Goal: Information Seeking & Learning: Learn about a topic

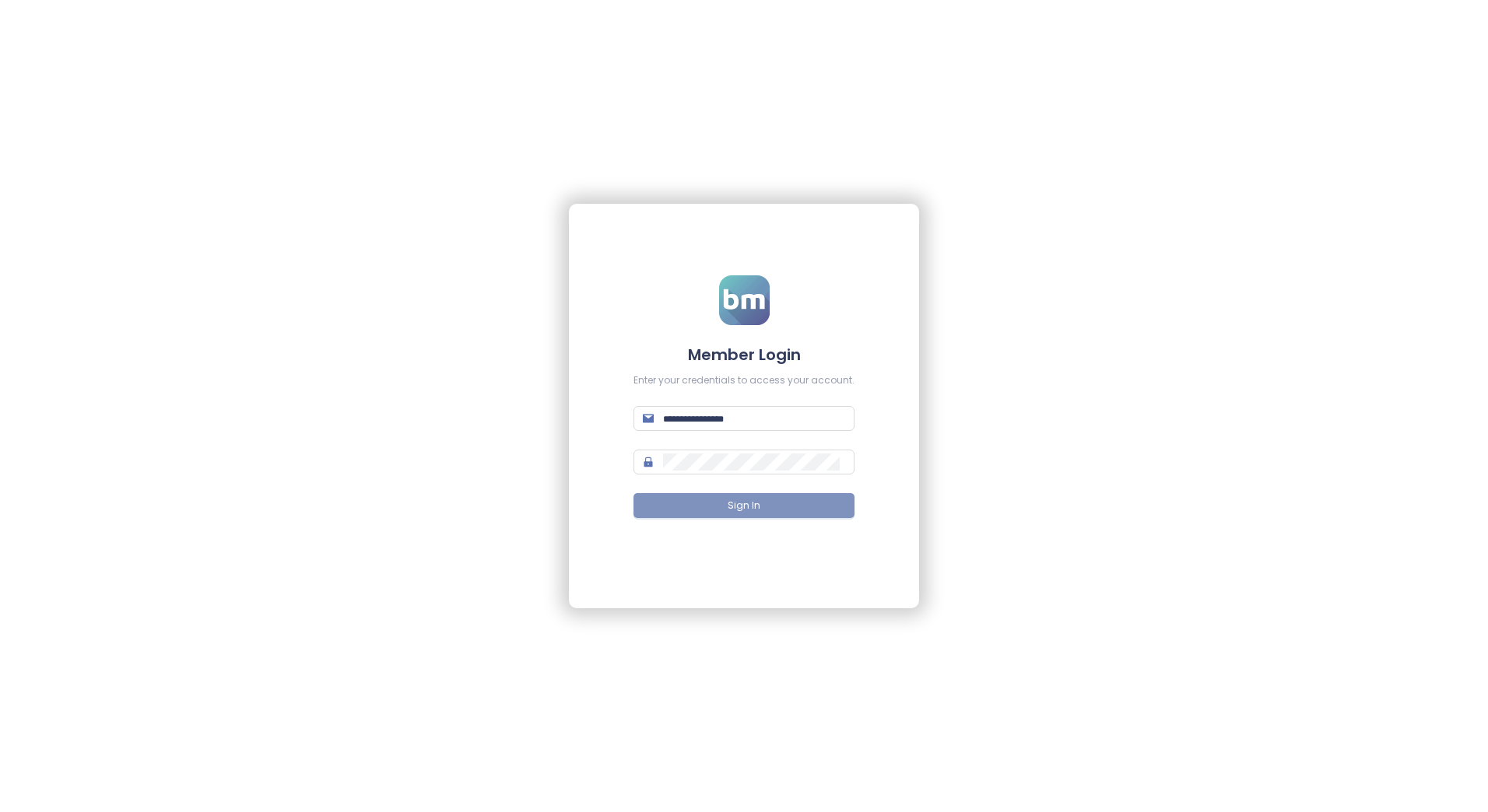
type input "**********"
click at [752, 501] on span "Sign In" at bounding box center [744, 506] width 33 height 15
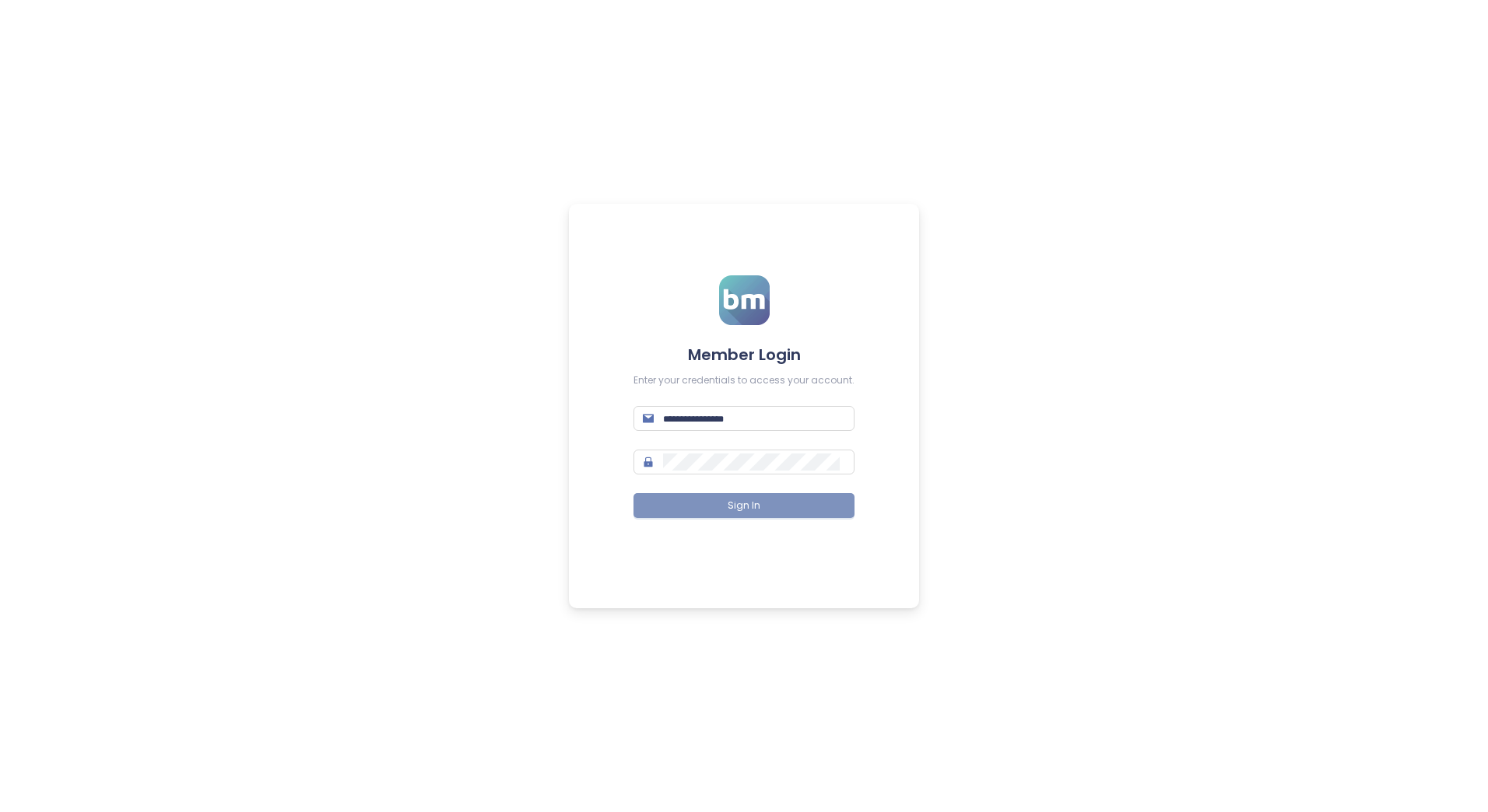
type input "**********"
click at [731, 507] on span "Sign In" at bounding box center [744, 506] width 33 height 15
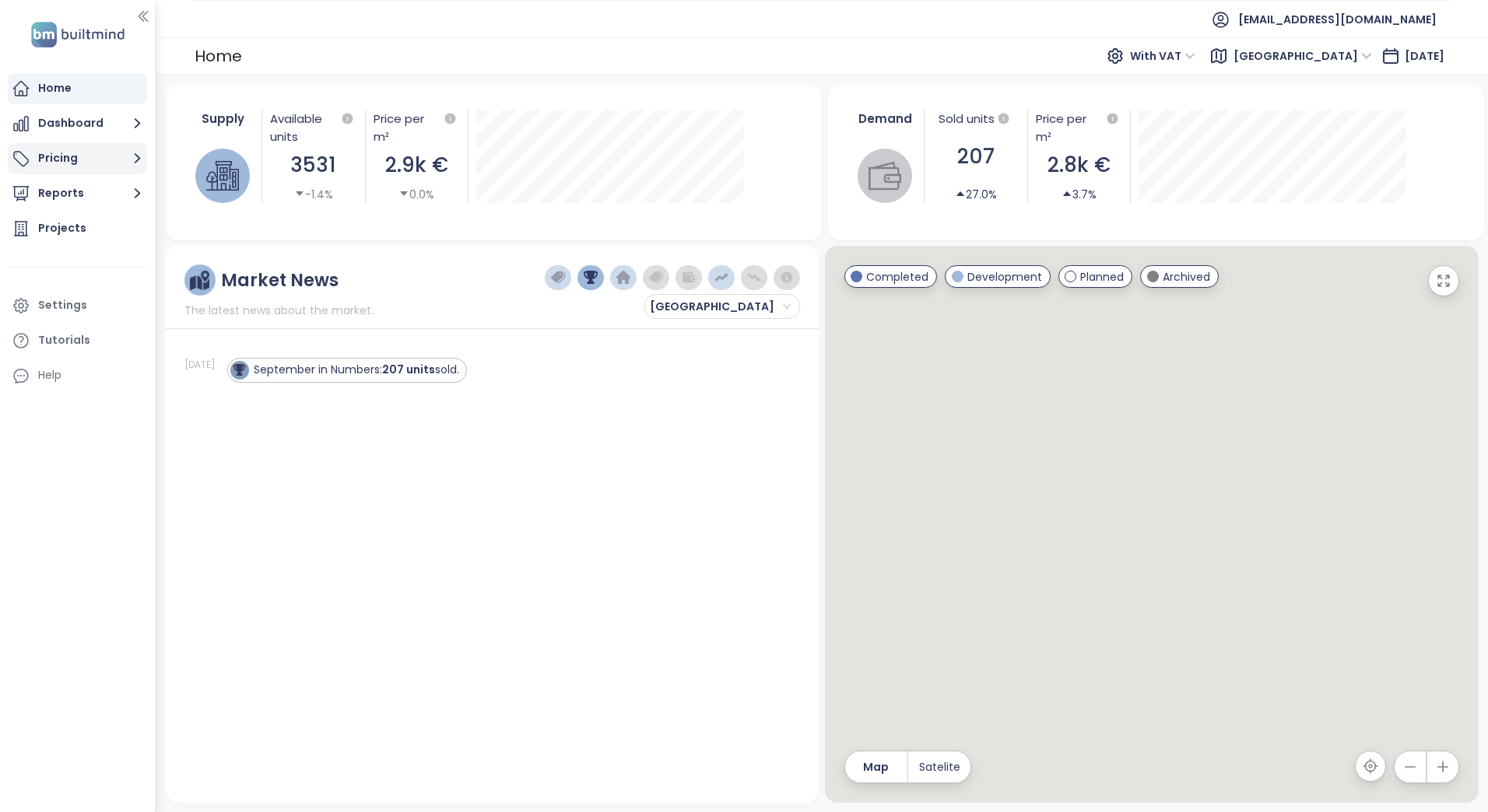
click at [89, 165] on button "Pricing" at bounding box center [77, 159] width 139 height 31
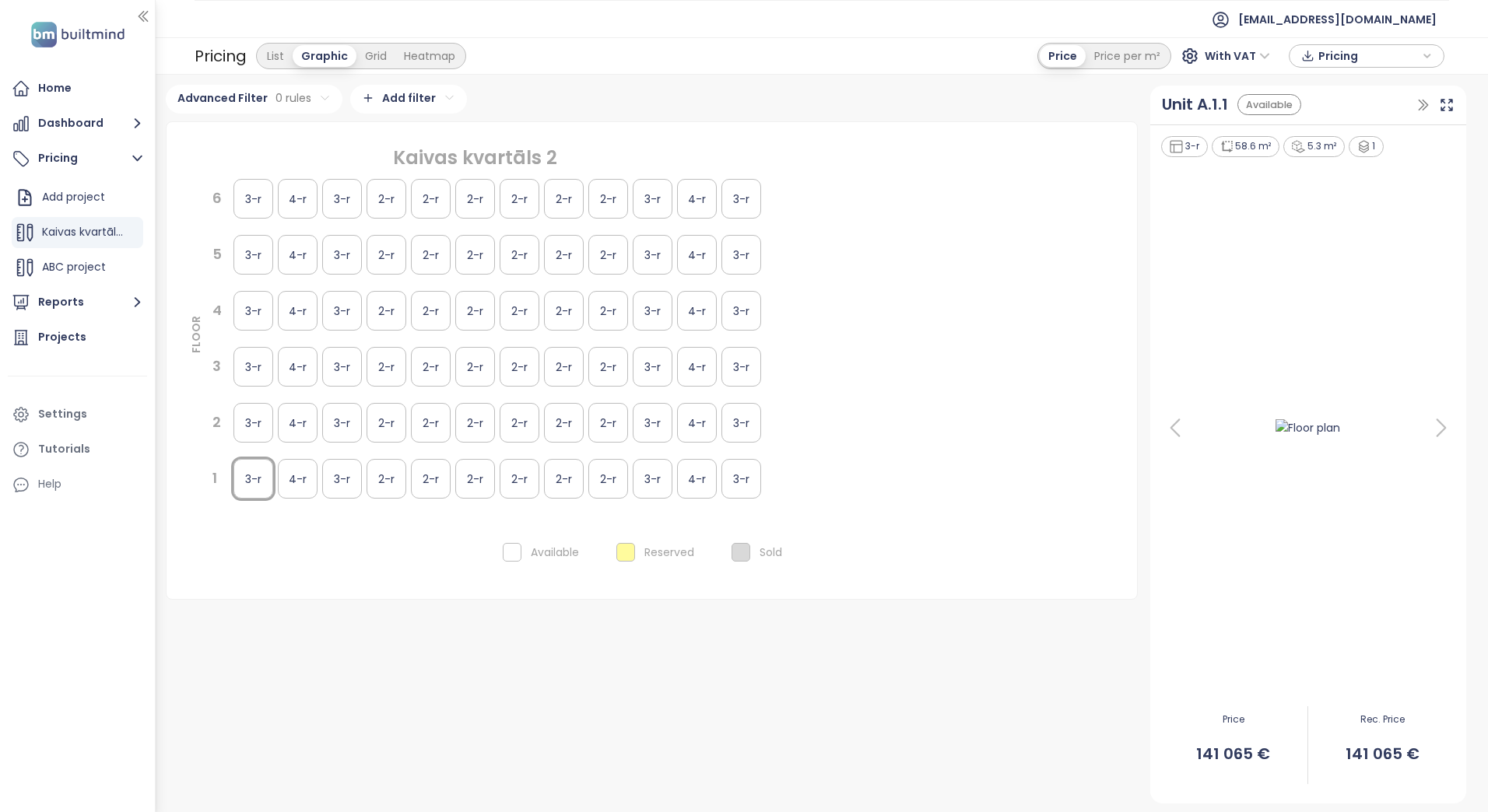
click at [1435, 430] on icon at bounding box center [1442, 428] width 31 height 31
click at [1292, 427] on img at bounding box center [1308, 428] width 99 height 26
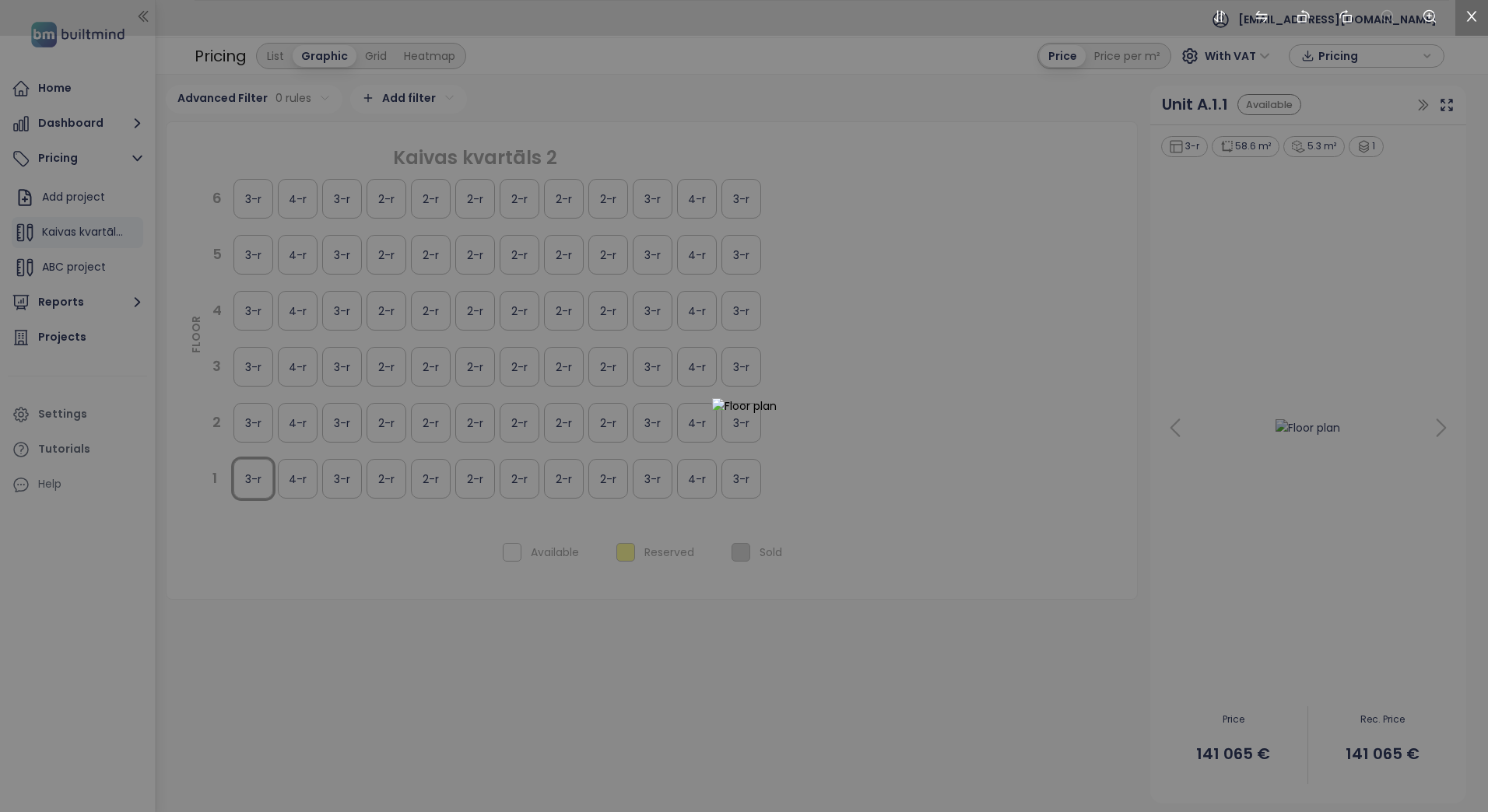
click at [1471, 13] on icon "close" at bounding box center [1472, 15] width 14 height 14
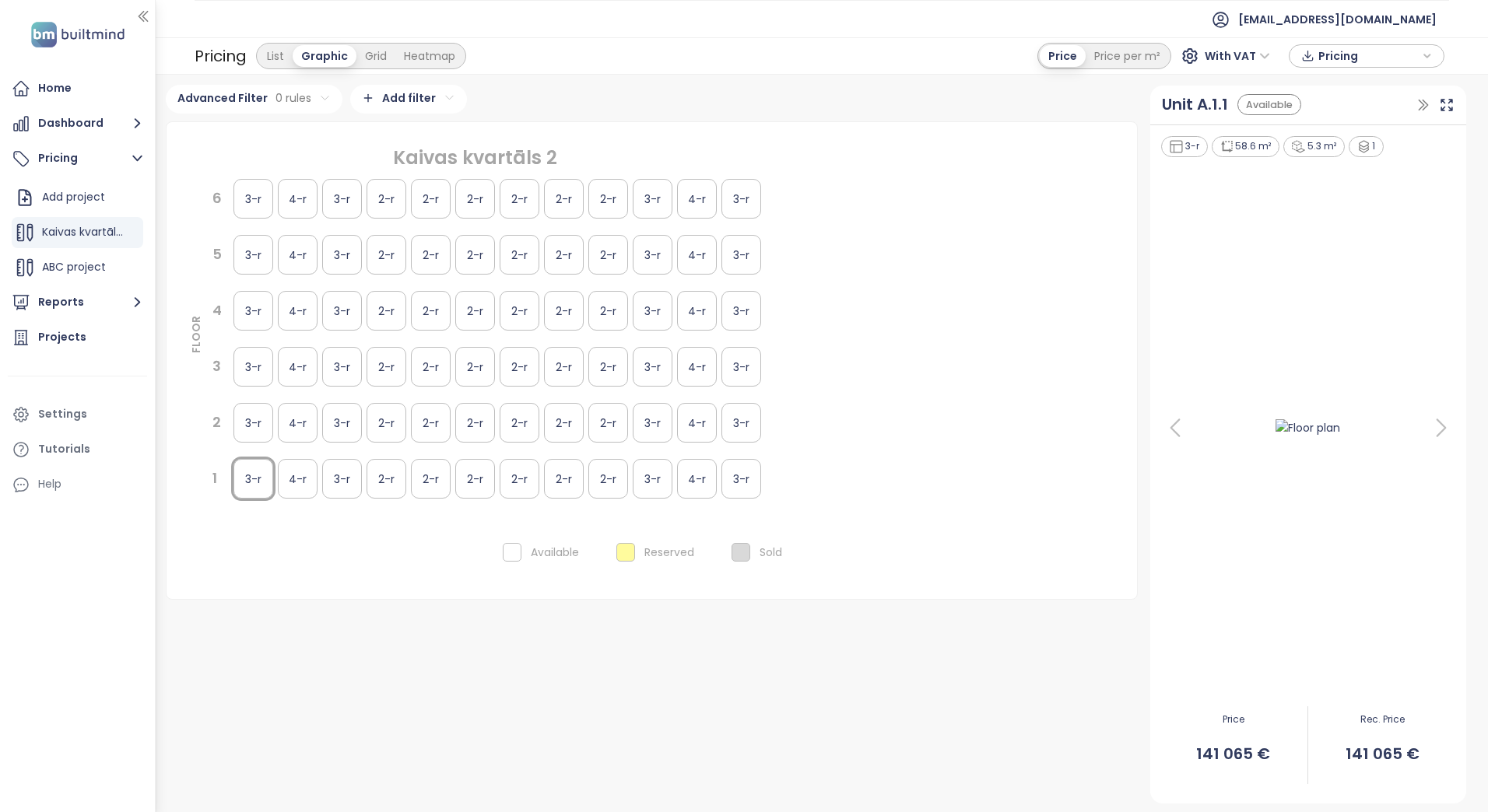
click at [323, 485] on div "3-r" at bounding box center [341, 479] width 40 height 40
click at [504, 465] on div "2-r" at bounding box center [519, 479] width 40 height 40
click at [475, 414] on div "2-r" at bounding box center [475, 423] width 40 height 40
click at [516, 424] on div "2-r" at bounding box center [519, 423] width 40 height 40
click at [588, 417] on div "2-r" at bounding box center [608, 423] width 40 height 40
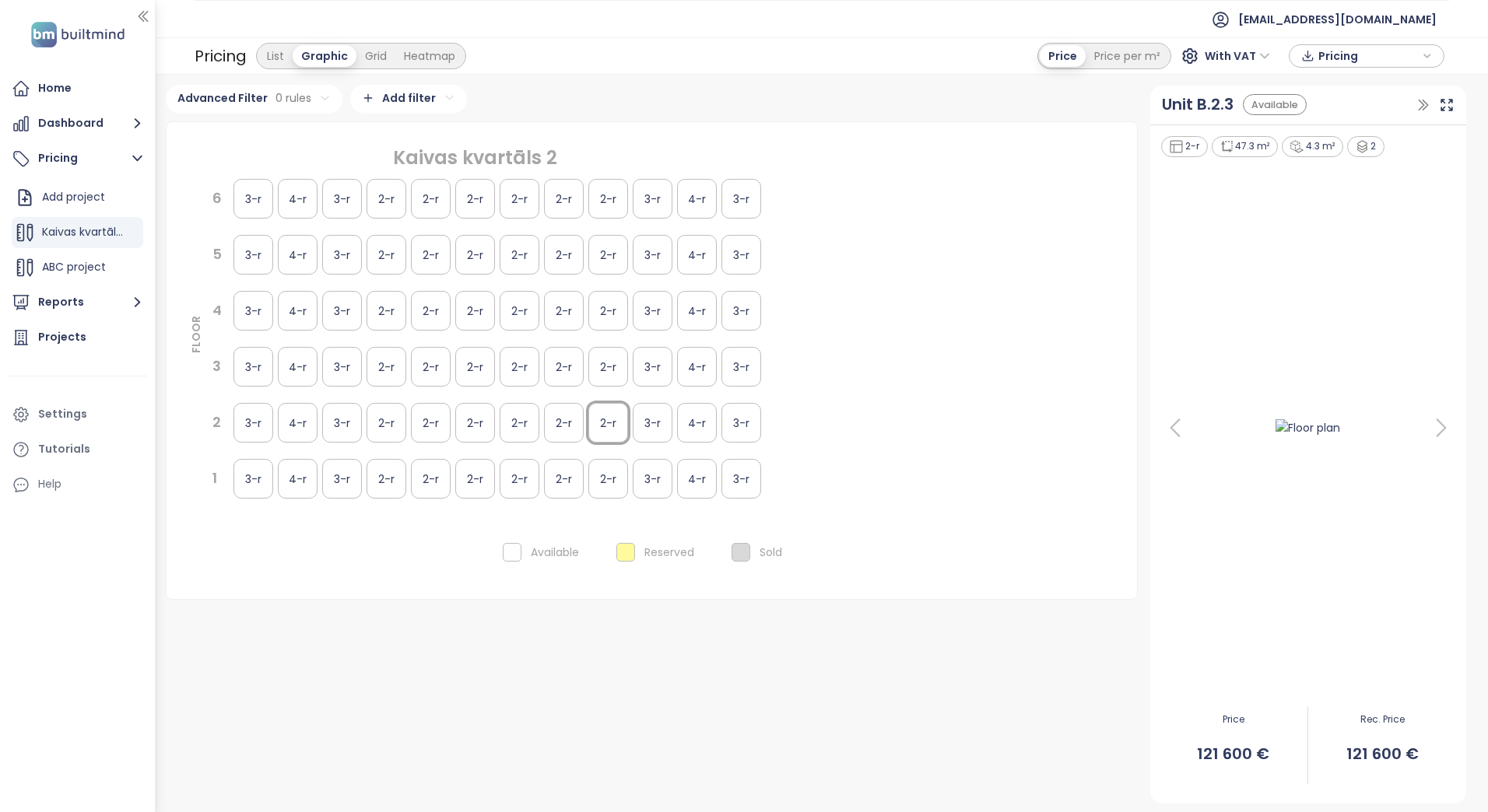
click at [641, 423] on div "3-r" at bounding box center [653, 423] width 40 height 40
click at [688, 424] on div "4-r" at bounding box center [697, 423] width 40 height 40
click at [734, 424] on div "3-r" at bounding box center [742, 423] width 40 height 40
click at [824, 476] on div "Kaivas kvartāls 2 FLOOR 6 3-r 4-r 3-r 2-r 2-r 2-r 2-r 2-r 2-r 3-r 4-r 3-r 5 3-r…" at bounding box center [651, 328] width 933 height 375
click at [77, 230] on span "Kaivas kvartāls 2" at bounding box center [86, 231] width 89 height 15
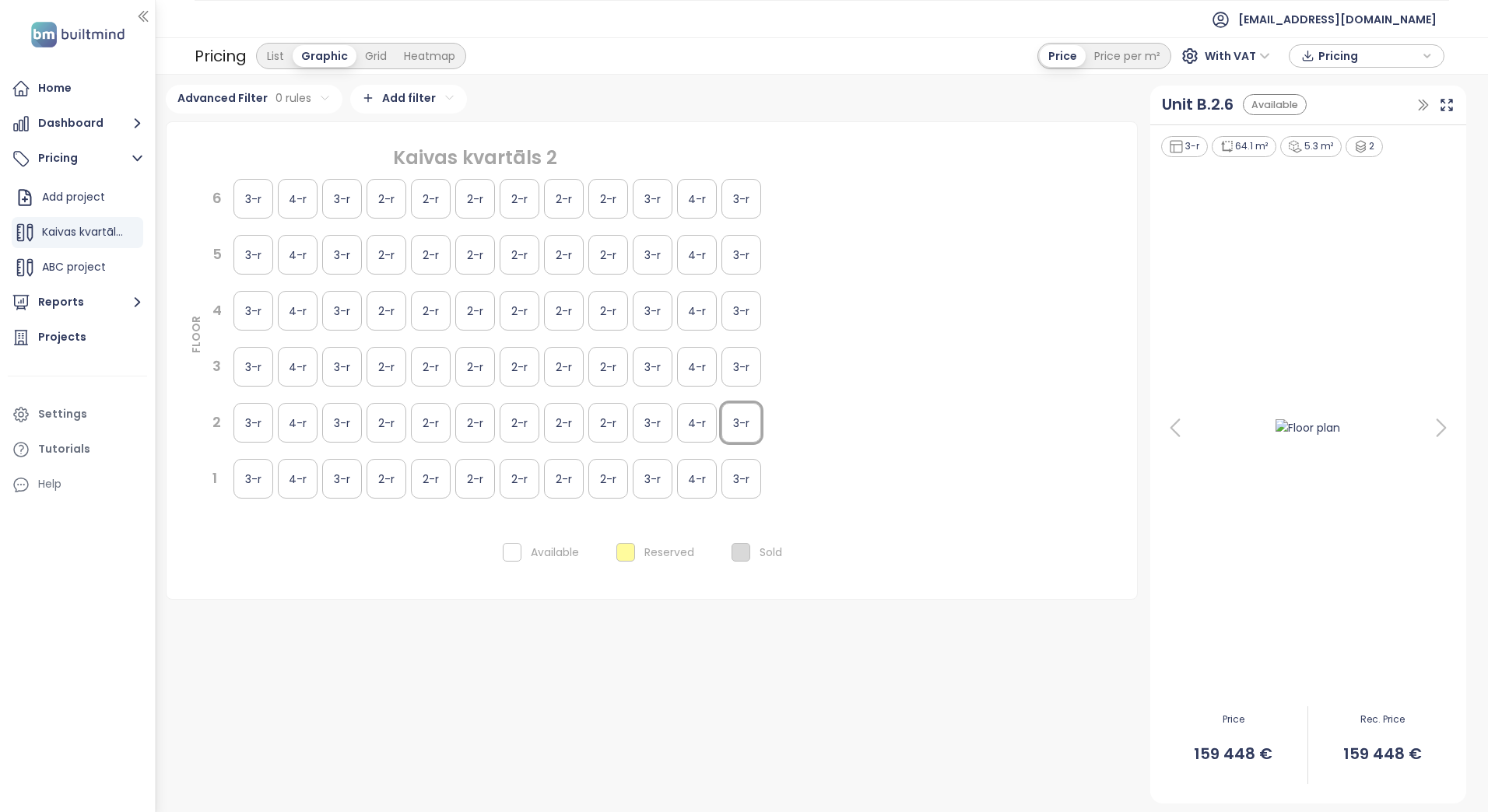
click at [252, 311] on div "3-r" at bounding box center [253, 310] width 40 height 40
click at [315, 309] on div "4-r" at bounding box center [297, 310] width 40 height 40
click at [355, 309] on div "3-r" at bounding box center [341, 310] width 40 height 40
click at [420, 309] on div "2-r" at bounding box center [430, 310] width 40 height 40
drag, startPoint x: 488, startPoint y: 308, endPoint x: 538, endPoint y: 308, distance: 50.0
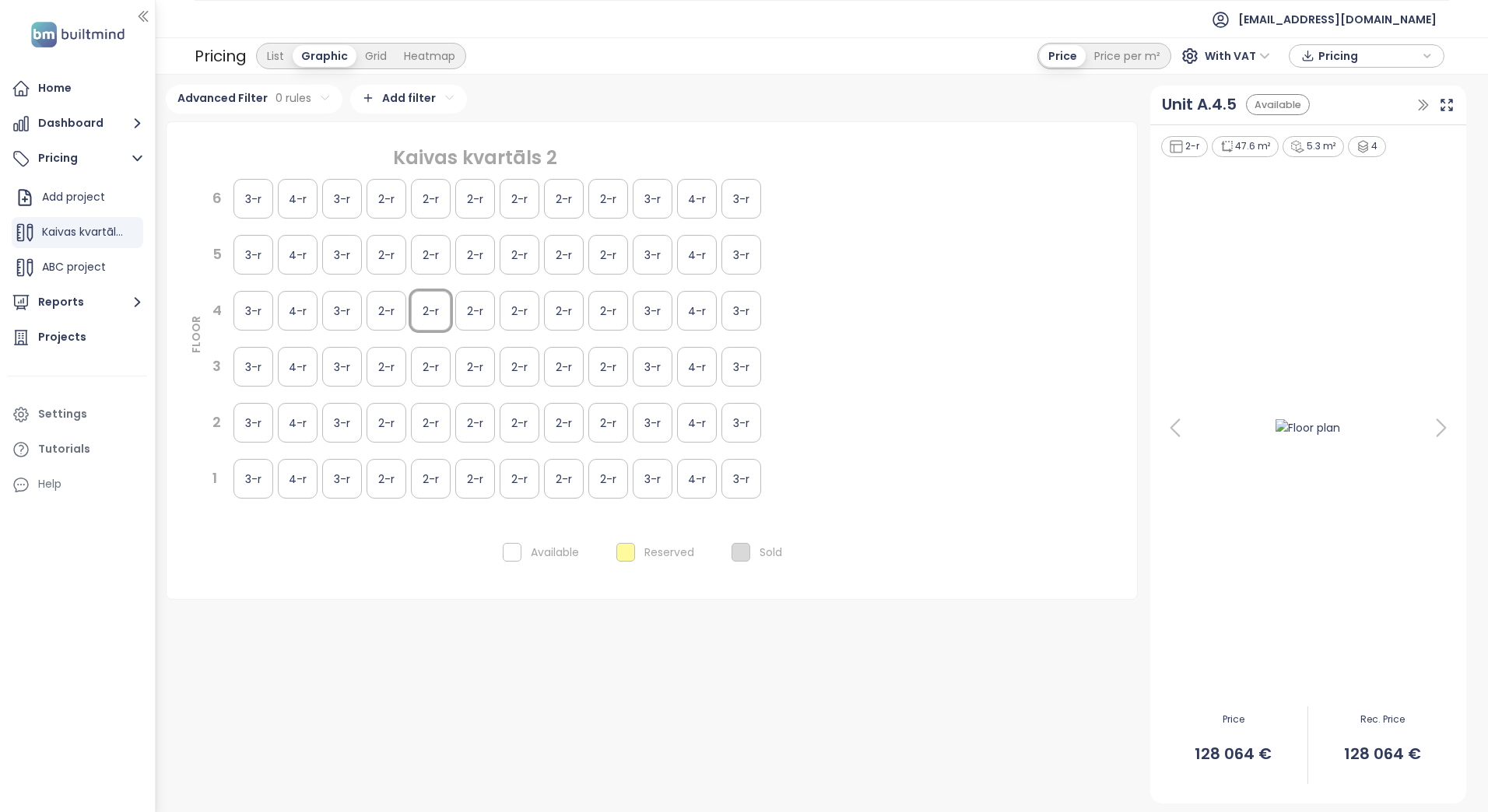
click at [490, 308] on div "2-r" at bounding box center [475, 310] width 40 height 40
click at [543, 308] on div "3-r 4-r 3-r 2-r 2-r 2-r 2-r 2-r 2-r 3-r 4-r 3-r" at bounding box center [497, 310] width 532 height 44
click at [537, 309] on div "2-r" at bounding box center [519, 310] width 40 height 40
click at [562, 316] on div "2-r" at bounding box center [564, 310] width 40 height 40
click at [622, 318] on div "2-r" at bounding box center [608, 310] width 40 height 40
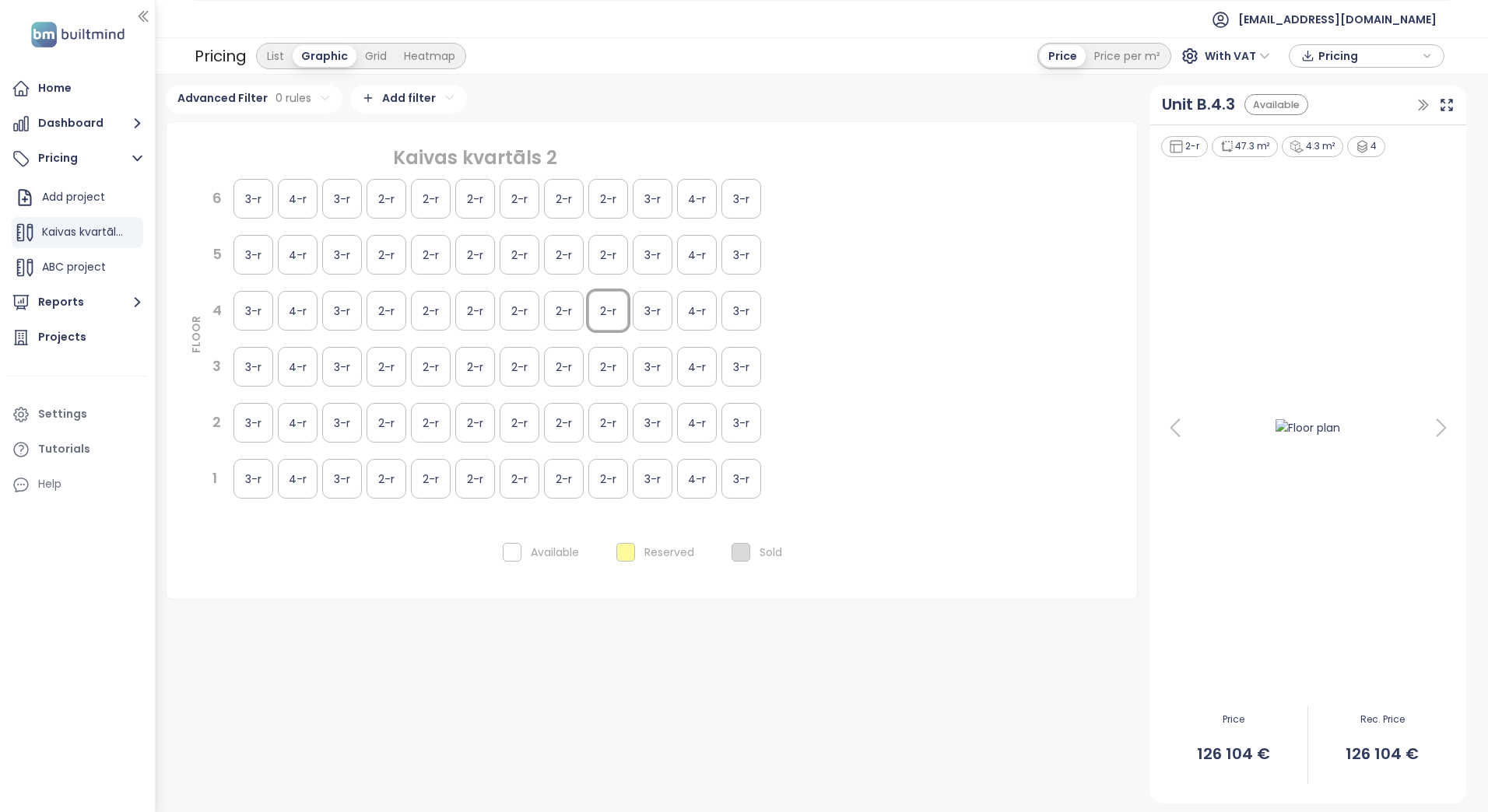
click at [654, 313] on div "3-r" at bounding box center [653, 310] width 40 height 40
click at [693, 309] on div "4-r" at bounding box center [697, 310] width 40 height 40
click at [738, 305] on div "3-r" at bounding box center [742, 310] width 40 height 40
click at [277, 52] on div "List" at bounding box center [275, 55] width 34 height 22
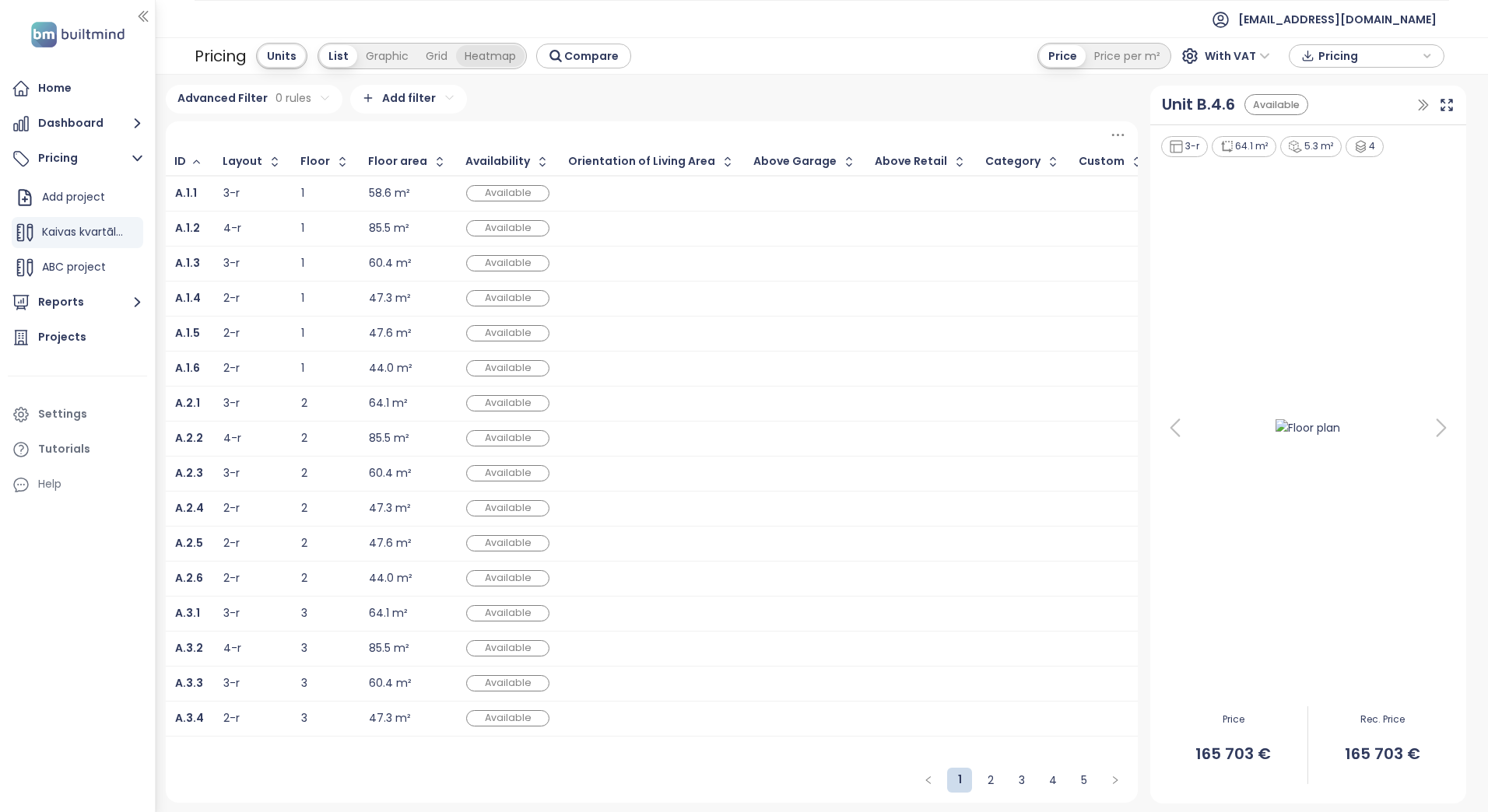
click at [391, 51] on div "Graphic" at bounding box center [387, 55] width 60 height 22
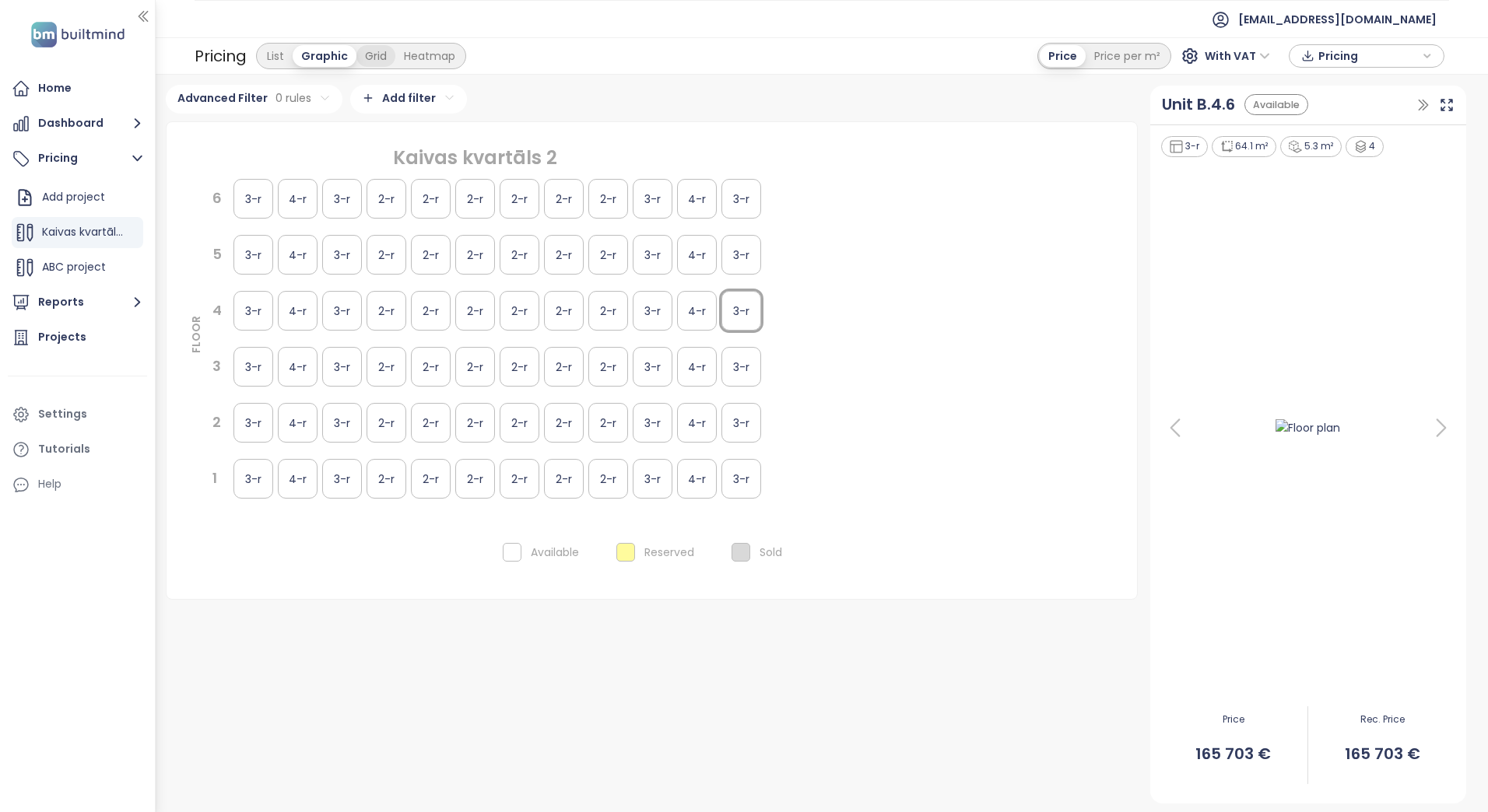
click at [395, 57] on div "Heatmap" at bounding box center [429, 55] width 68 height 22
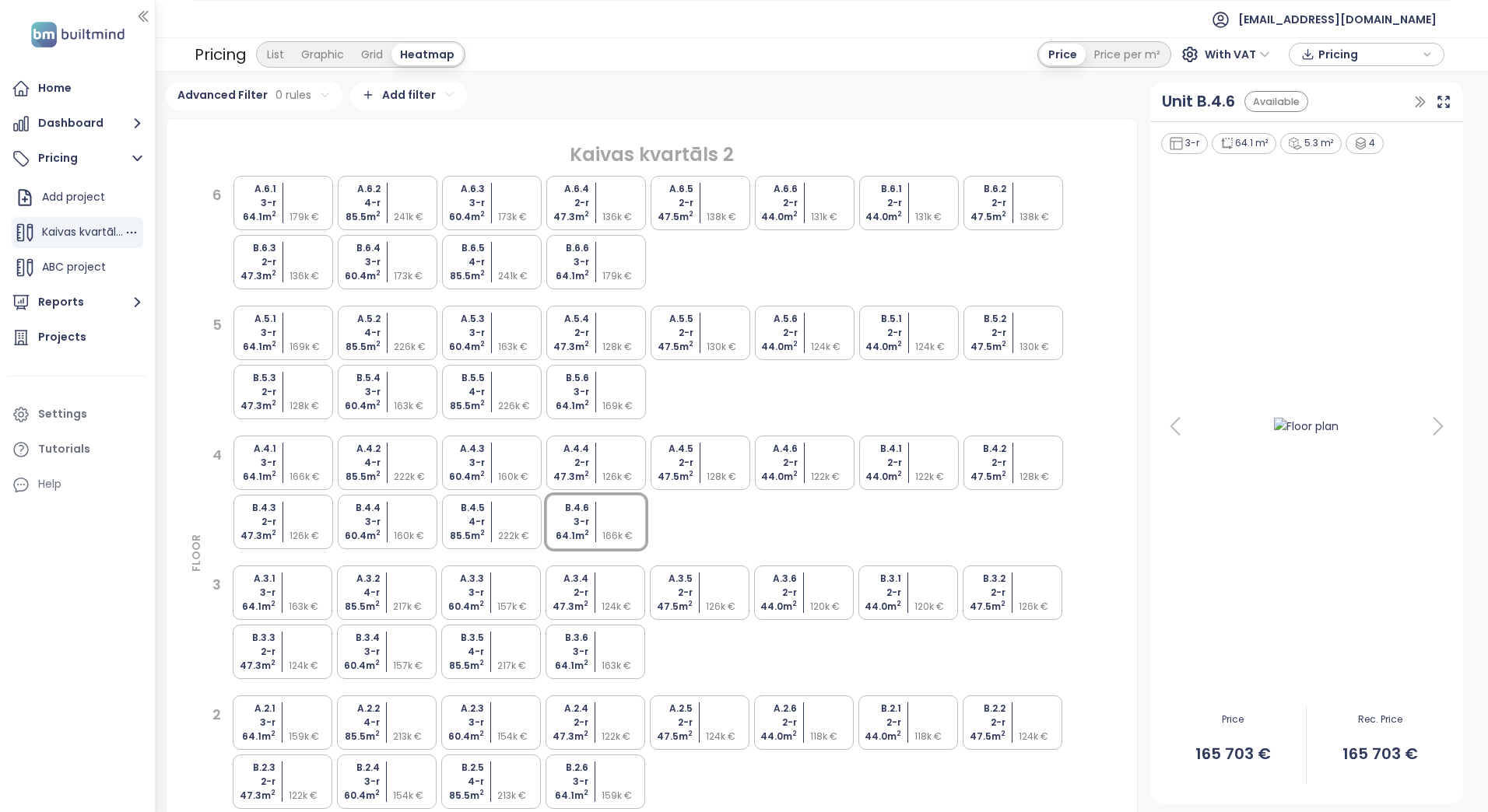
click at [82, 230] on span "Kaivas kvartāls 2" at bounding box center [86, 231] width 89 height 15
click at [133, 232] on icon "button" at bounding box center [131, 232] width 15 height 15
click at [69, 610] on div "Home Dashboard Pricing Add project Kaivas kvartāls 2 ABC project Reports Projec…" at bounding box center [77, 406] width 155 height 812
click at [357, 58] on div "Grid" at bounding box center [372, 54] width 39 height 22
click at [367, 48] on div "Grid" at bounding box center [374, 54] width 42 height 22
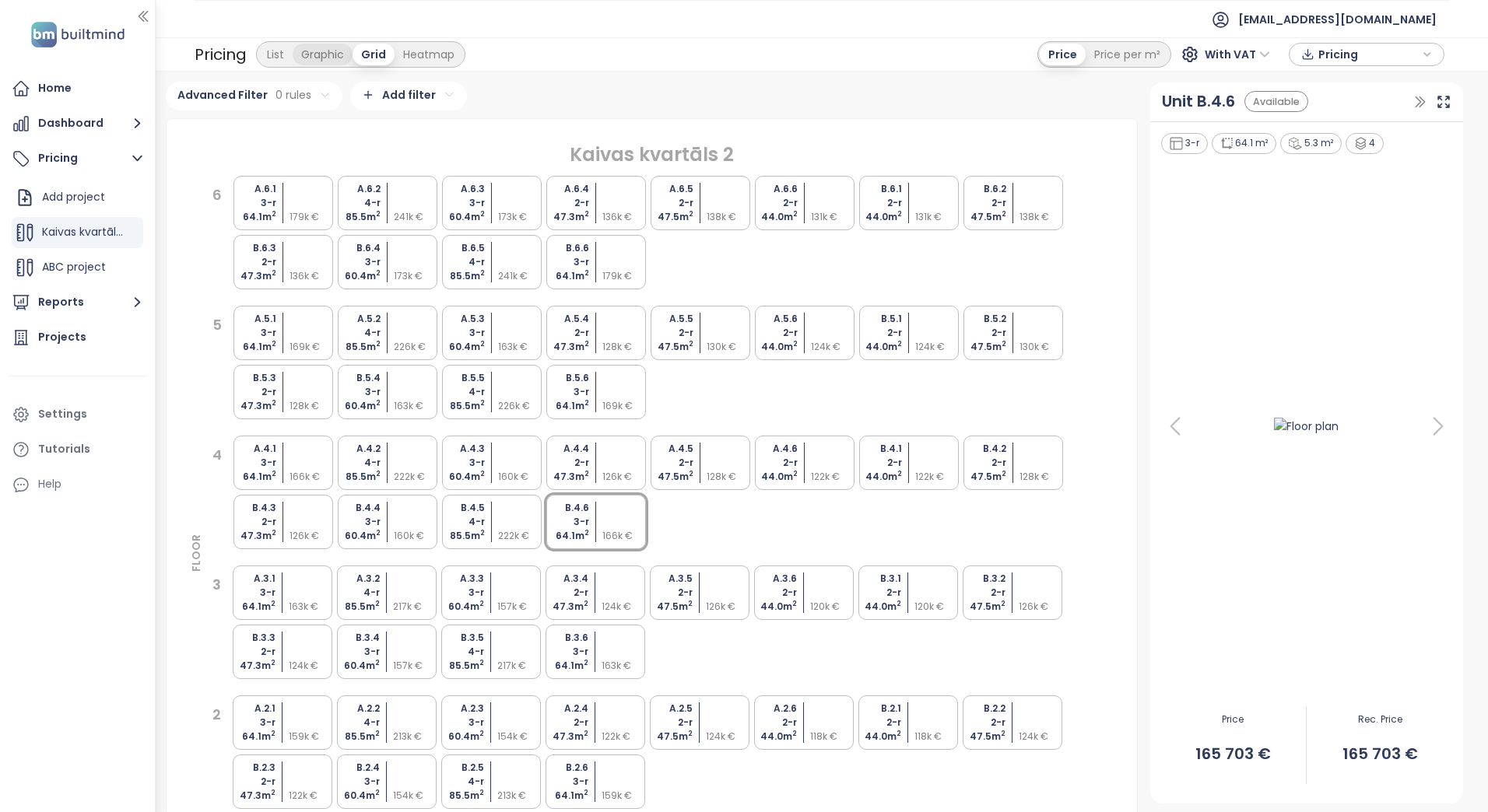
drag, startPoint x: 367, startPoint y: 48, endPoint x: 325, endPoint y: 51, distance: 42.1
click at [325, 49] on div "Graphic" at bounding box center [323, 54] width 60 height 22
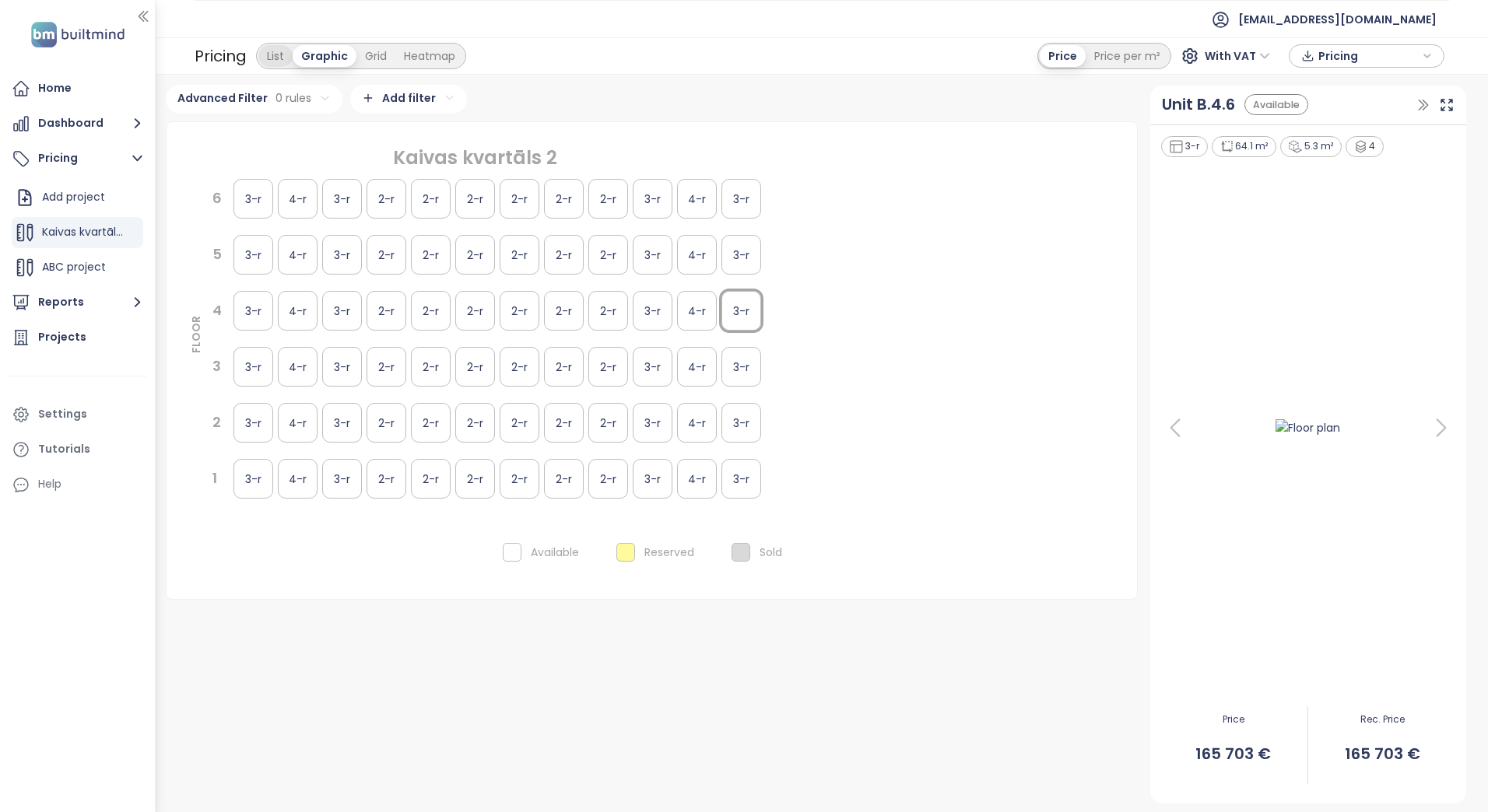
click at [275, 55] on div "List" at bounding box center [275, 55] width 34 height 22
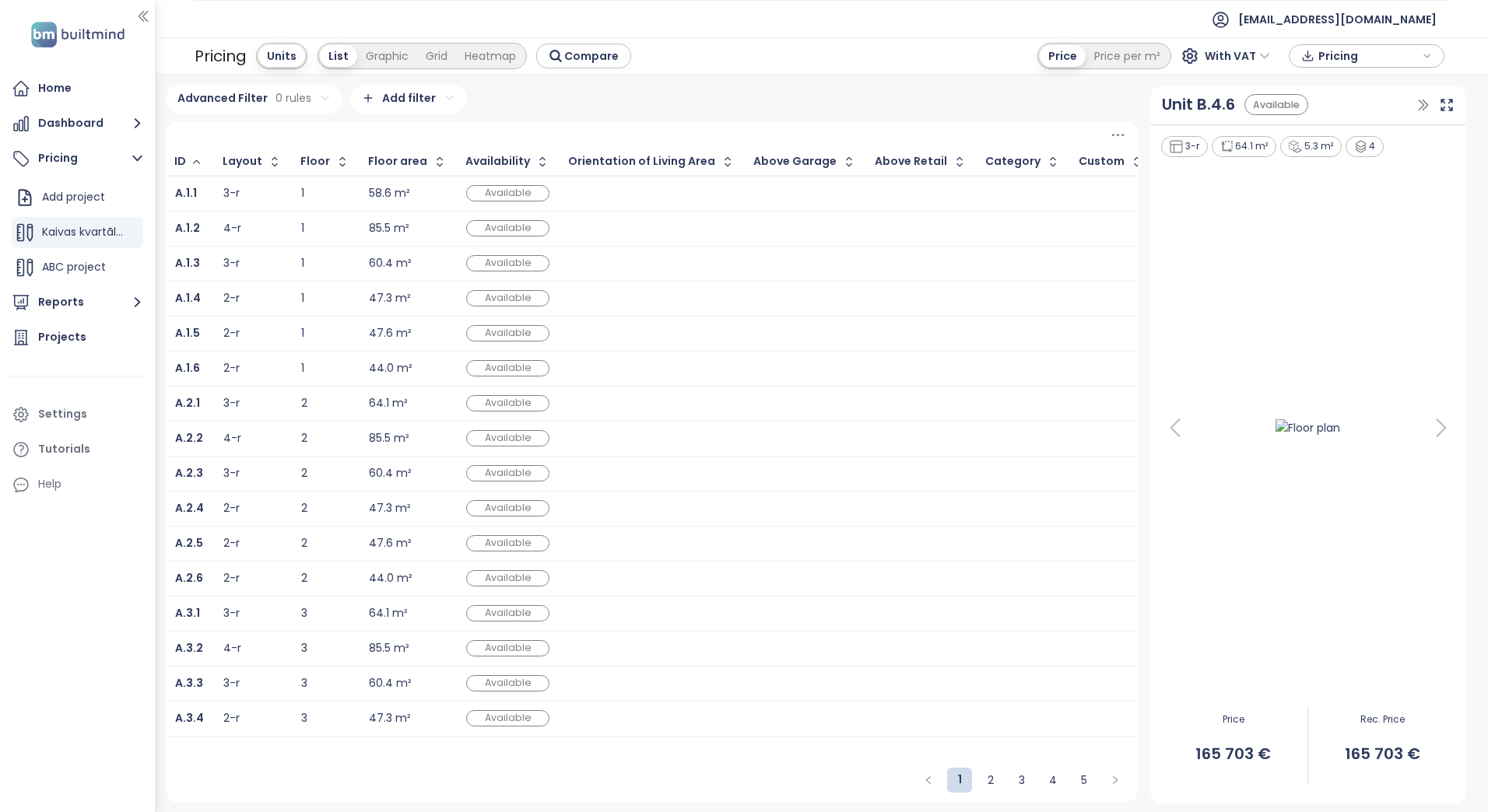
click at [1454, 430] on icon at bounding box center [1442, 428] width 31 height 31
click at [1440, 428] on icon at bounding box center [1442, 428] width 31 height 31
click at [1433, 428] on icon at bounding box center [1442, 428] width 31 height 31
click at [223, 366] on div "2-r" at bounding box center [231, 368] width 16 height 10
click at [216, 450] on td "4-r" at bounding box center [253, 438] width 78 height 35
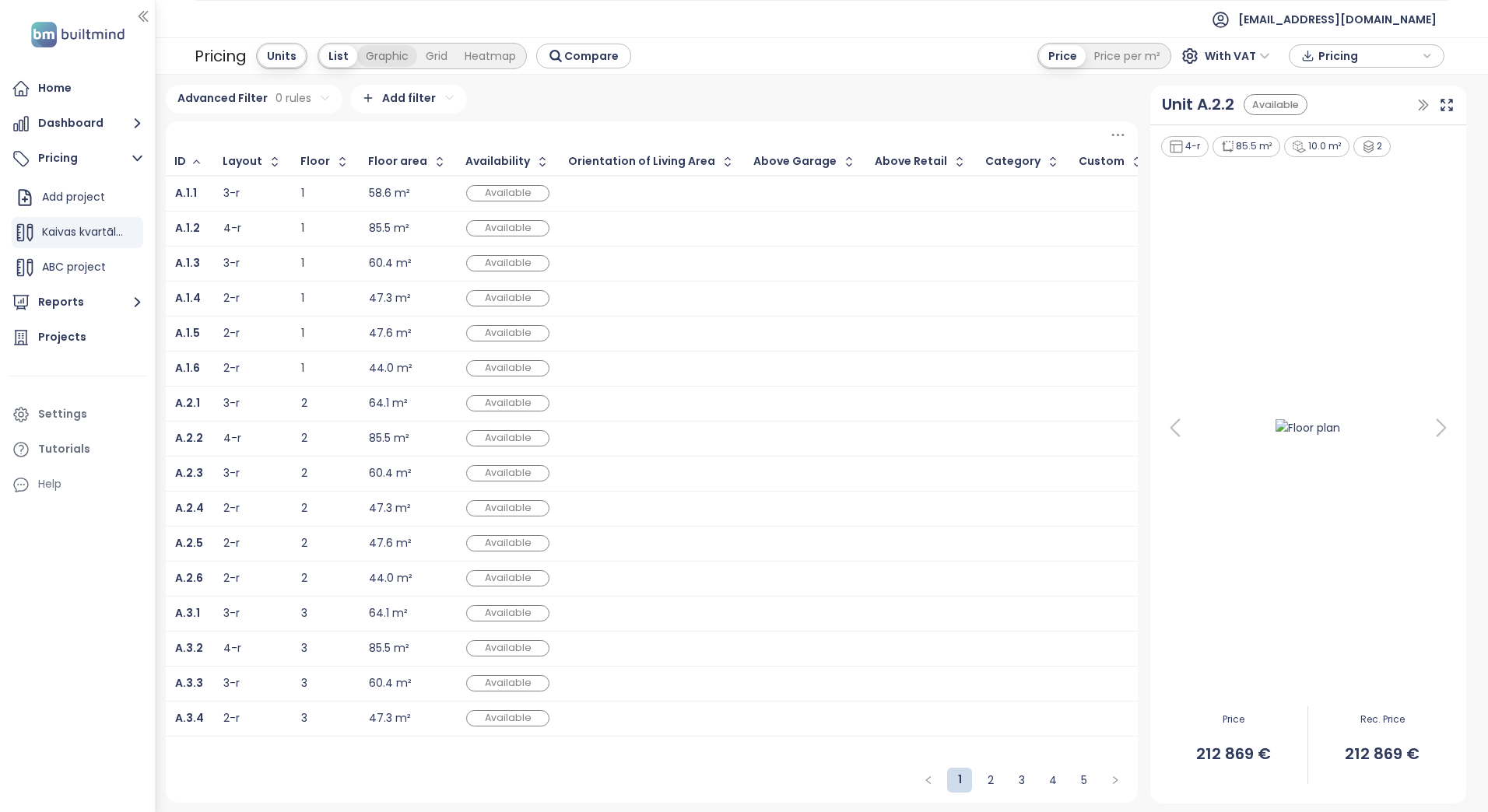
click at [387, 55] on div "Graphic" at bounding box center [387, 55] width 60 height 22
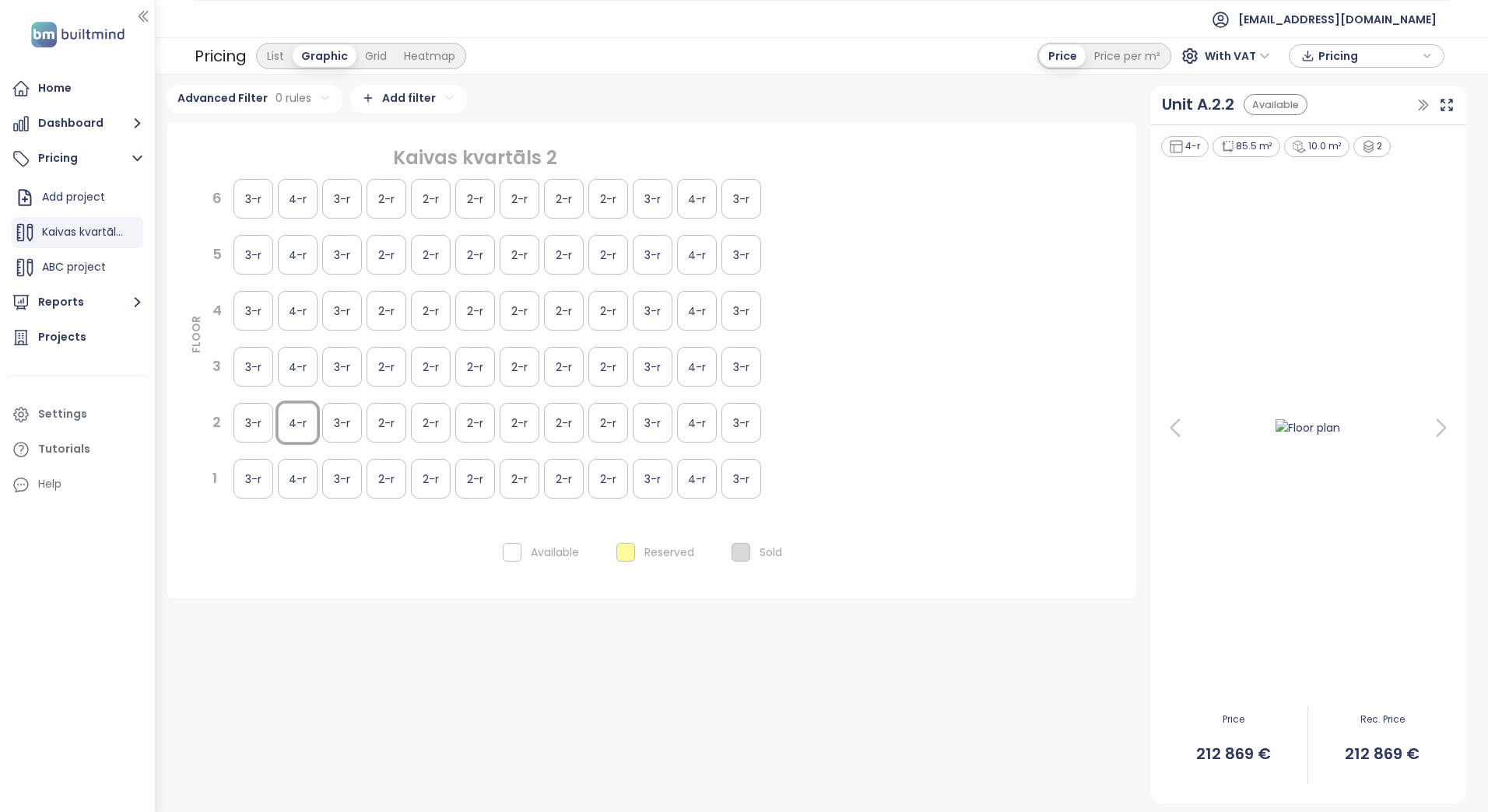
click at [374, 310] on div "2-r" at bounding box center [386, 310] width 40 height 40
click at [444, 314] on div "2-r" at bounding box center [430, 310] width 40 height 40
click at [134, 233] on icon "button" at bounding box center [131, 232] width 15 height 15
click at [177, 182] on button "Edit" at bounding box center [185, 180] width 69 height 20
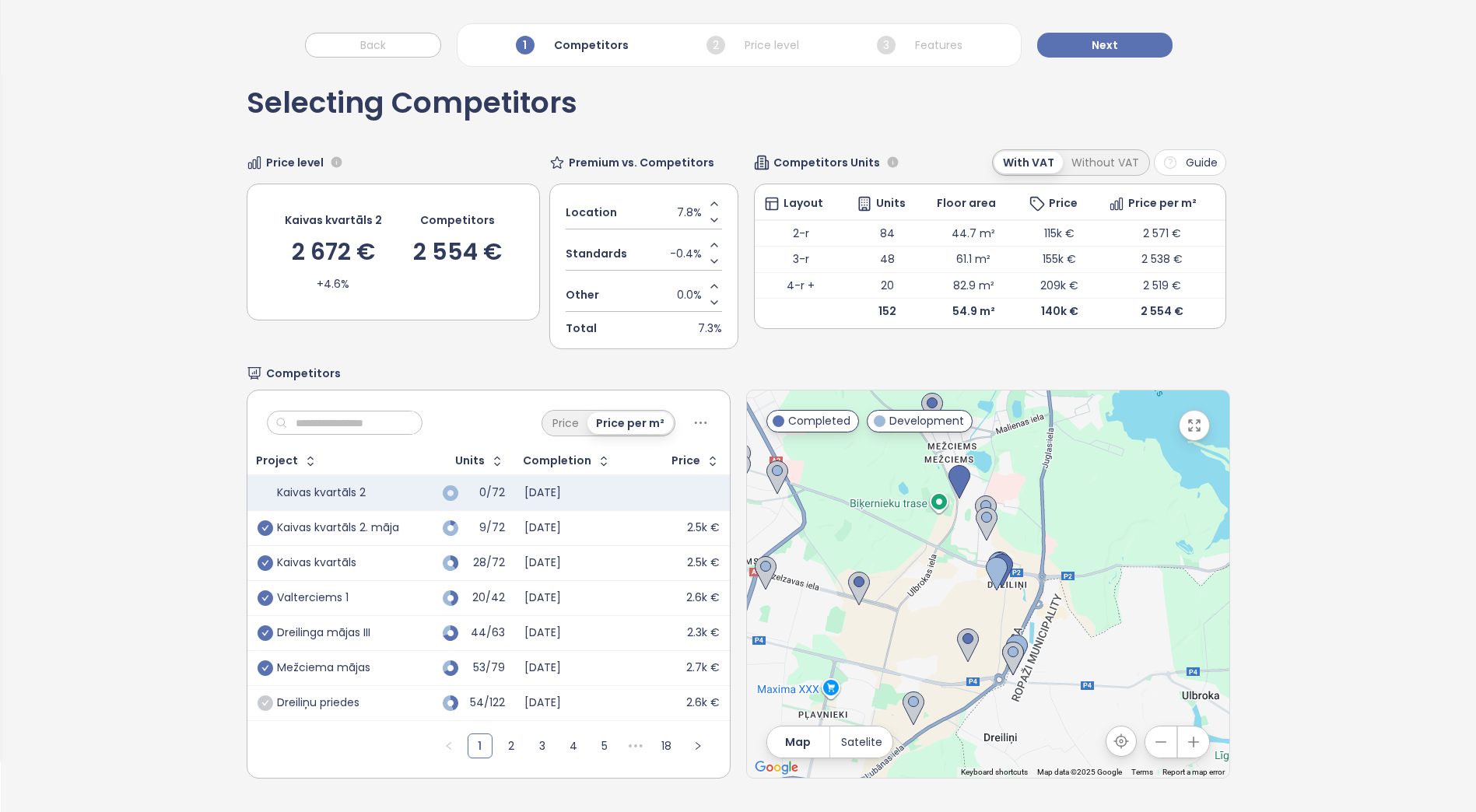
scroll to position [73, 0]
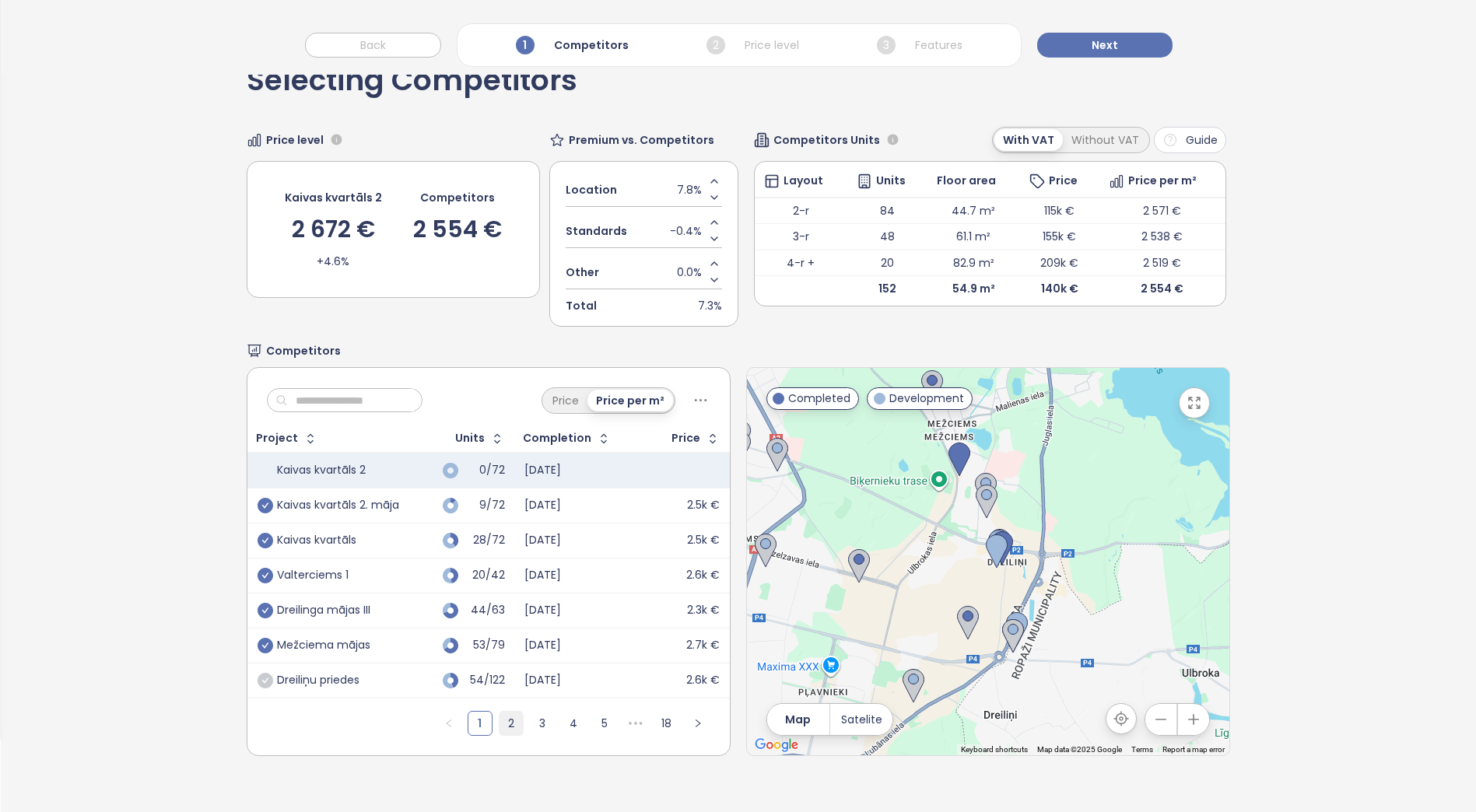
click at [512, 724] on link "2" at bounding box center [511, 723] width 24 height 24
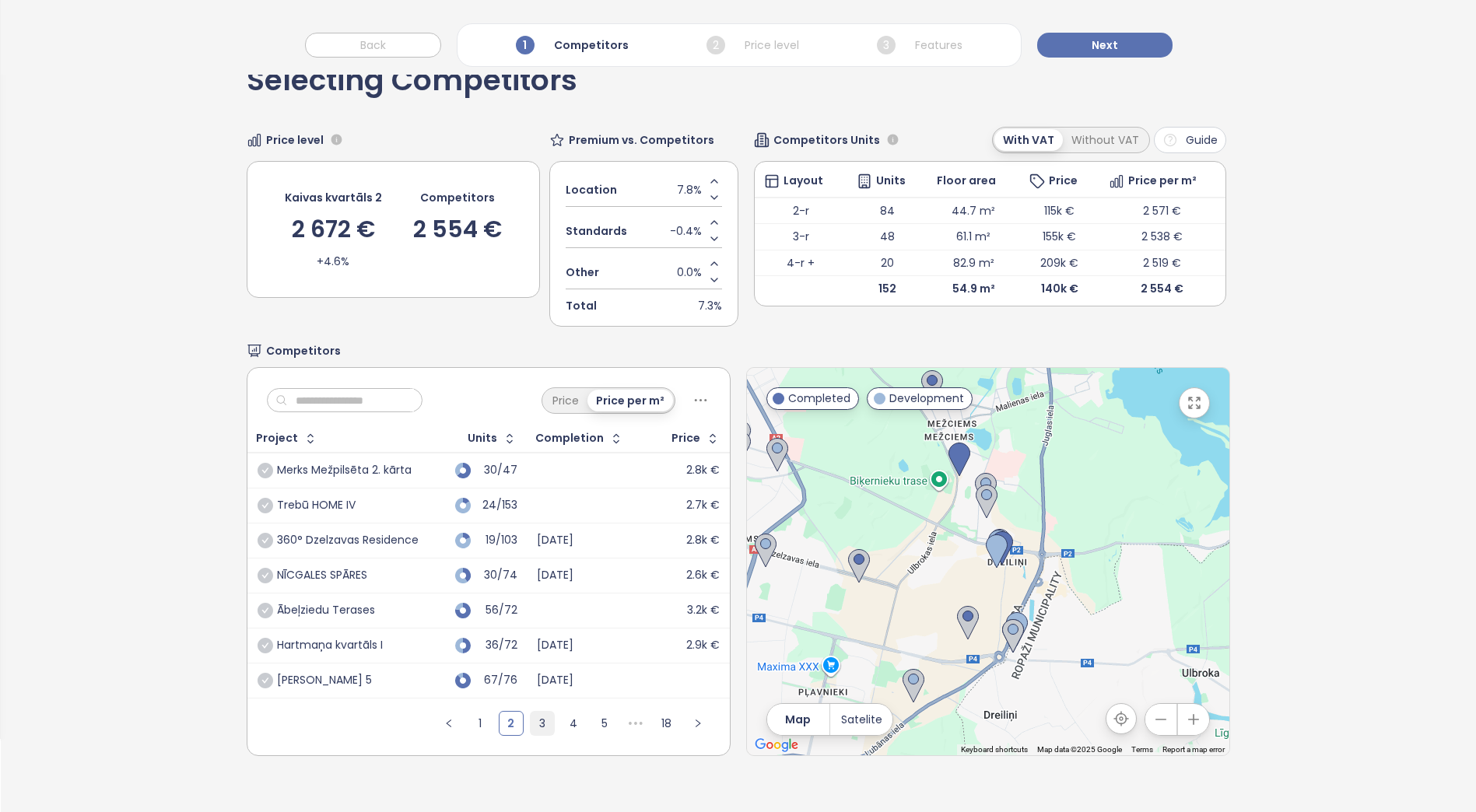
click at [530, 722] on link "3" at bounding box center [542, 723] width 24 height 24
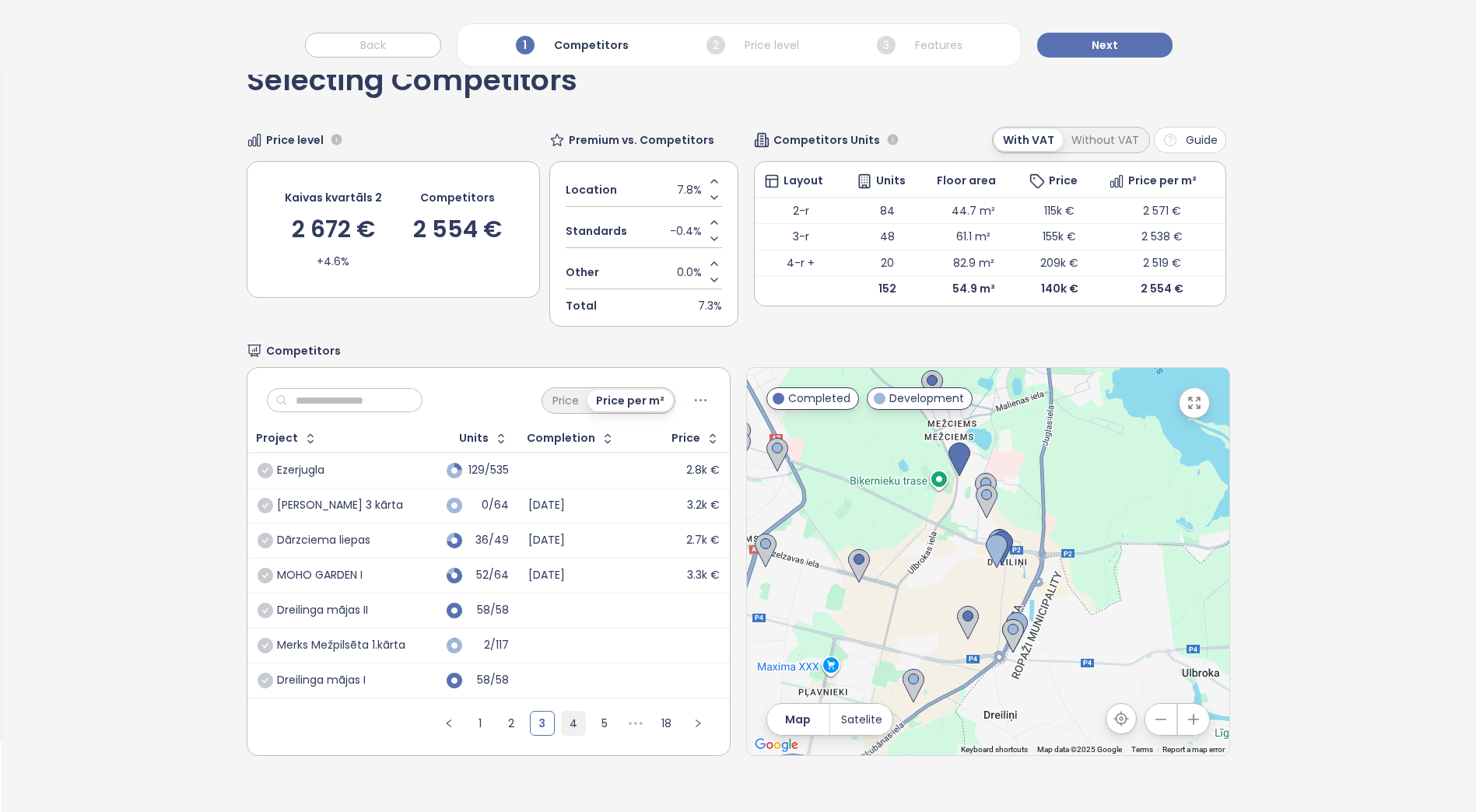
click at [564, 723] on link "4" at bounding box center [573, 723] width 24 height 24
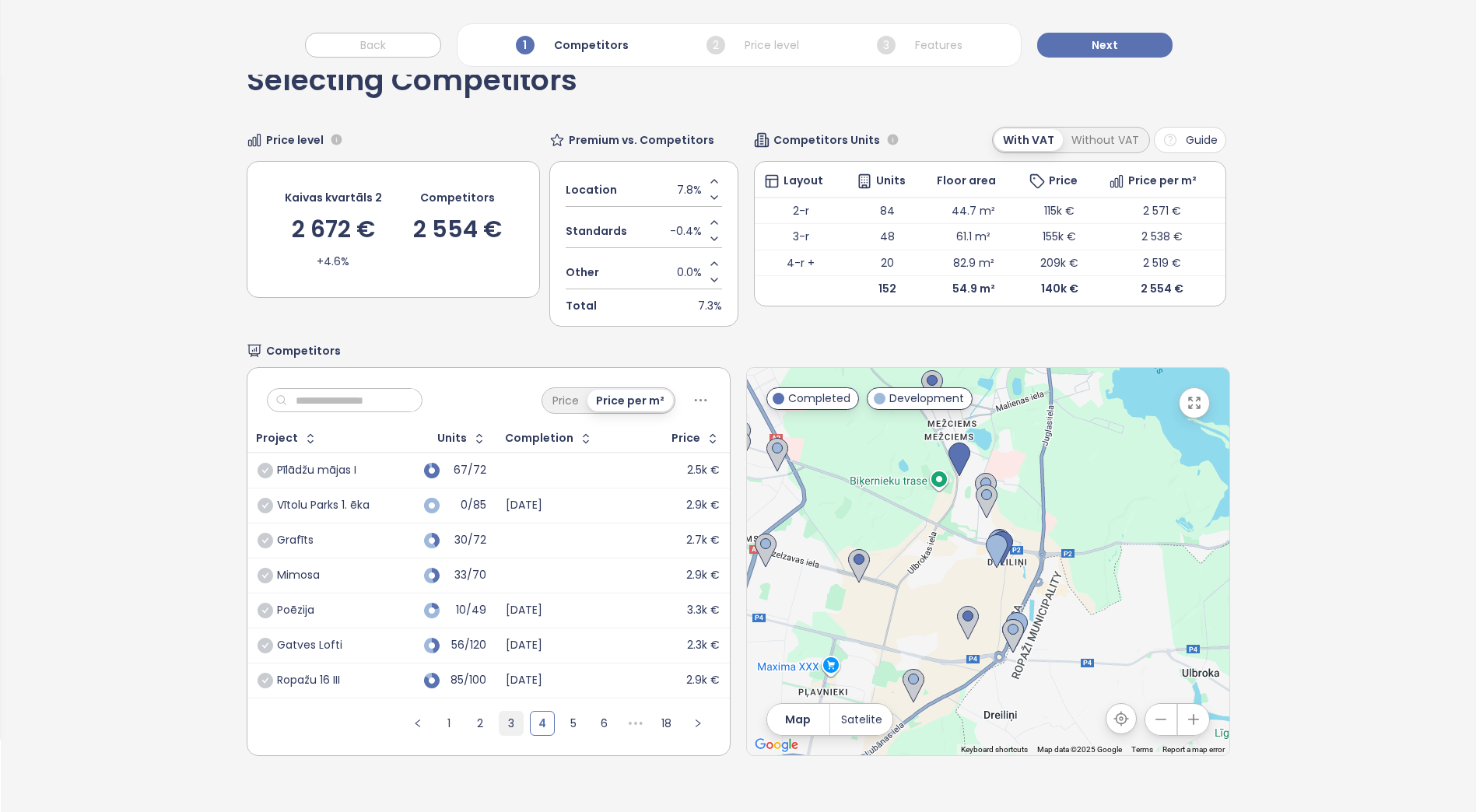
click at [507, 724] on link "3" at bounding box center [511, 723] width 24 height 24
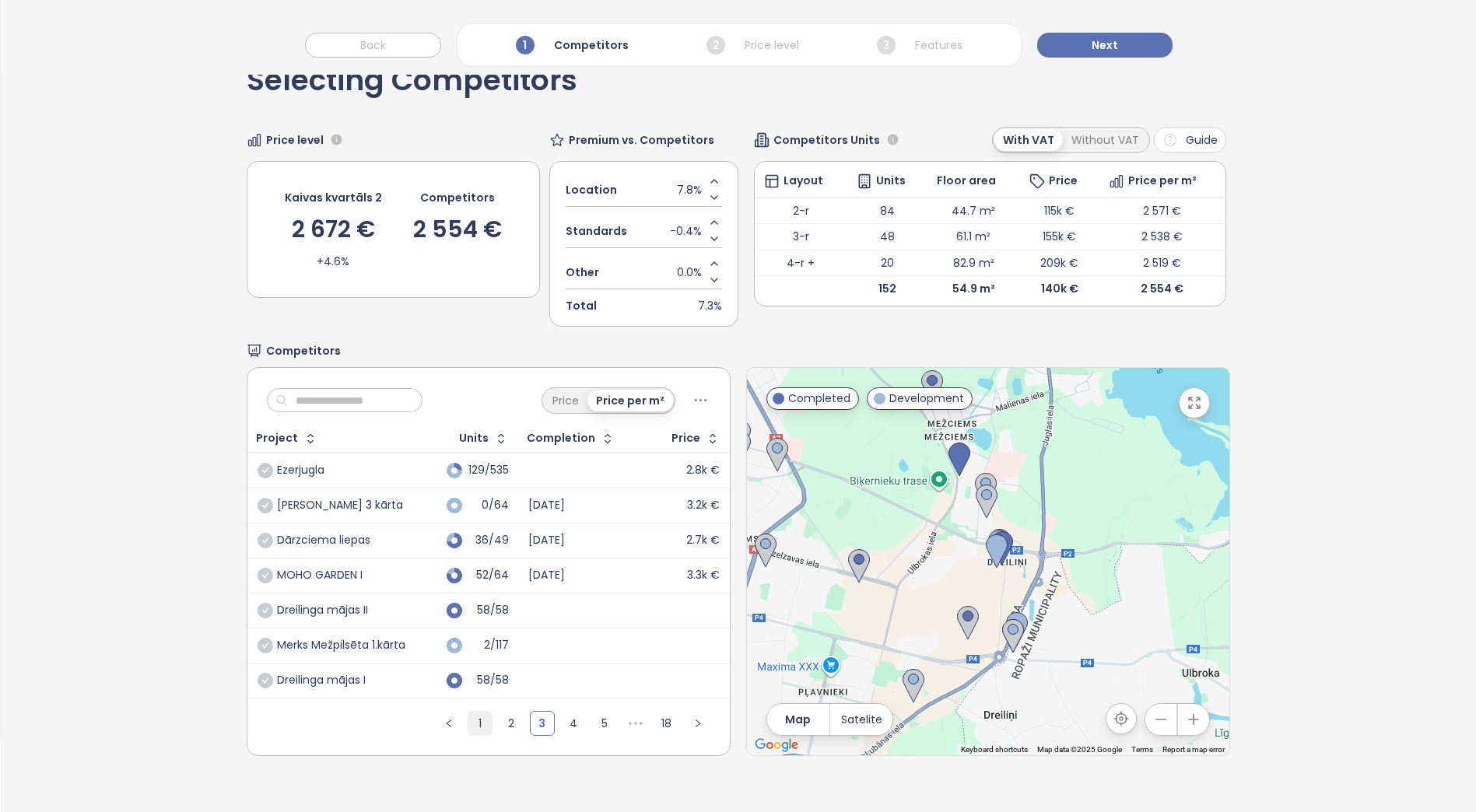
click at [477, 724] on link "1" at bounding box center [480, 723] width 24 height 24
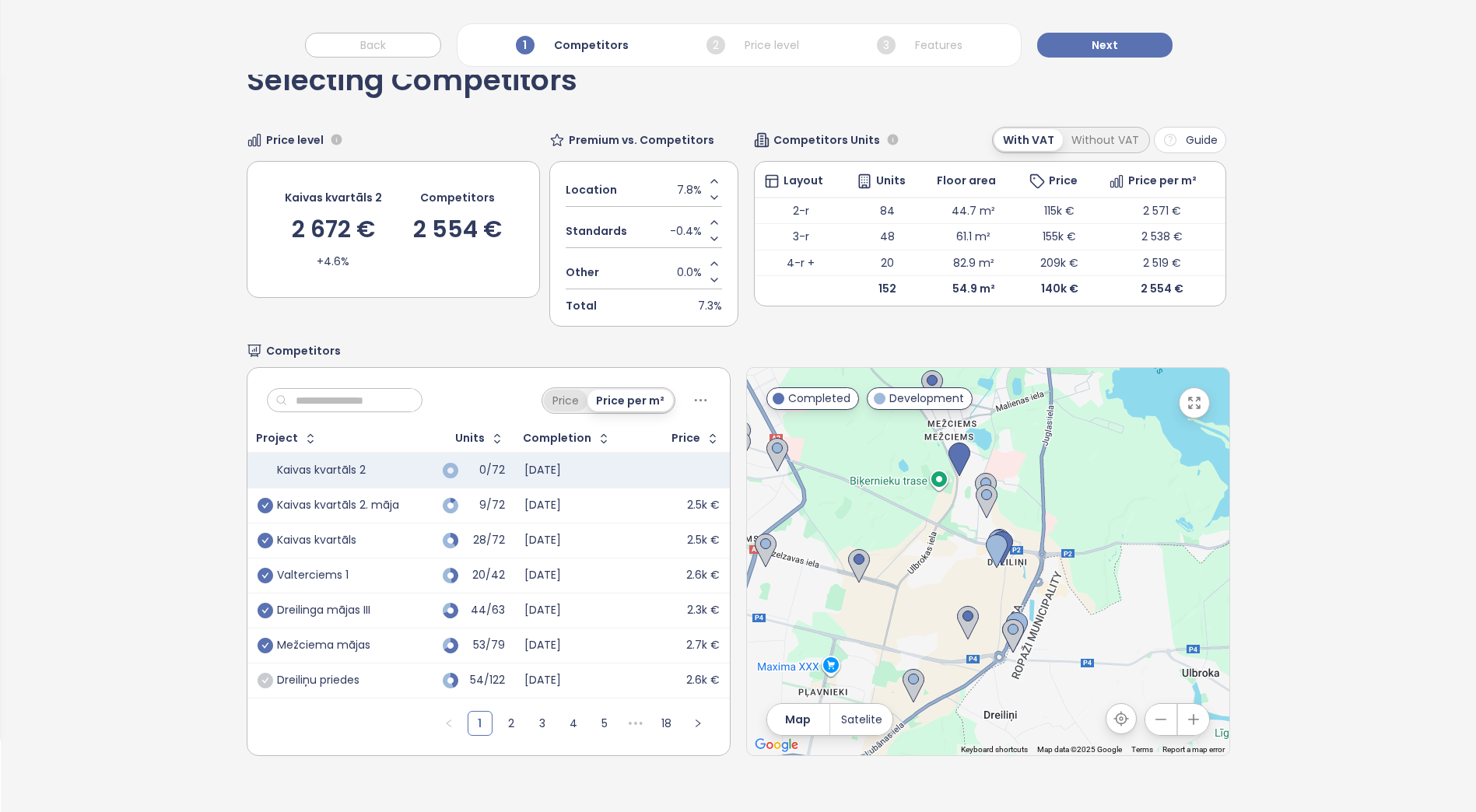
click at [565, 405] on div "Price" at bounding box center [565, 401] width 43 height 22
click at [617, 405] on div "Price per m²" at bounding box center [631, 401] width 83 height 22
click at [565, 402] on div "Price" at bounding box center [565, 401] width 43 height 22
click at [621, 400] on div "Price per m²" at bounding box center [631, 401] width 83 height 22
click at [576, 404] on div "Price" at bounding box center [565, 401] width 43 height 22
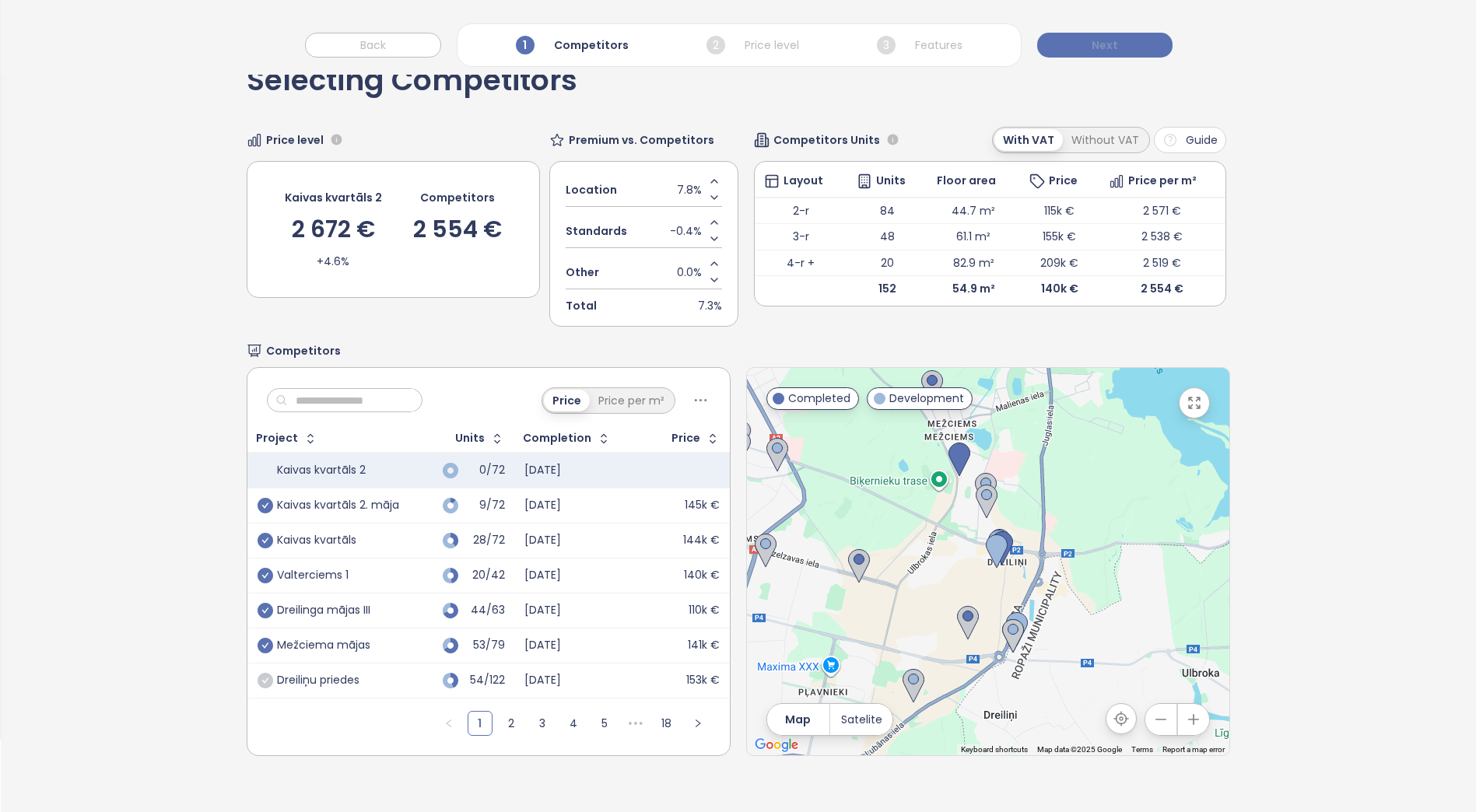
click at [1084, 42] on button "Next" at bounding box center [1105, 45] width 135 height 25
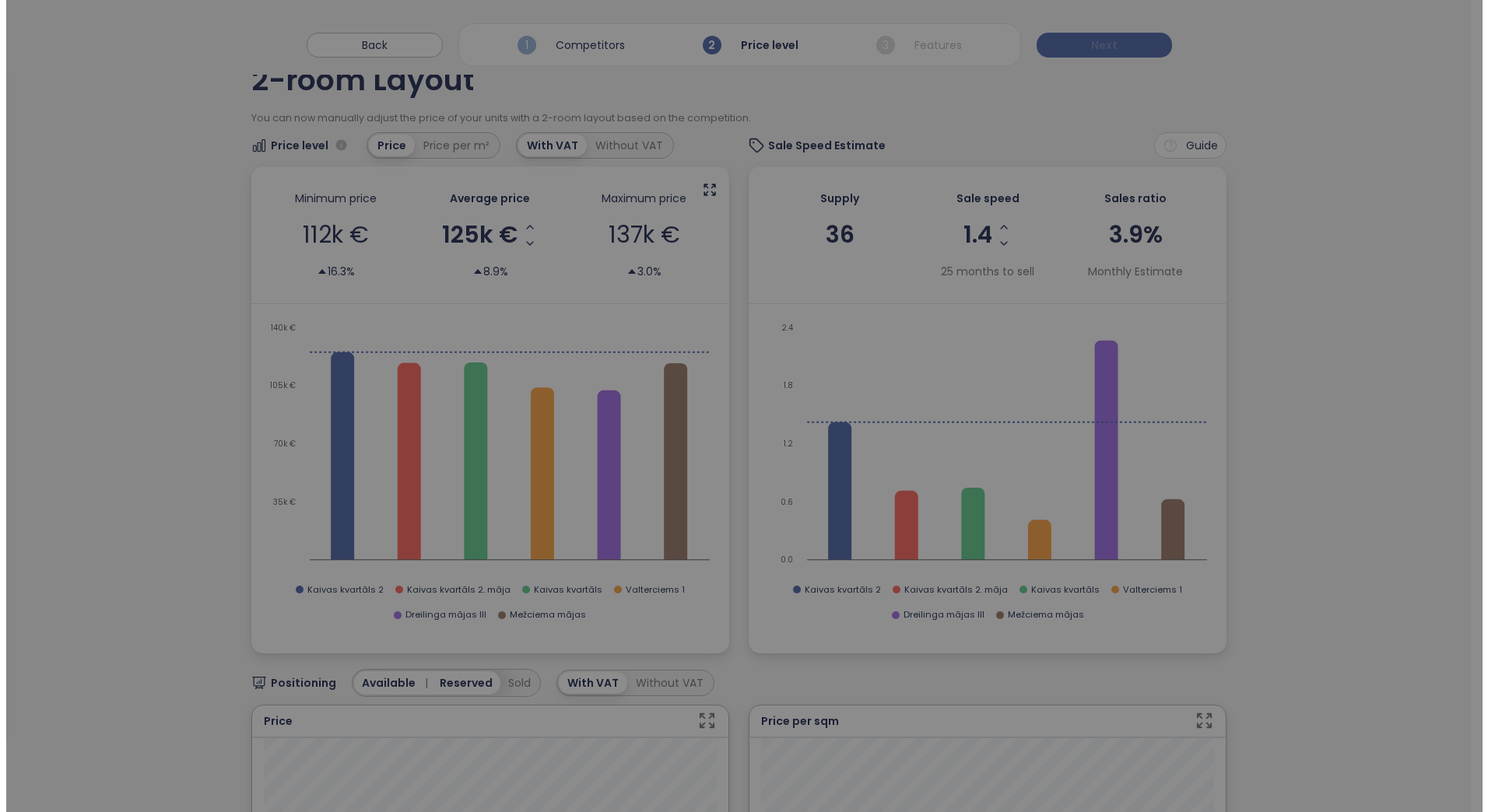
scroll to position [0, 0]
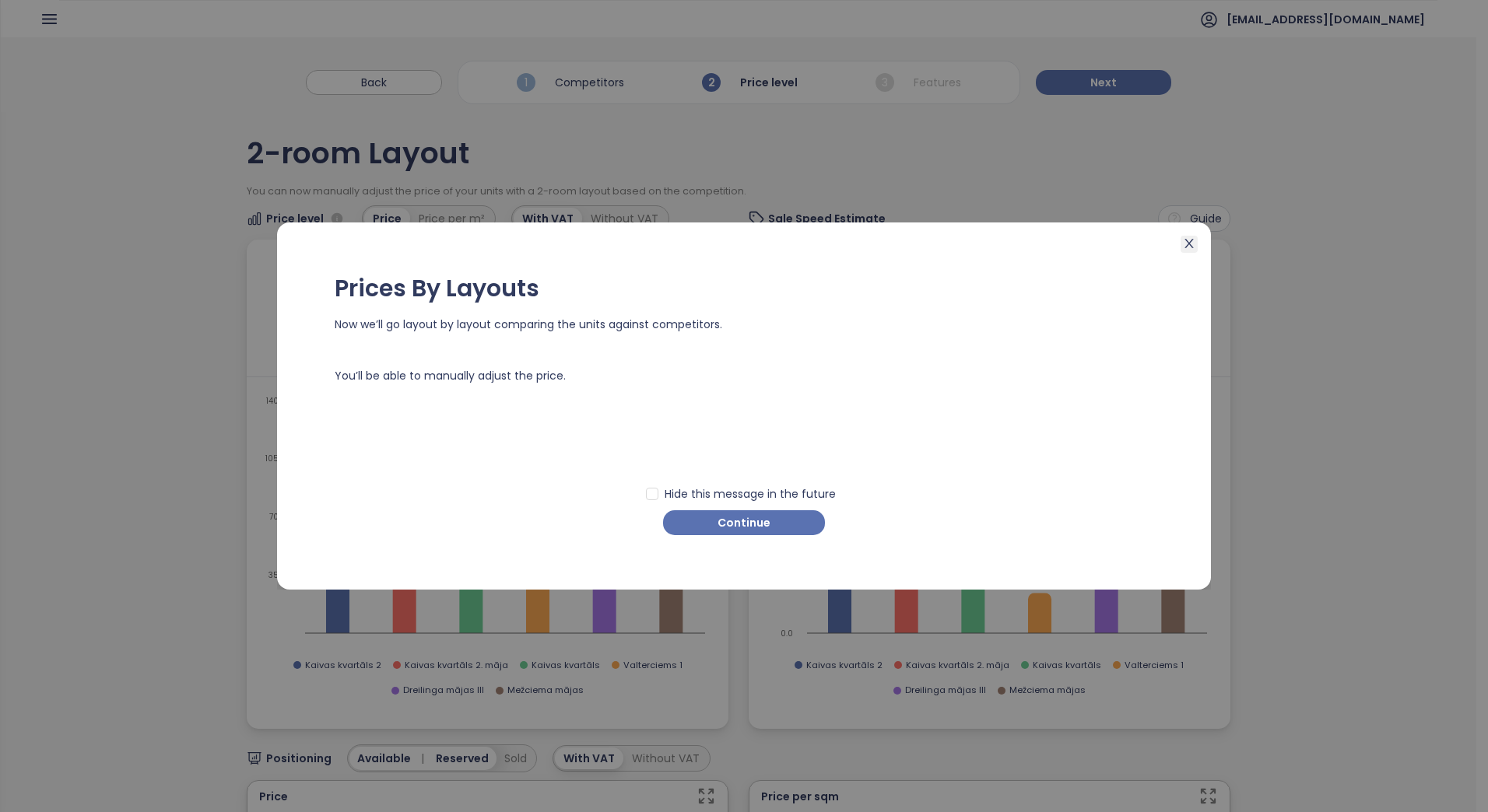
click at [1189, 247] on icon "close" at bounding box center [1189, 243] width 12 height 12
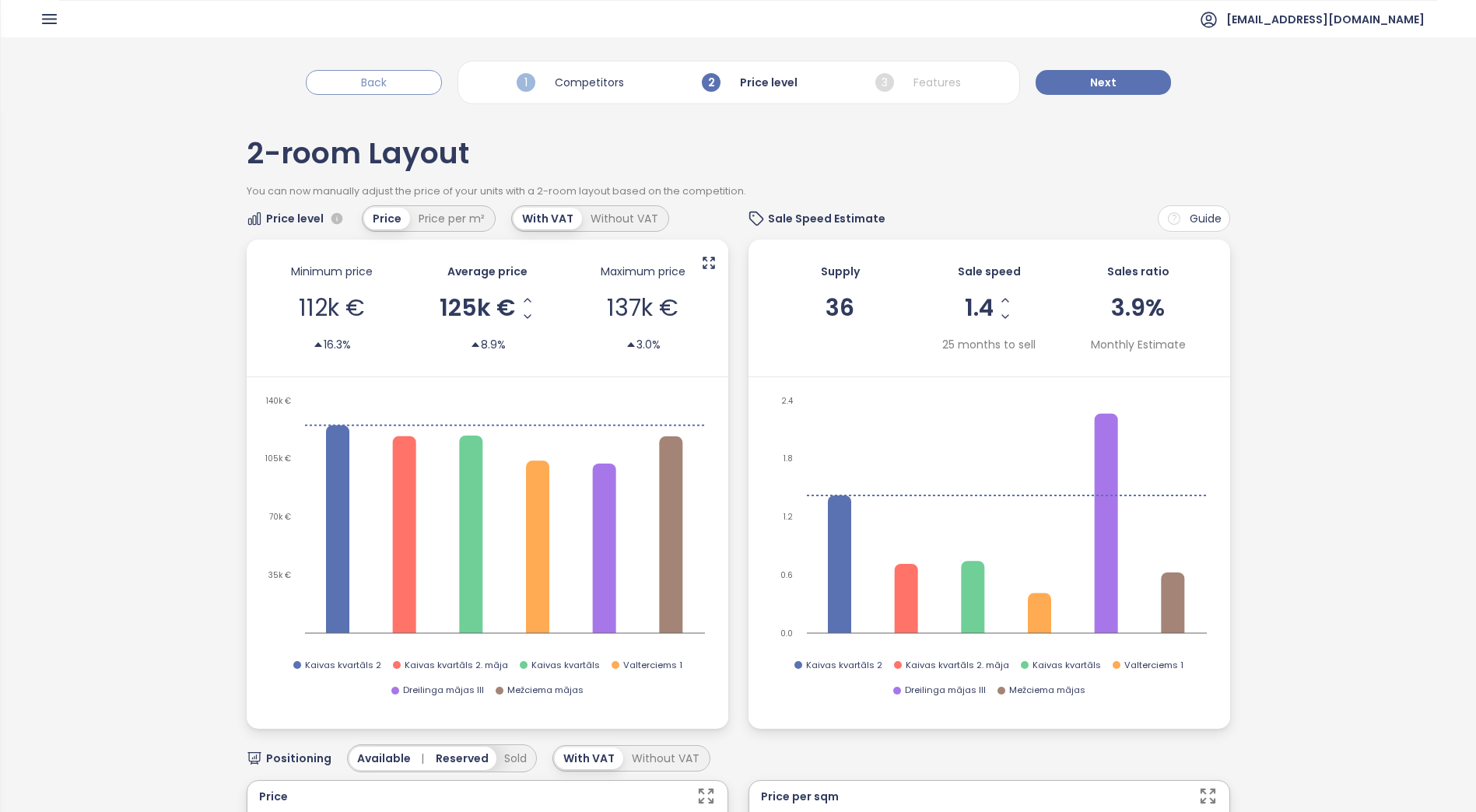
click at [374, 81] on span "Back" at bounding box center [374, 82] width 26 height 17
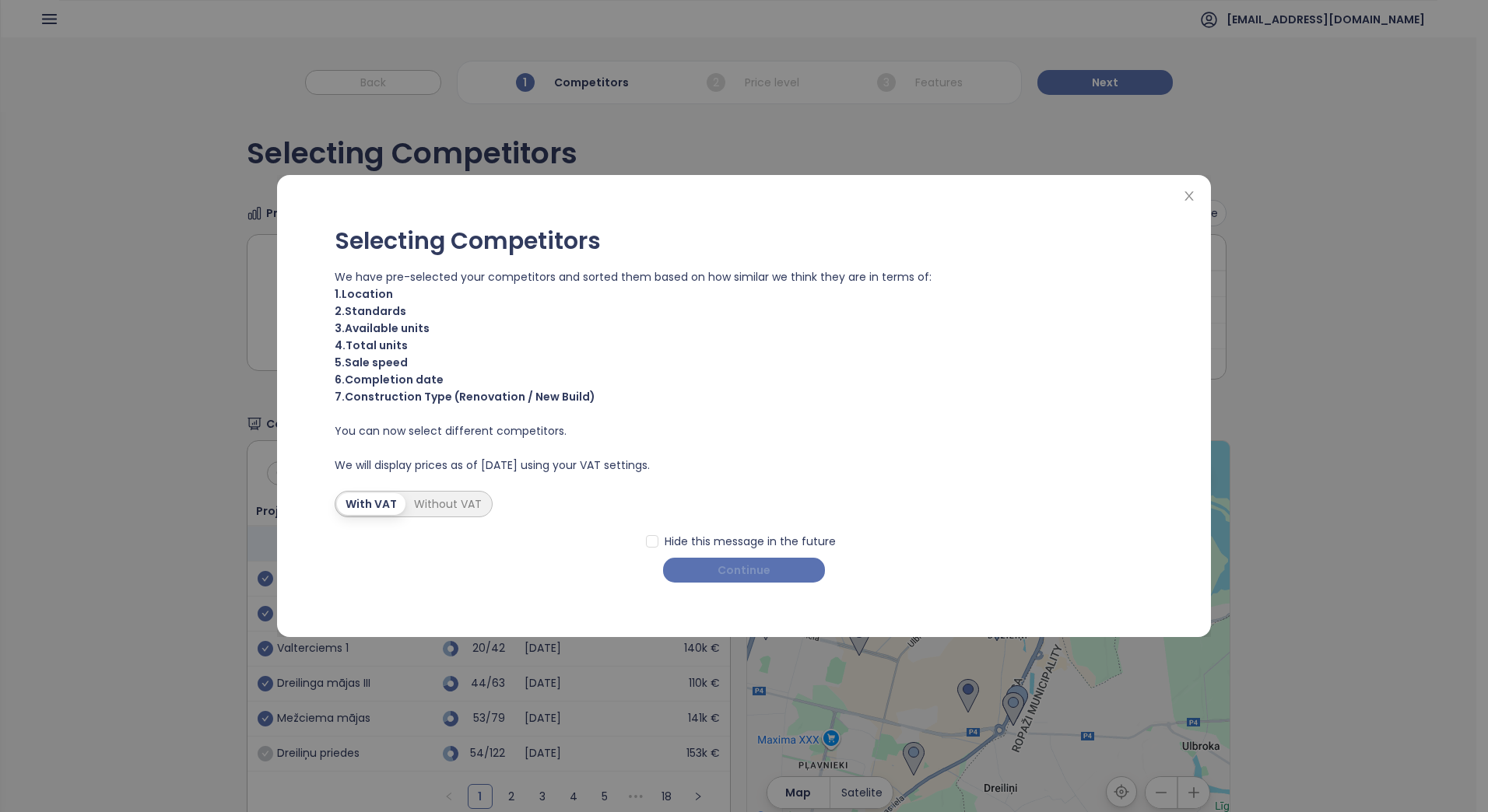
click at [722, 571] on span "Continue" at bounding box center [744, 570] width 53 height 17
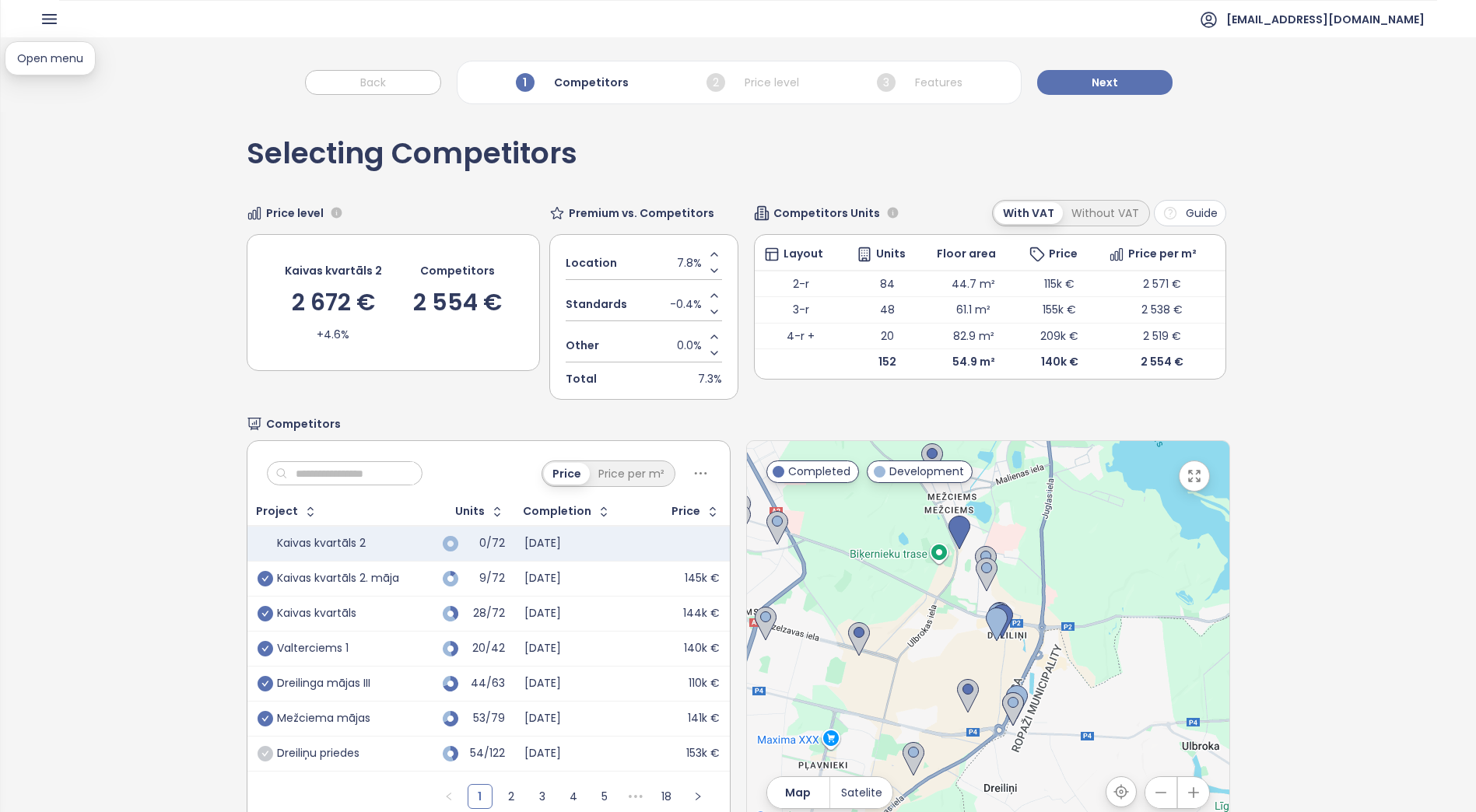
click at [56, 21] on icon "button" at bounding box center [50, 19] width 20 height 20
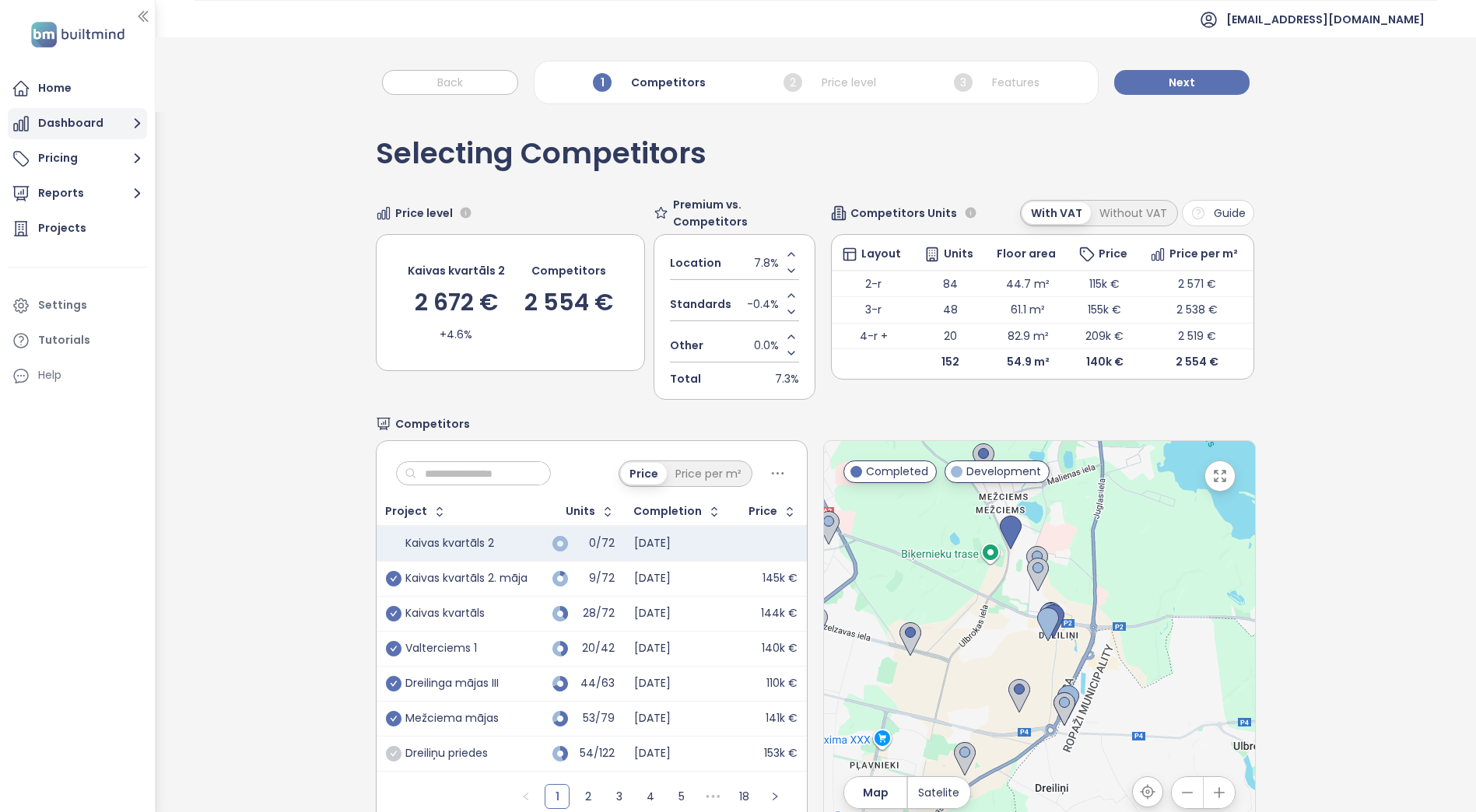
drag, startPoint x: 70, startPoint y: 120, endPoint x: 80, endPoint y: 120, distance: 10.0
click at [70, 120] on button "Dashboard" at bounding box center [77, 124] width 139 height 31
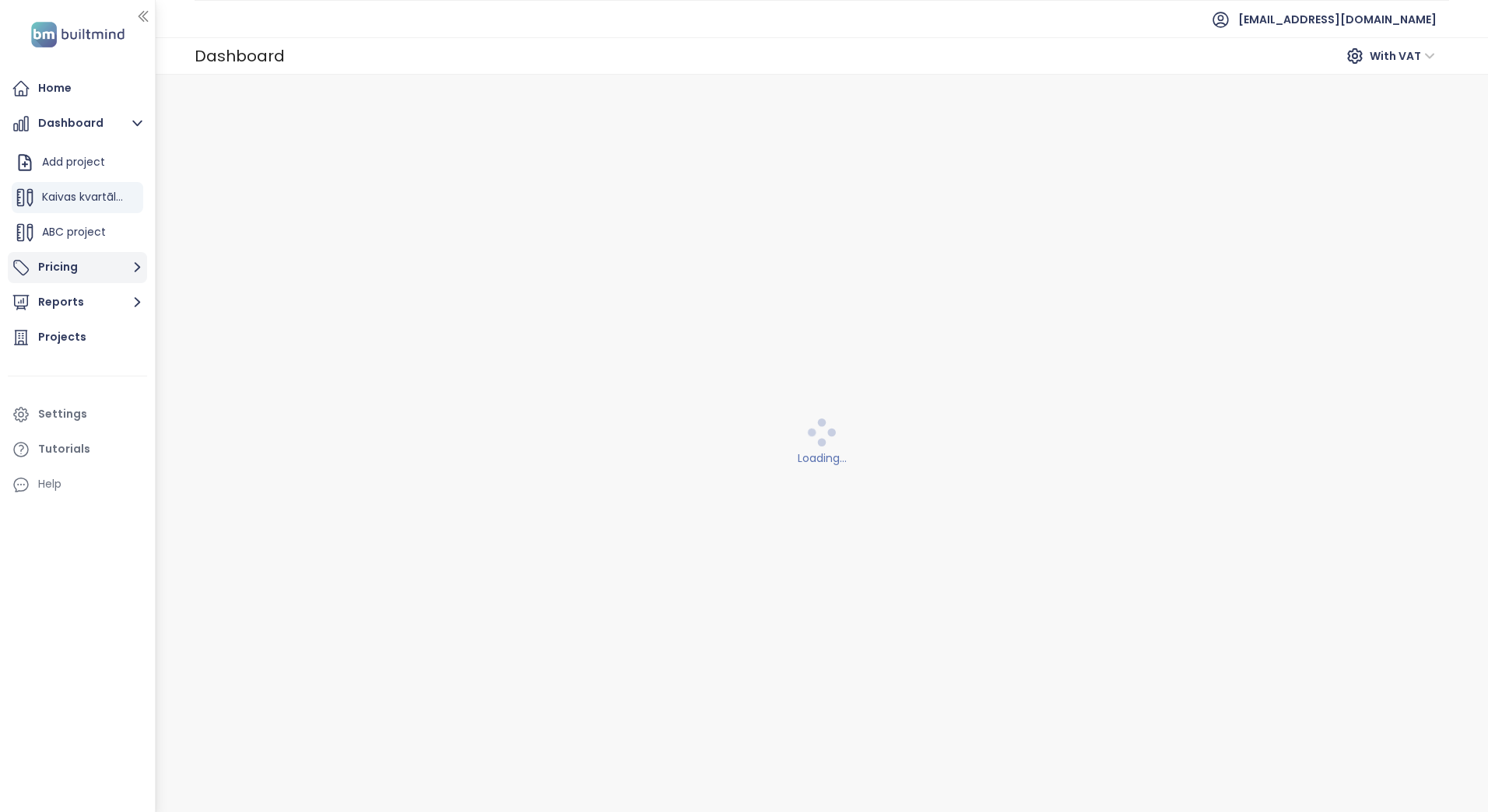
click at [78, 265] on button "Pricing" at bounding box center [77, 268] width 139 height 31
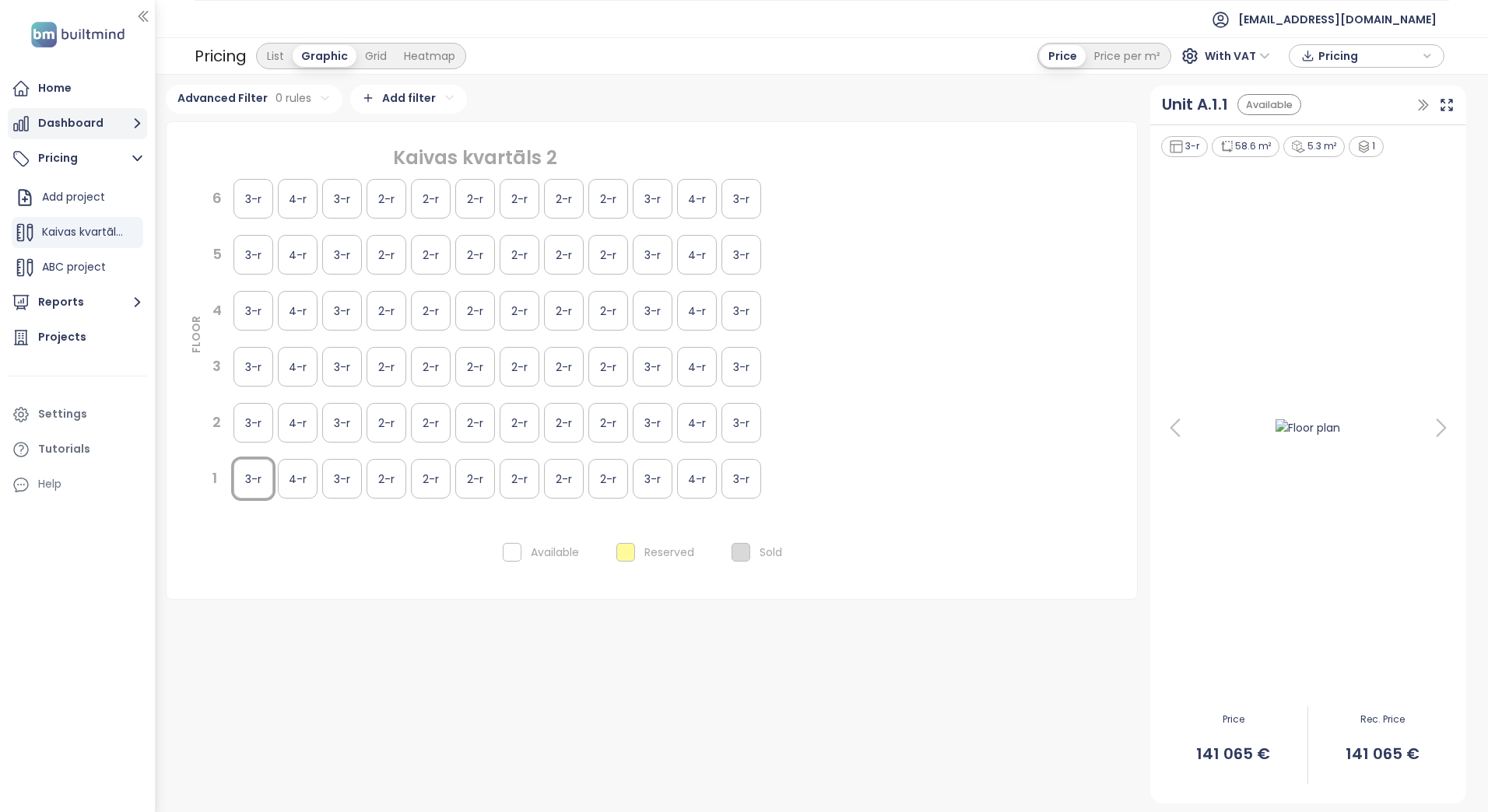
click at [77, 121] on button "Dashboard" at bounding box center [77, 124] width 139 height 31
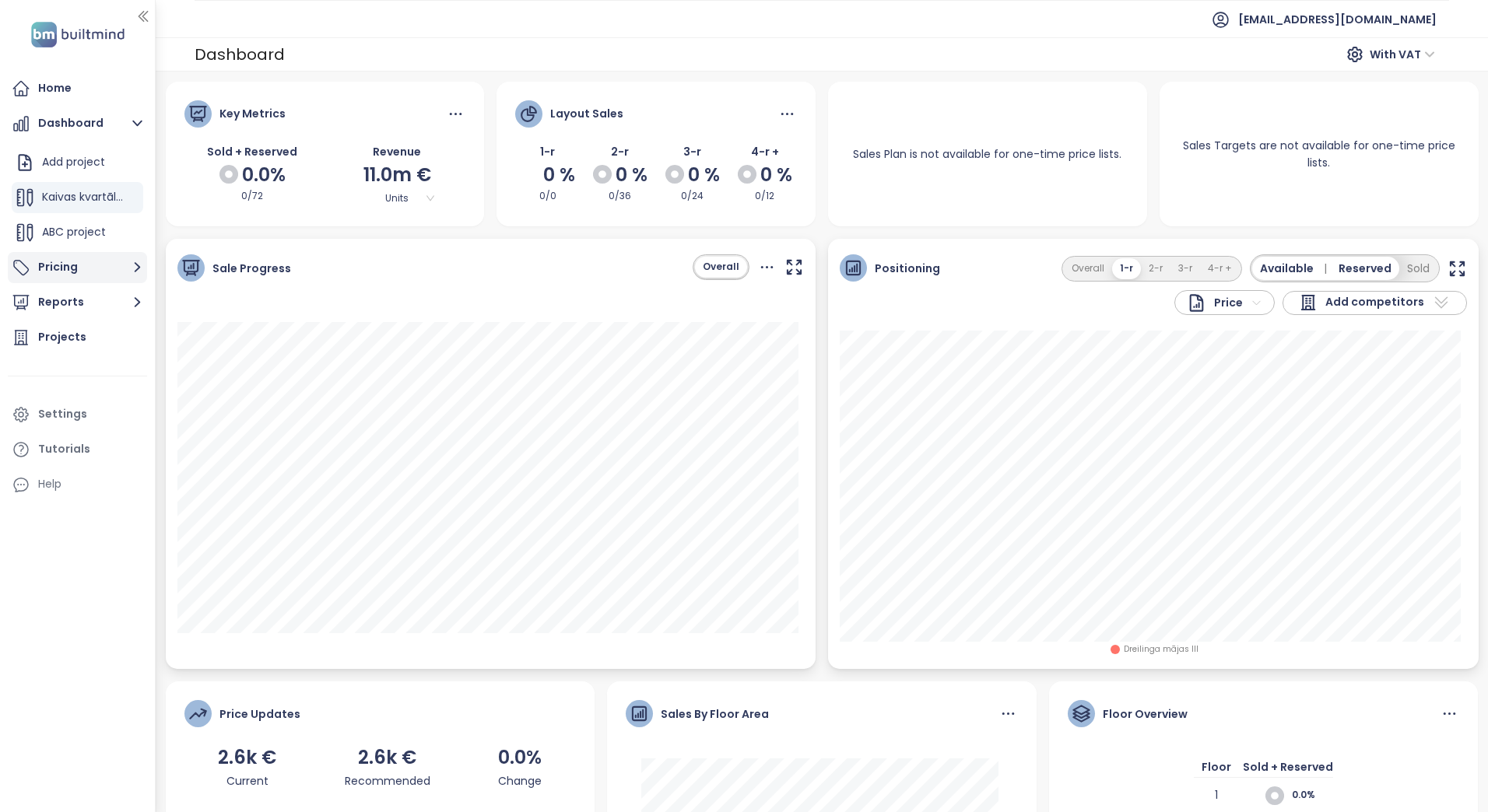
click at [64, 269] on button "Pricing" at bounding box center [77, 268] width 139 height 31
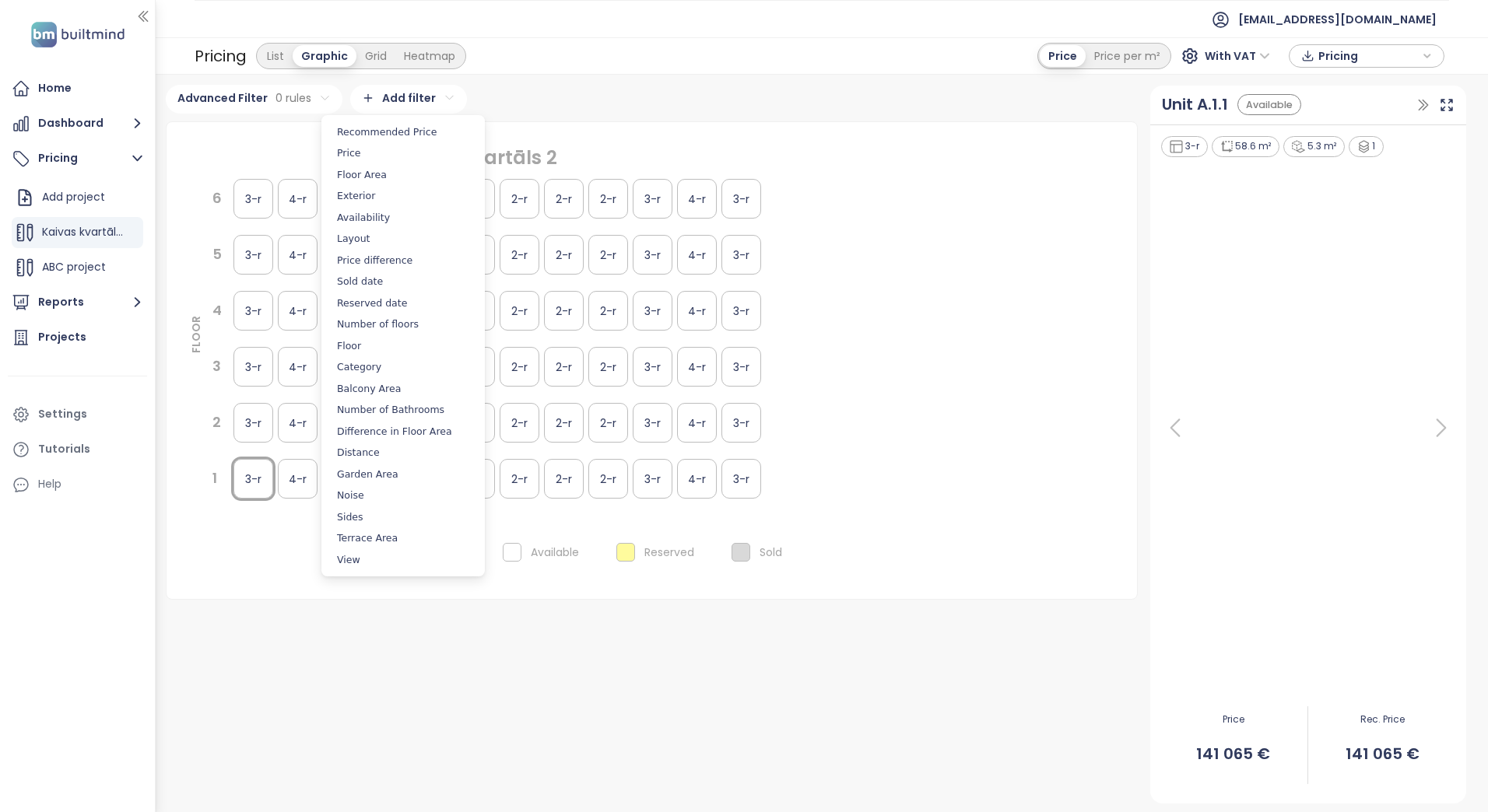
click at [443, 98] on html "Home Dashboard Pricing Add project Kaivas kvartāls 2 ABC project Reports Projec…" at bounding box center [744, 406] width 1488 height 812
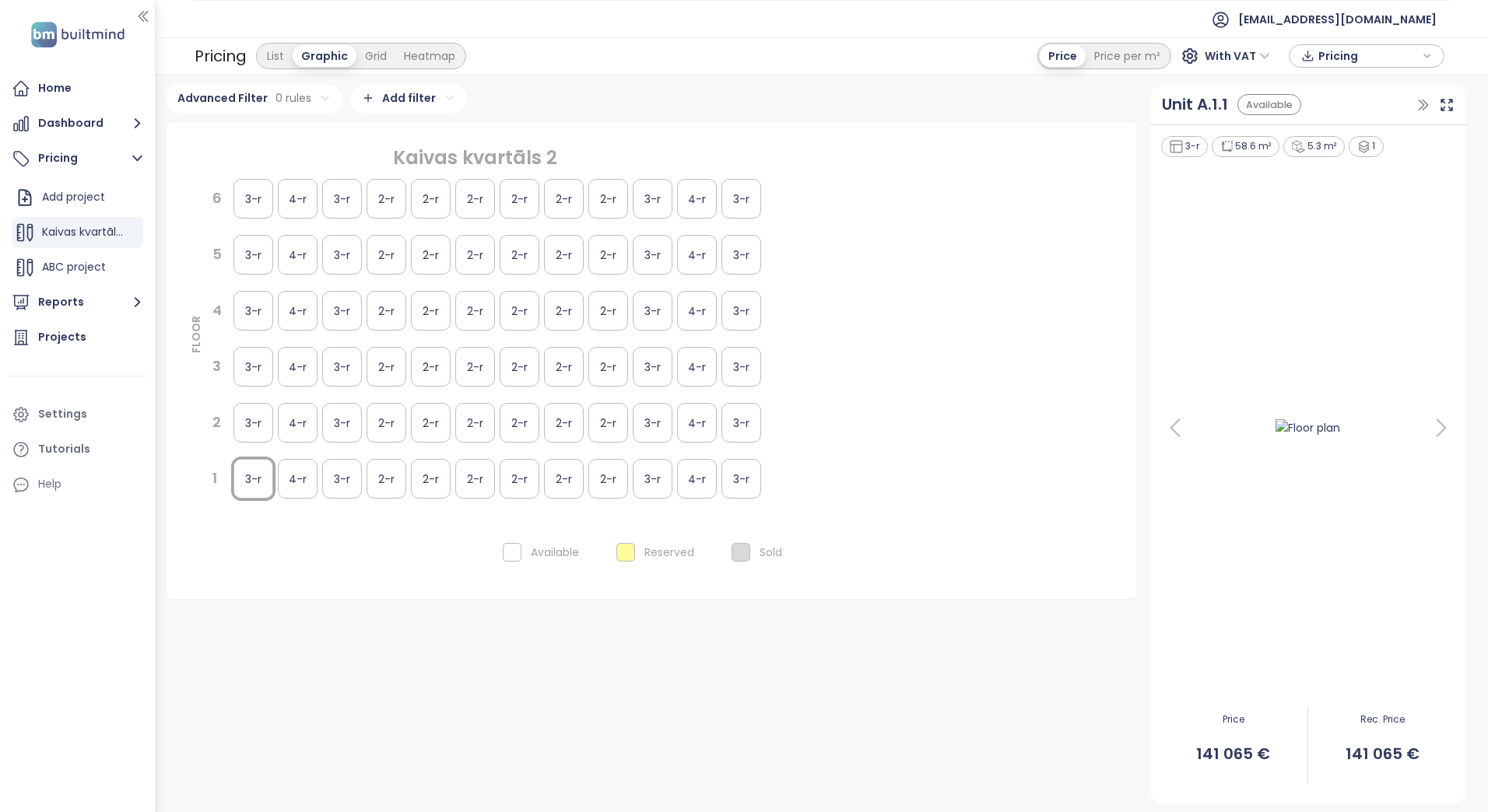
click at [262, 713] on html "Home Dashboard Pricing Add project Kaivas kvartāls 2 ABC project Reports Projec…" at bounding box center [744, 406] width 1488 height 812
click at [78, 274] on span "ABC project" at bounding box center [74, 266] width 64 height 15
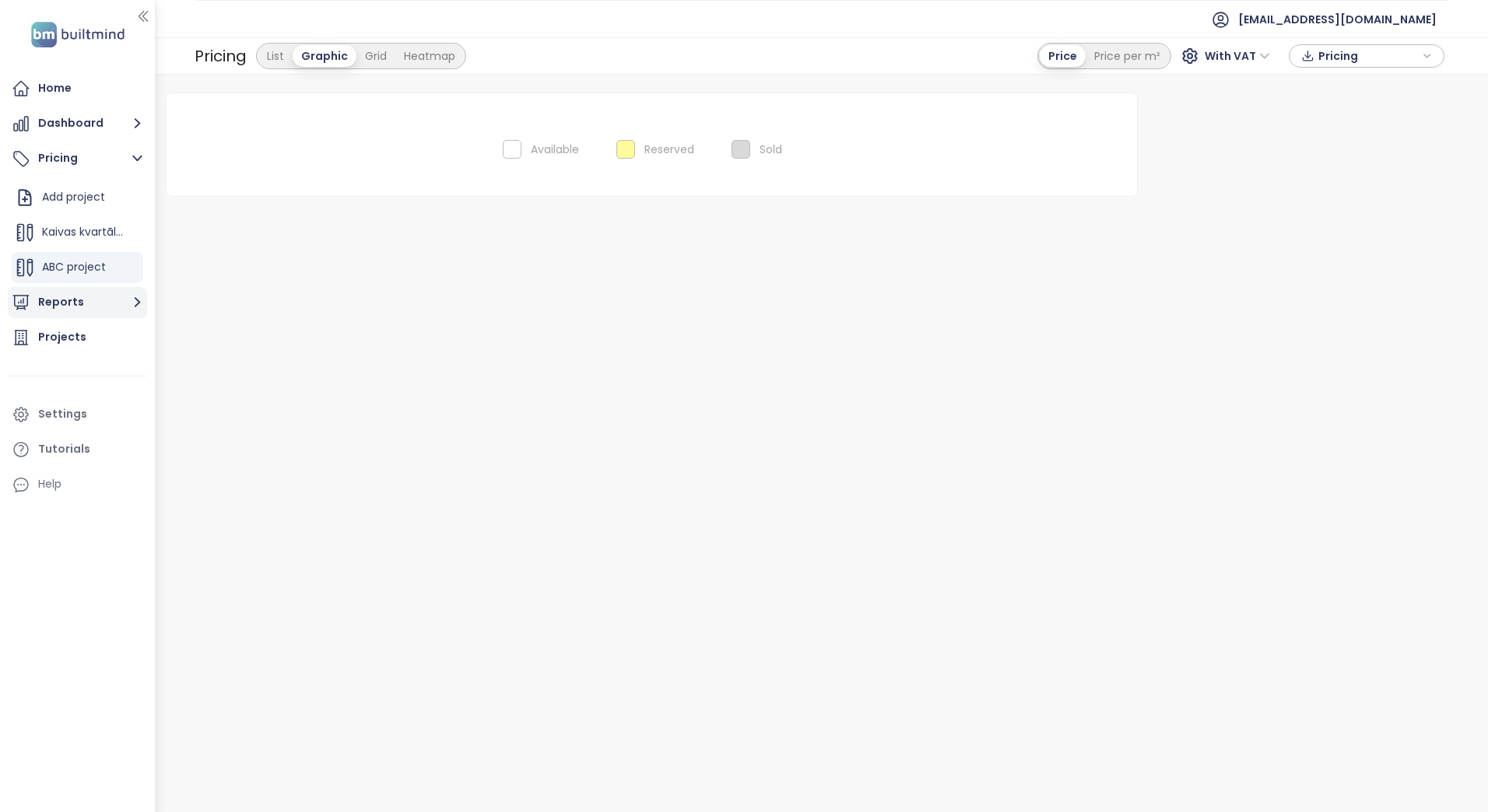
click at [81, 304] on button "Reports" at bounding box center [77, 302] width 139 height 31
click at [68, 287] on div "Endzelina competitors" at bounding box center [86, 287] width 74 height 20
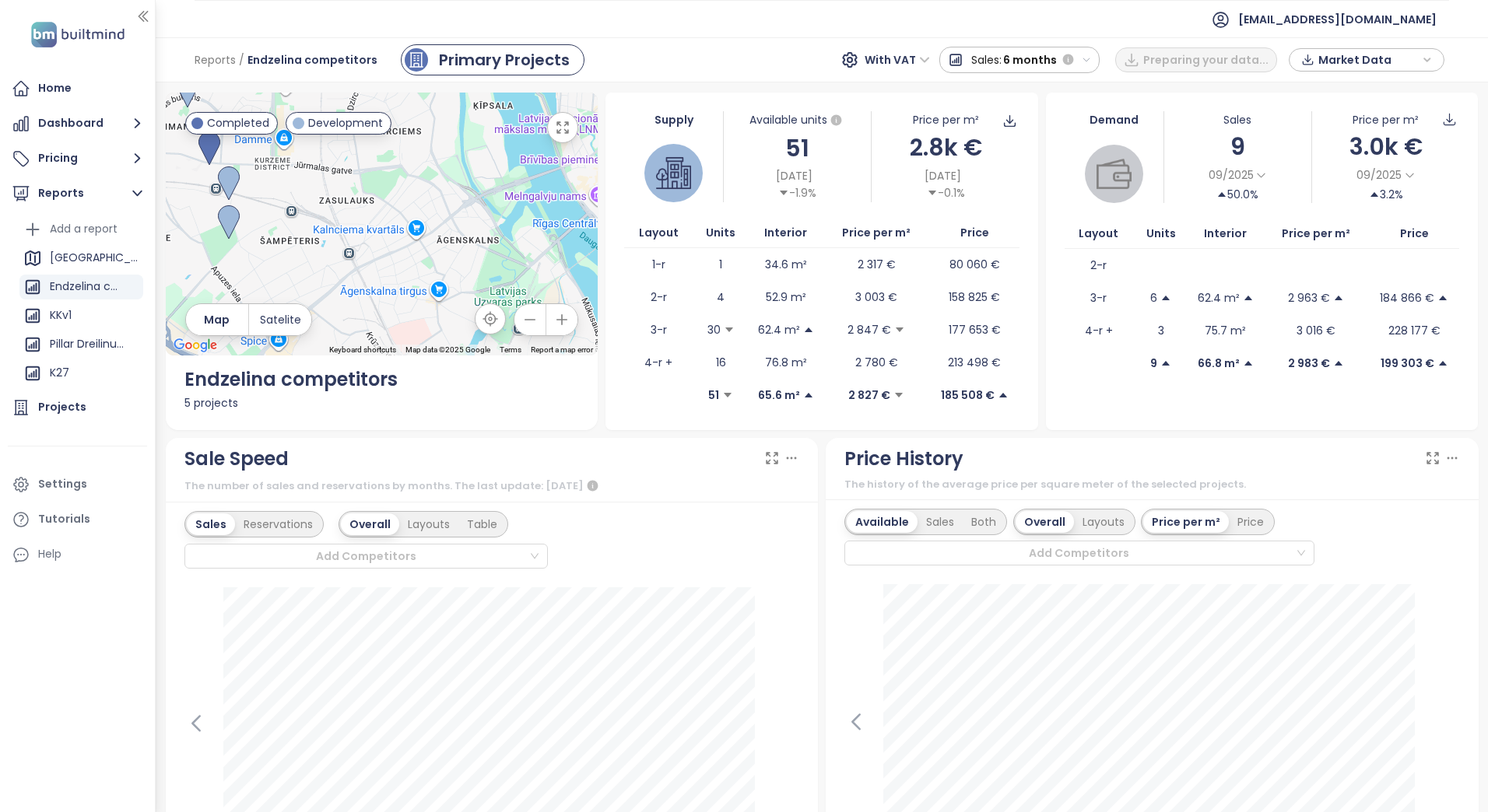
drag, startPoint x: 478, startPoint y: 238, endPoint x: 282, endPoint y: 182, distance: 203.8
click at [283, 182] on div at bounding box center [381, 224] width 433 height 263
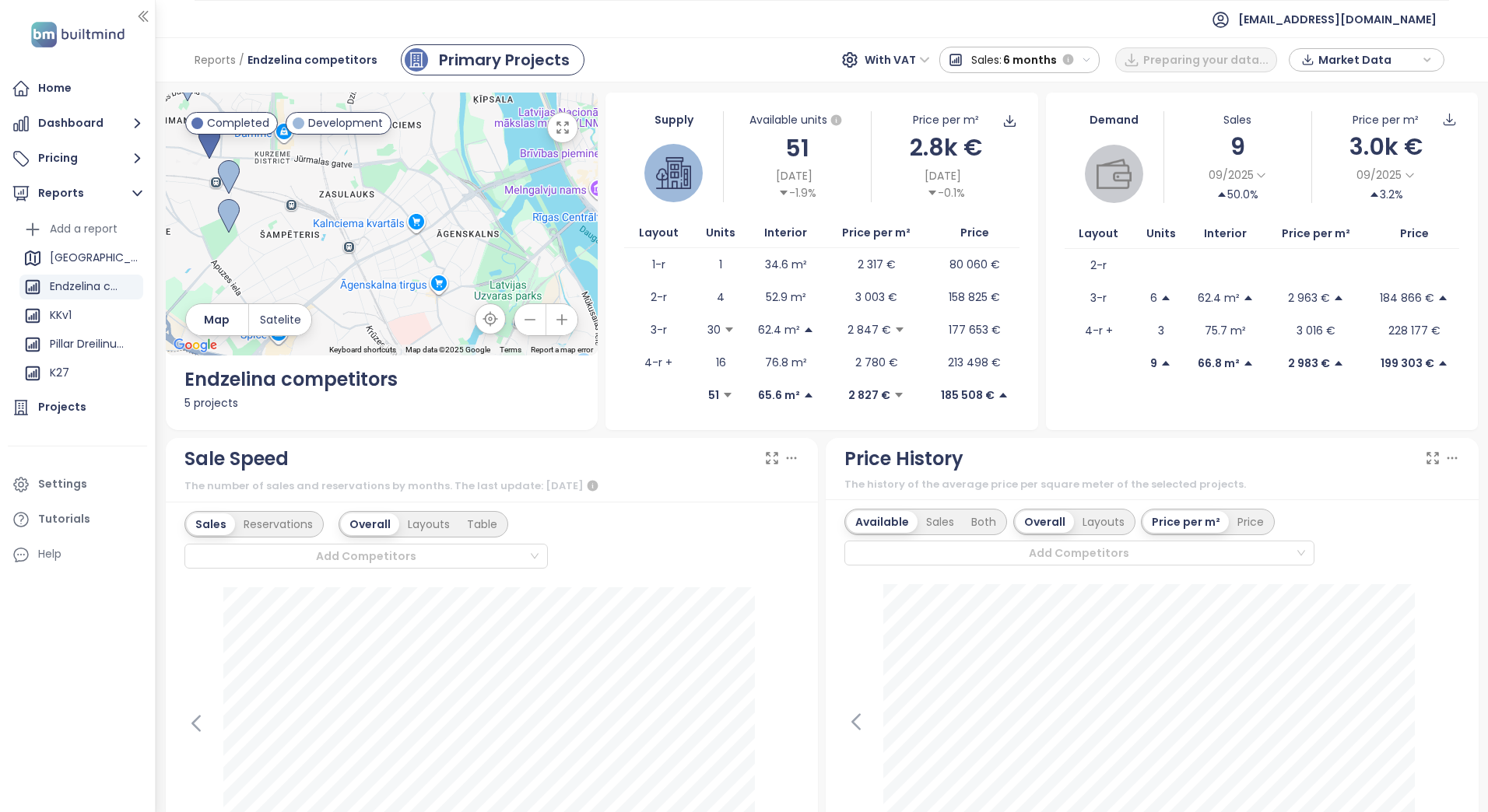
drag, startPoint x: 478, startPoint y: 212, endPoint x: 309, endPoint y: 239, distance: 171.1
click at [364, 233] on div at bounding box center [381, 224] width 433 height 263
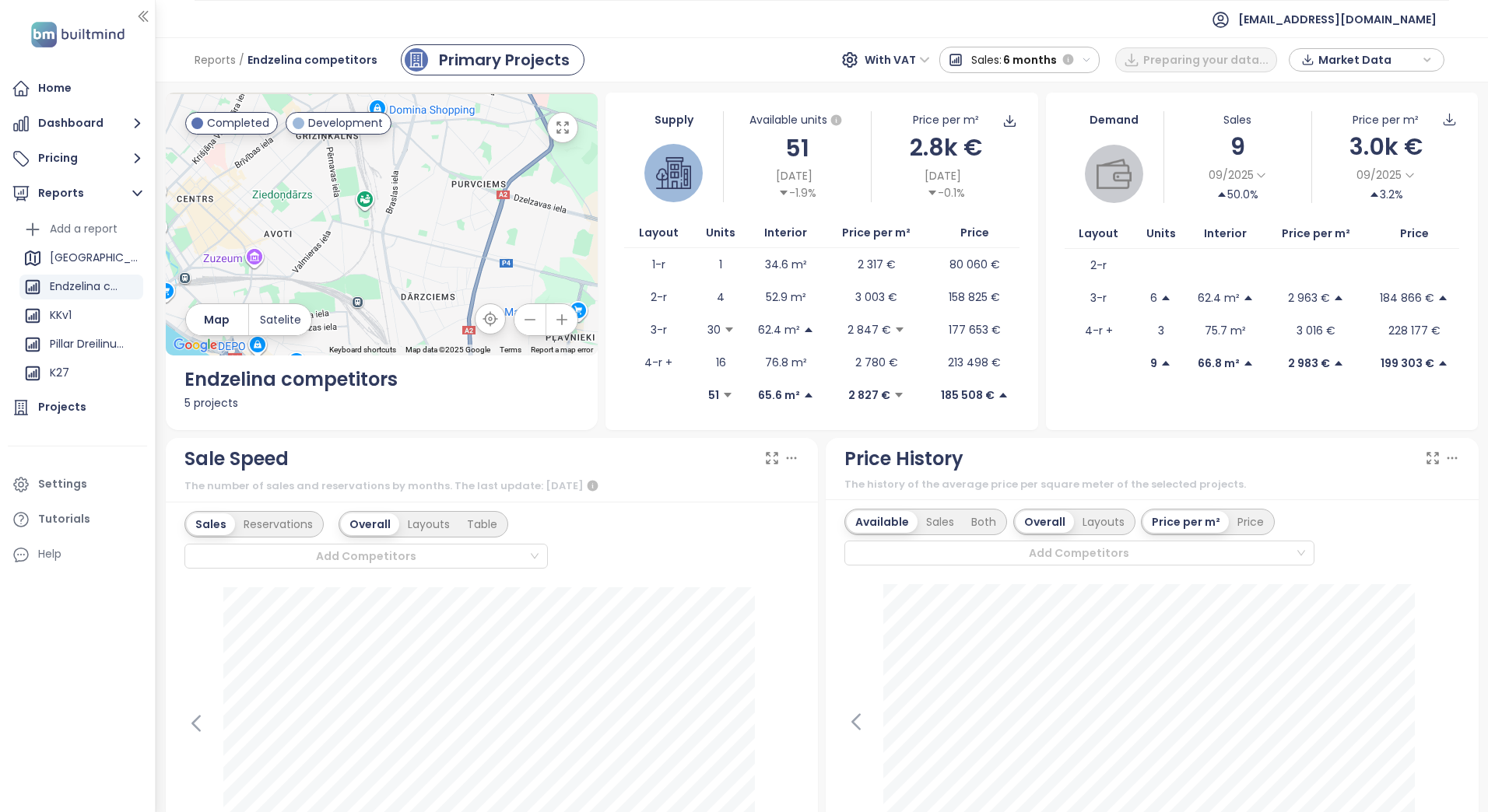
drag, startPoint x: 477, startPoint y: 226, endPoint x: 375, endPoint y: 238, distance: 102.7
click at [368, 241] on div at bounding box center [381, 224] width 433 height 263
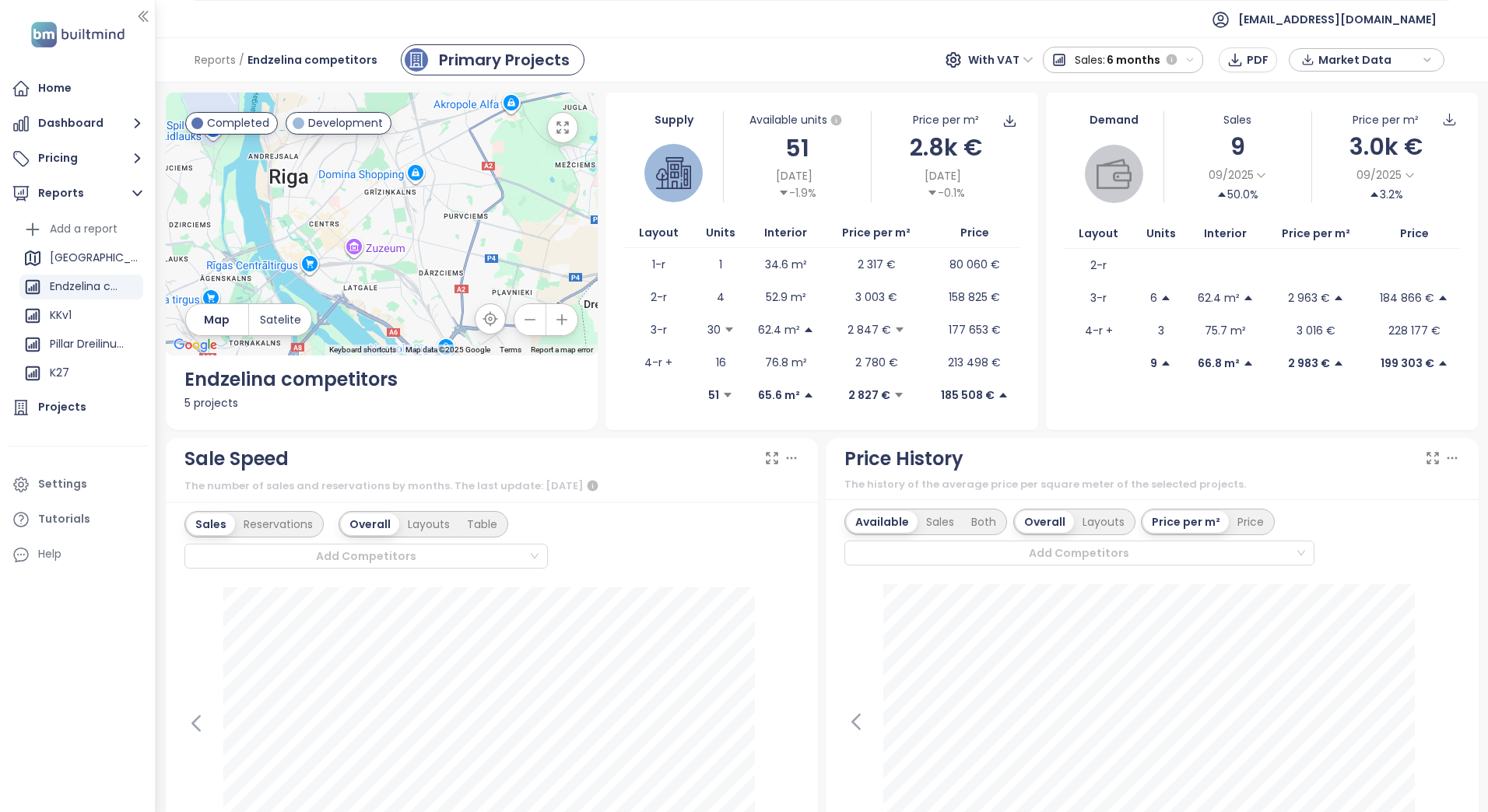
drag, startPoint x: 447, startPoint y: 246, endPoint x: 511, endPoint y: 254, distance: 64.5
click at [511, 254] on div at bounding box center [381, 224] width 433 height 263
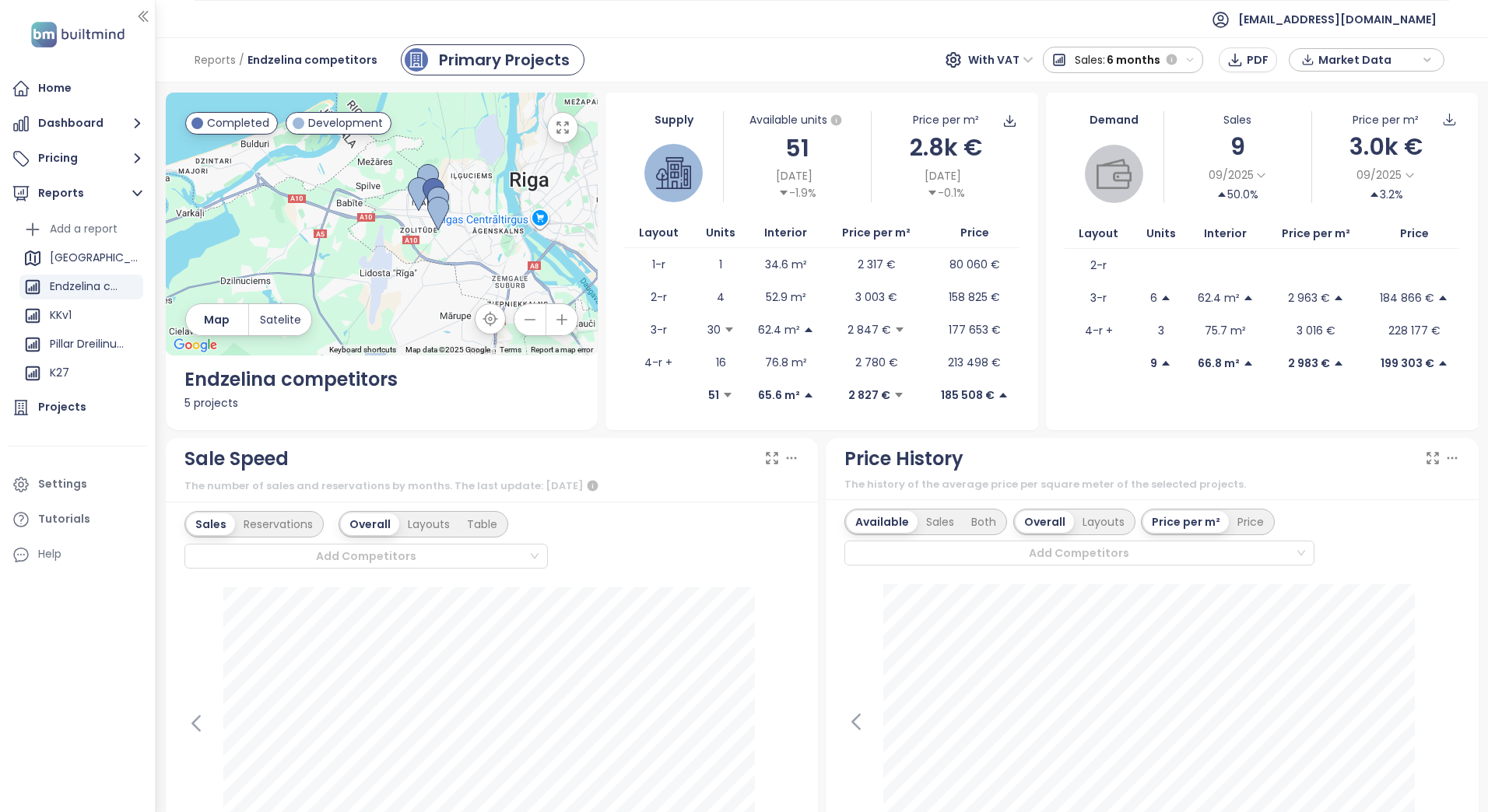
drag, startPoint x: 407, startPoint y: 242, endPoint x: 525, endPoint y: 217, distance: 120.6
click at [525, 217] on div at bounding box center [381, 224] width 433 height 263
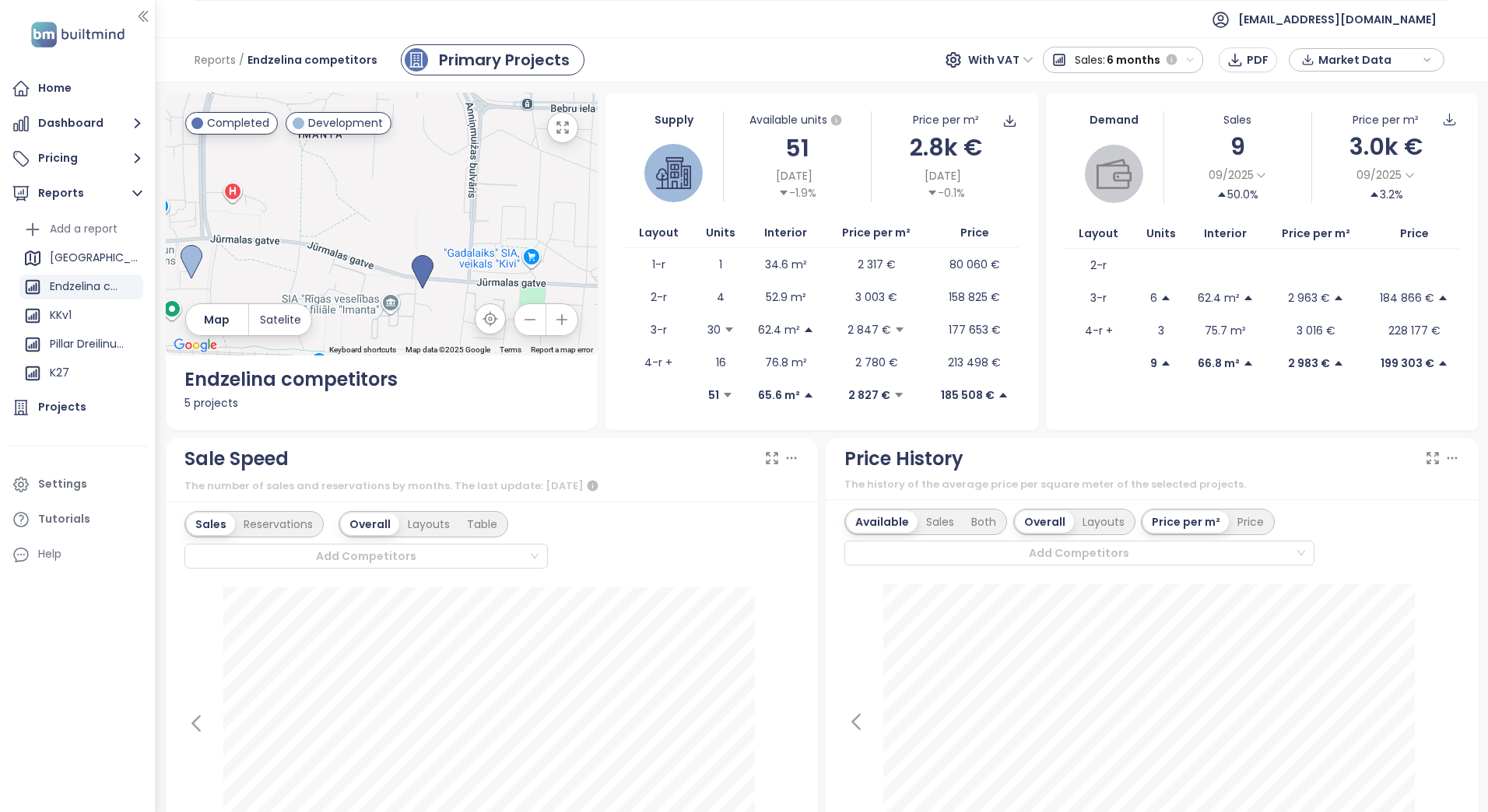
drag, startPoint x: 341, startPoint y: 194, endPoint x: 604, endPoint y: 282, distance: 277.3
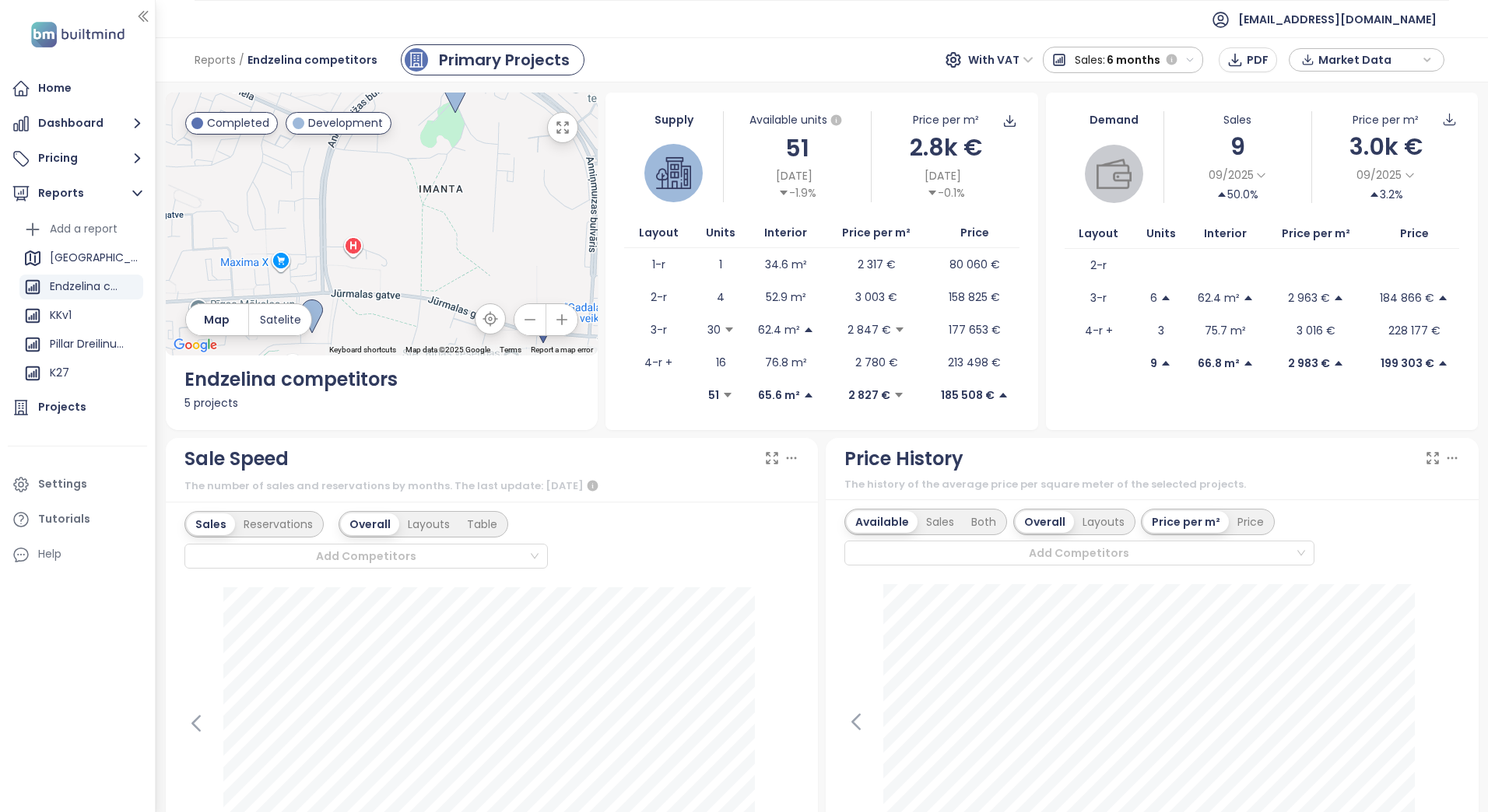
drag, startPoint x: 452, startPoint y: 195, endPoint x: 580, endPoint y: 252, distance: 140.1
click at [580, 252] on div at bounding box center [381, 224] width 433 height 263
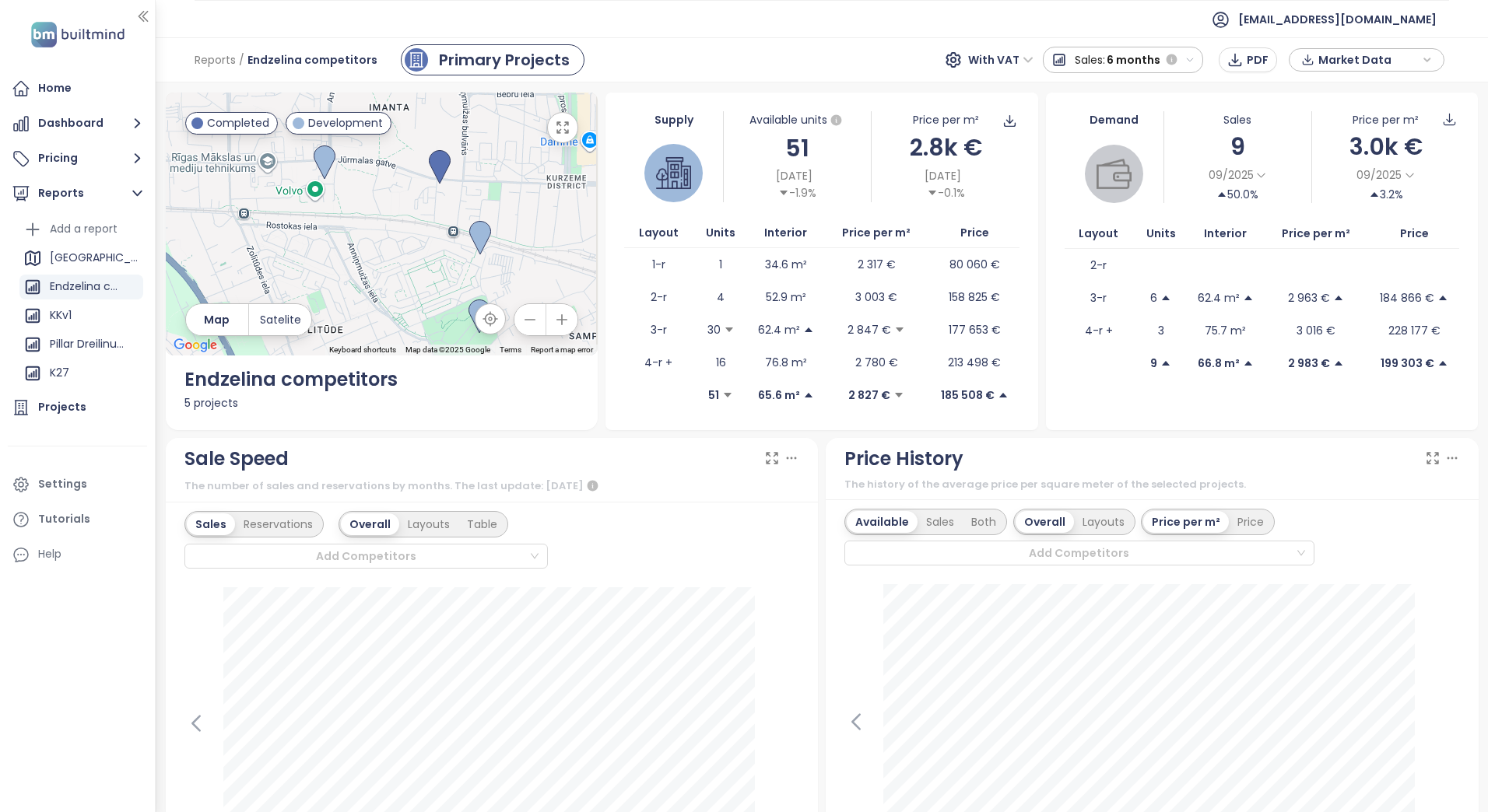
drag, startPoint x: 548, startPoint y: 252, endPoint x: 468, endPoint y: 162, distance: 120.4
click at [468, 162] on div at bounding box center [381, 224] width 433 height 263
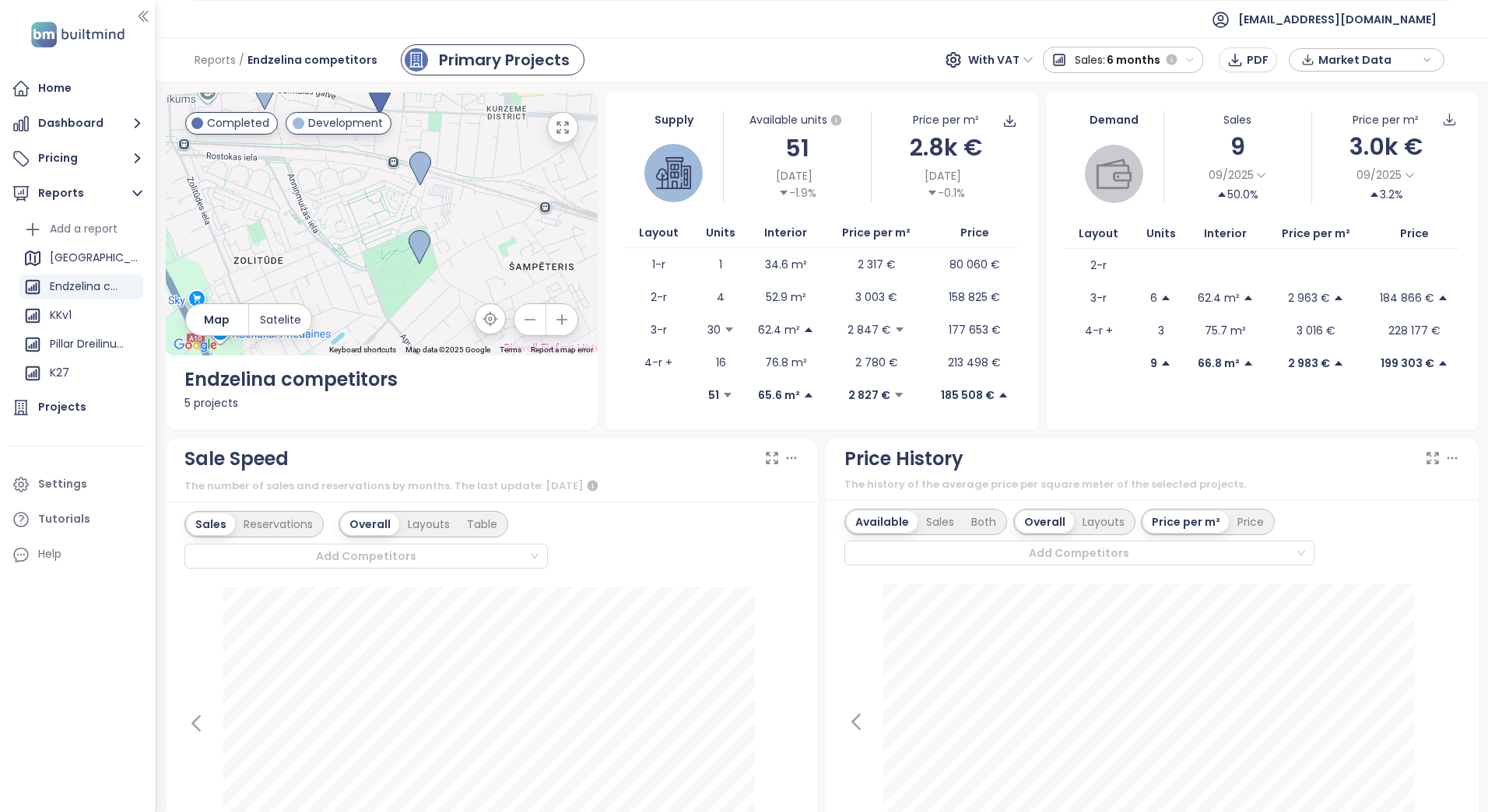
drag, startPoint x: 496, startPoint y: 204, endPoint x: 473, endPoint y: 175, distance: 37.0
click at [473, 175] on div at bounding box center [381, 224] width 433 height 263
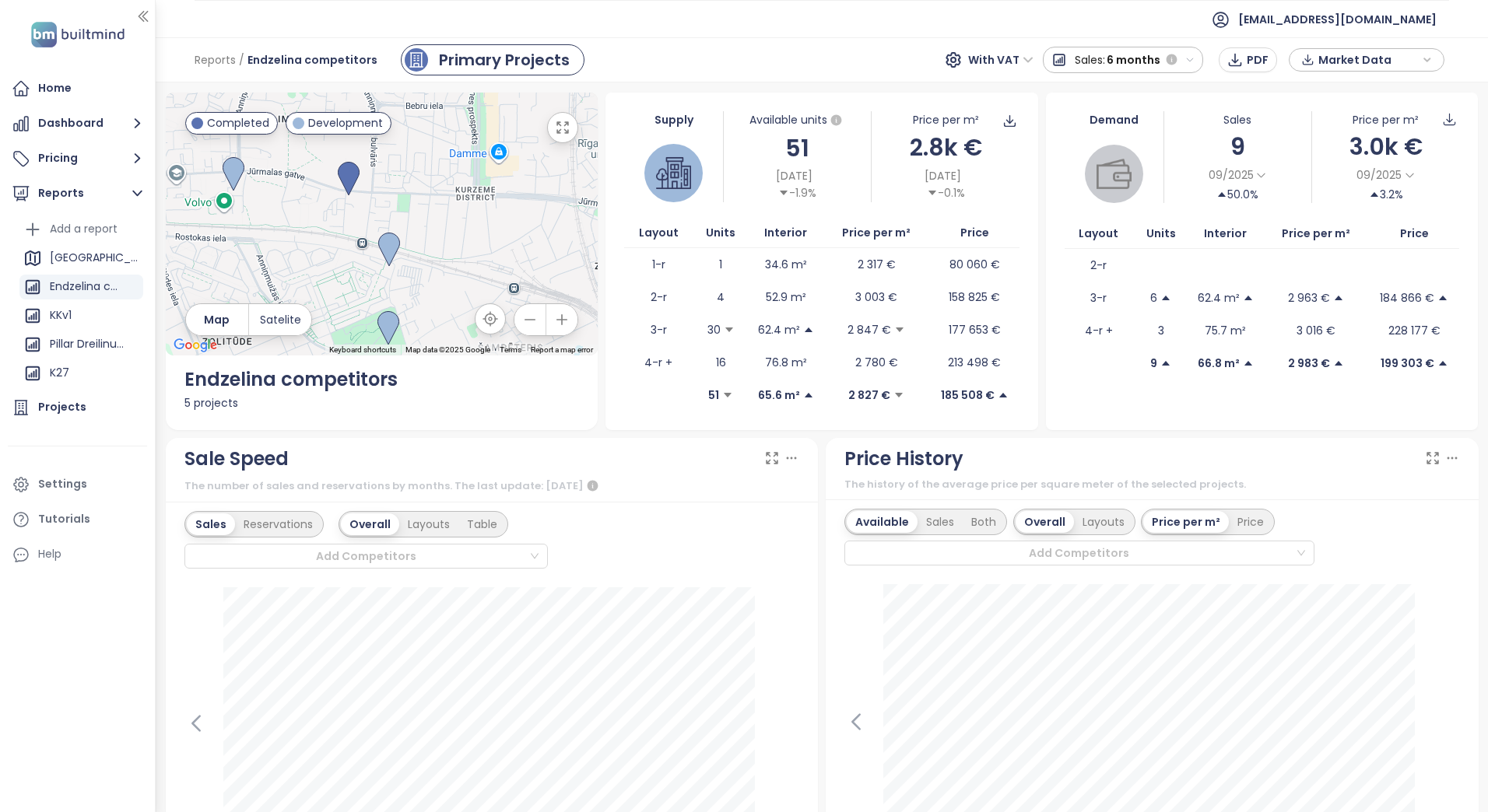
drag, startPoint x: 492, startPoint y: 220, endPoint x: 461, endPoint y: 303, distance: 88.6
click at [461, 303] on div at bounding box center [381, 224] width 433 height 263
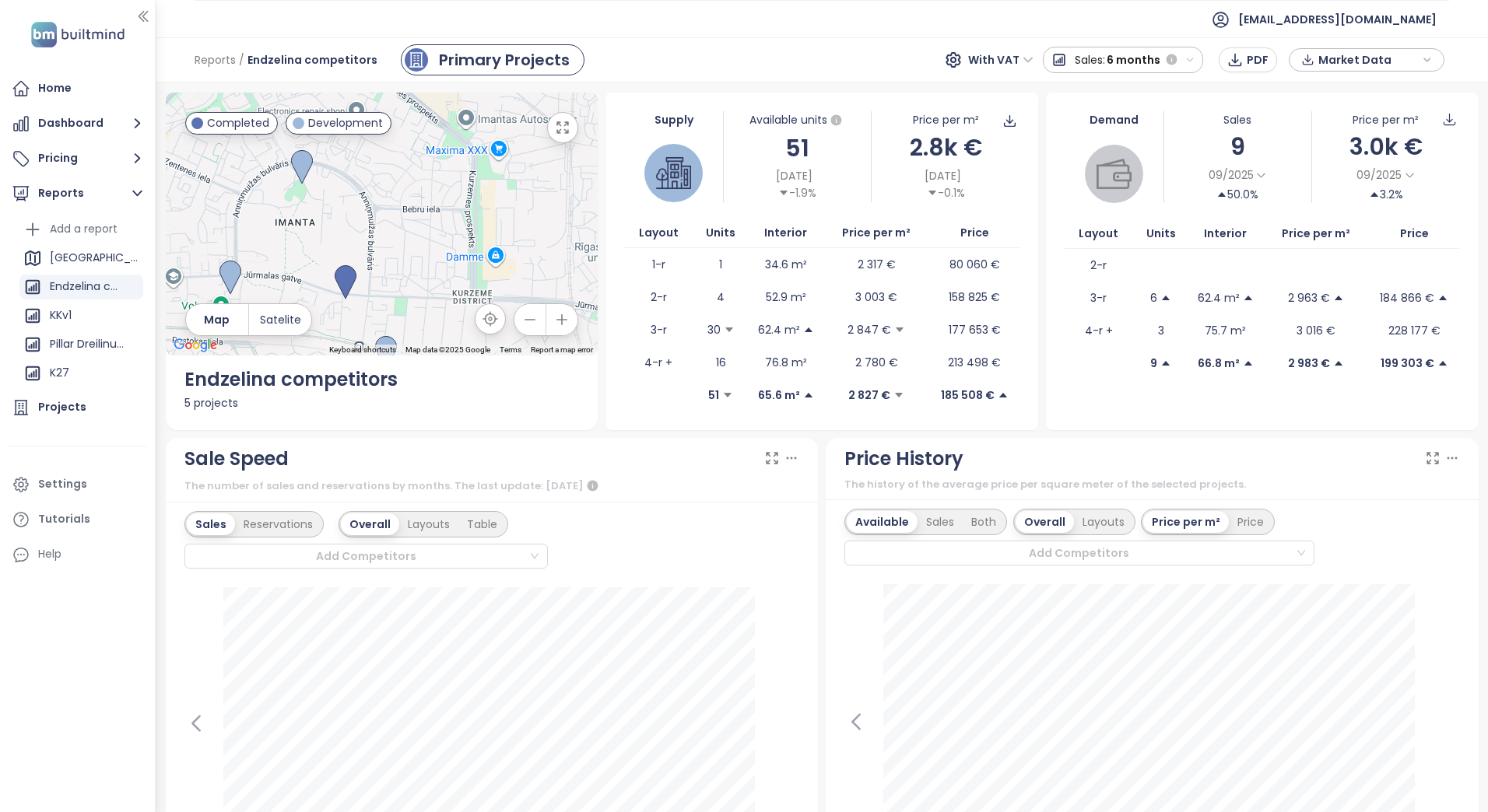
drag, startPoint x: 460, startPoint y: 229, endPoint x: 424, endPoint y: 320, distance: 97.9
click at [430, 320] on div at bounding box center [381, 224] width 433 height 263
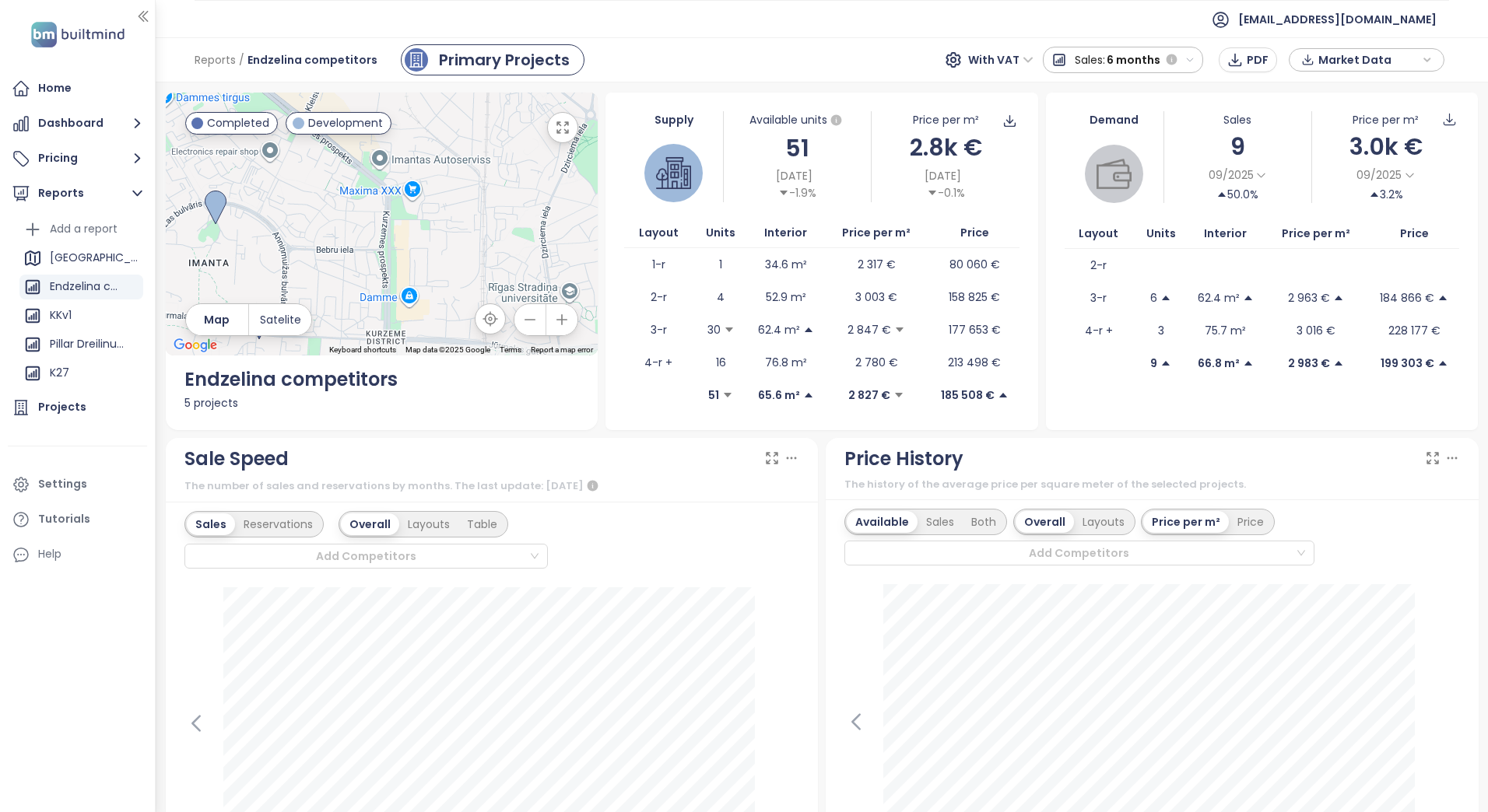
drag, startPoint x: 417, startPoint y: 244, endPoint x: 453, endPoint y: 226, distance: 40.2
click at [453, 226] on div at bounding box center [381, 224] width 433 height 263
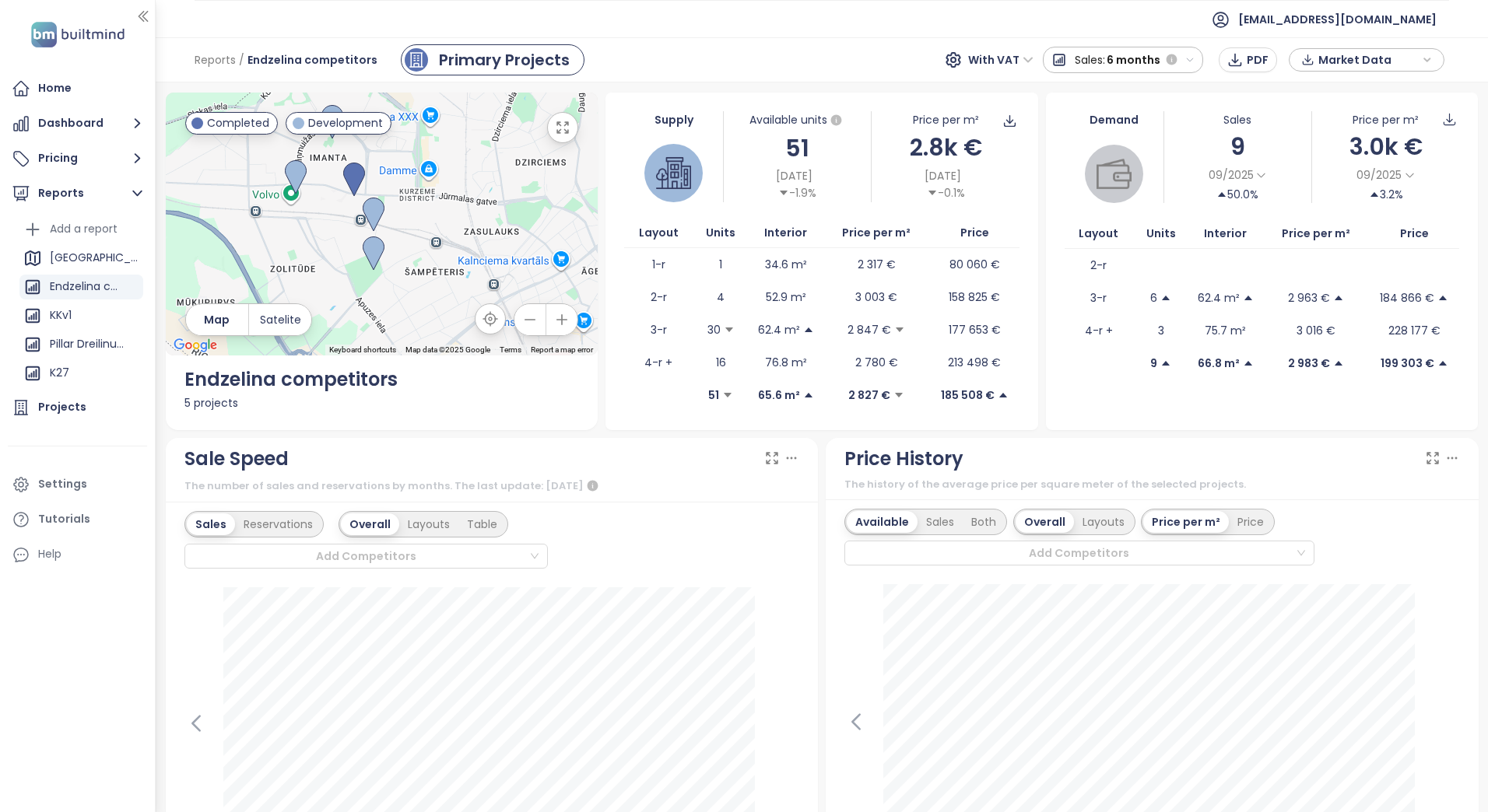
drag, startPoint x: 420, startPoint y: 302, endPoint x: 416, endPoint y: 212, distance: 90.1
click at [416, 212] on div at bounding box center [381, 224] width 433 height 263
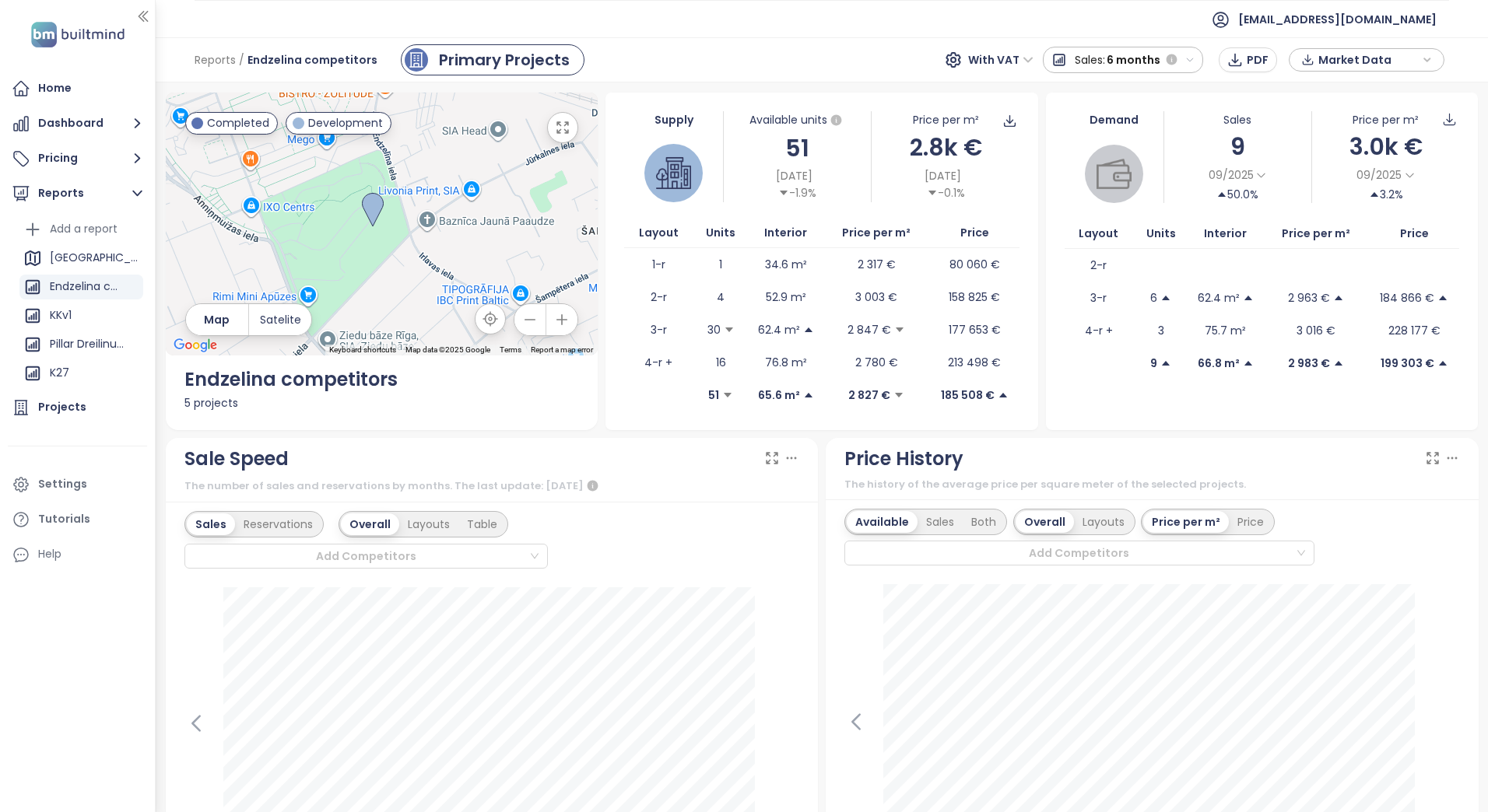
drag, startPoint x: 398, startPoint y: 287, endPoint x: 460, endPoint y: 194, distance: 111.8
click at [460, 194] on div at bounding box center [381, 224] width 433 height 263
click at [368, 207] on img at bounding box center [374, 208] width 22 height 34
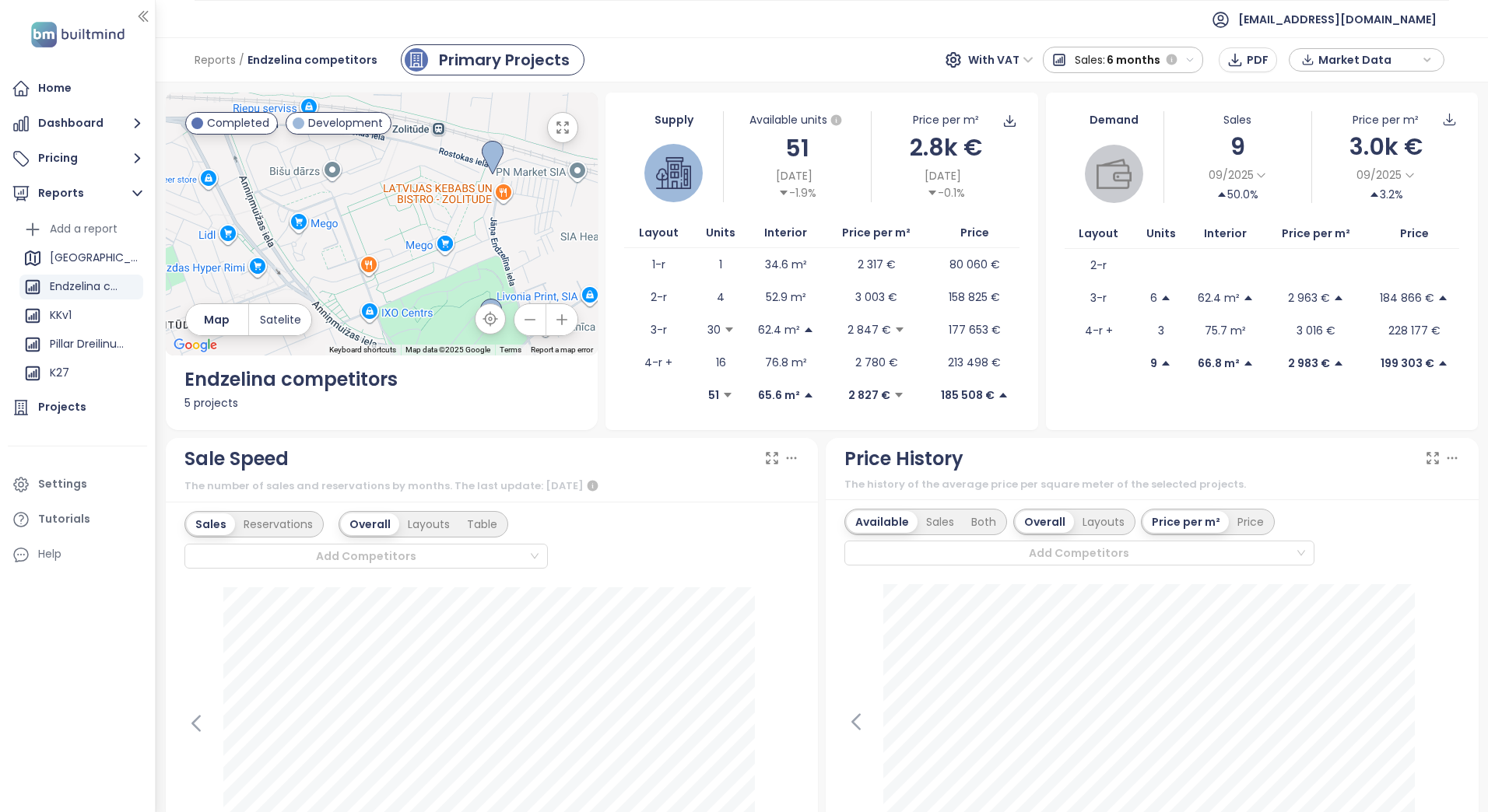
drag, startPoint x: 451, startPoint y: 151, endPoint x: 548, endPoint y: 247, distance: 136.5
click at [548, 247] on div at bounding box center [381, 224] width 433 height 263
drag, startPoint x: 480, startPoint y: 234, endPoint x: 479, endPoint y: 160, distance: 74.0
click at [479, 163] on div at bounding box center [381, 224] width 433 height 263
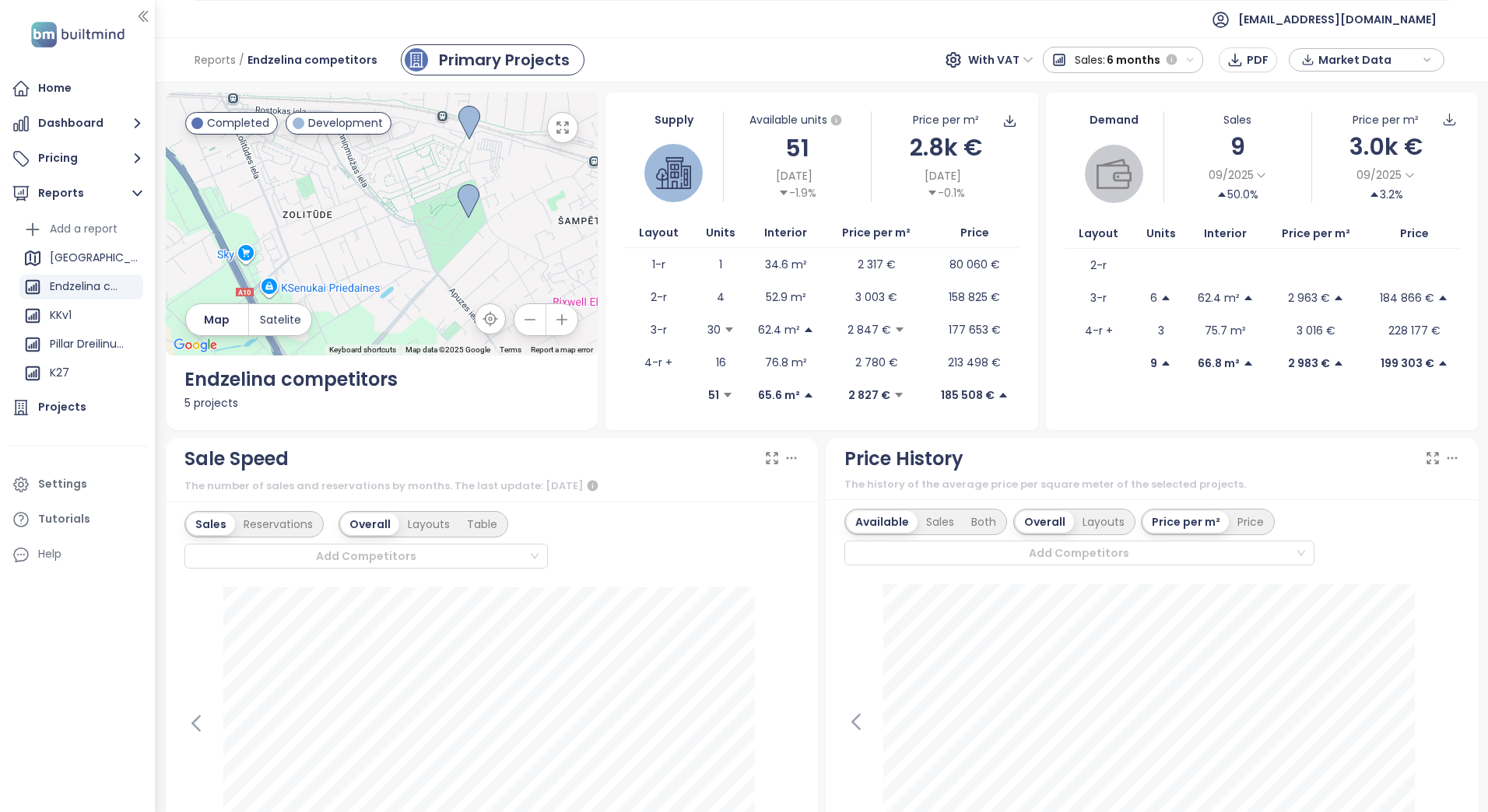
drag, startPoint x: 508, startPoint y: 275, endPoint x: 478, endPoint y: 266, distance: 31.3
click at [478, 266] on div at bounding box center [381, 224] width 433 height 263
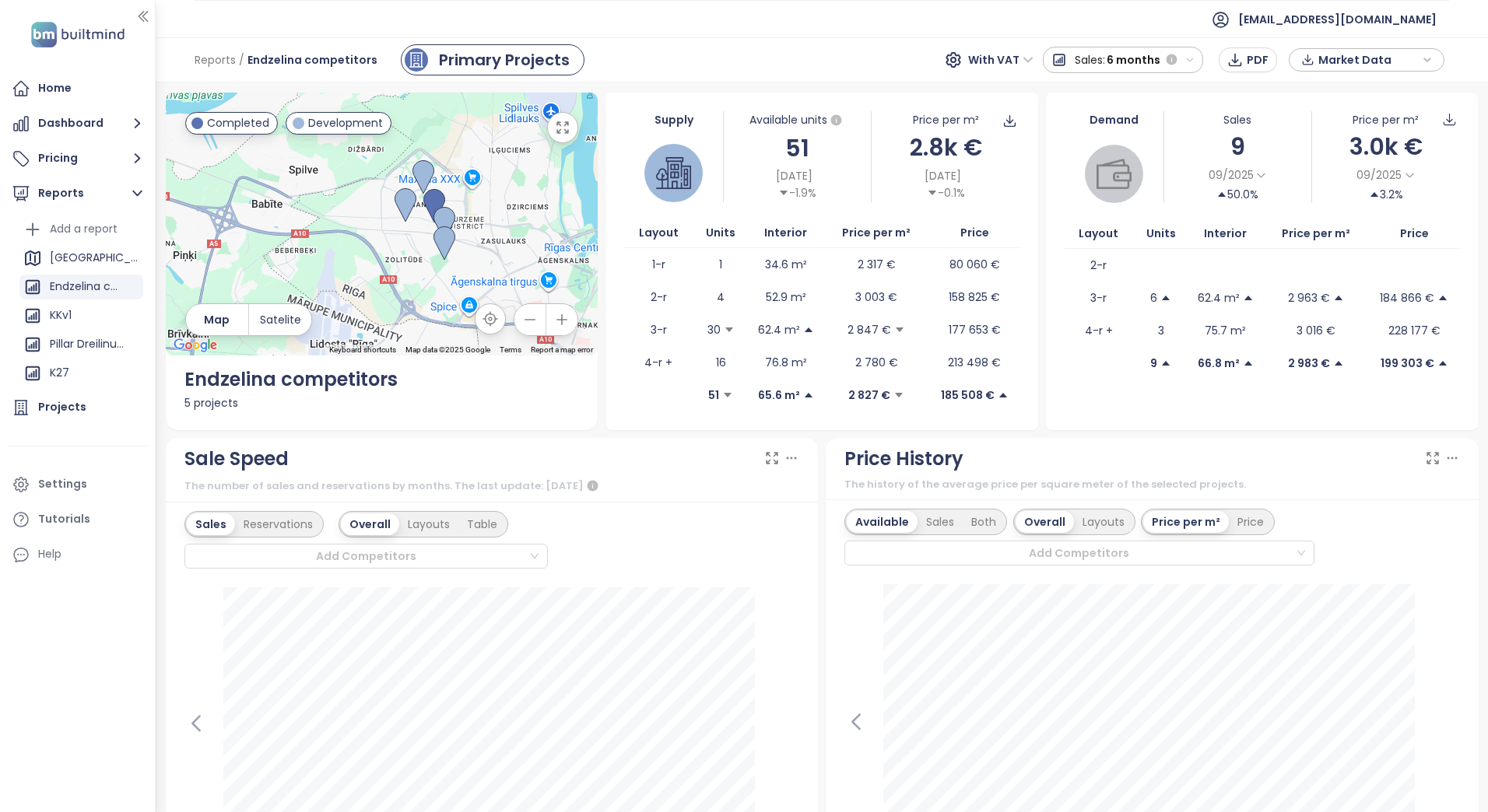
drag, startPoint x: 512, startPoint y: 223, endPoint x: 479, endPoint y: 247, distance: 40.8
click at [479, 247] on div at bounding box center [381, 224] width 433 height 263
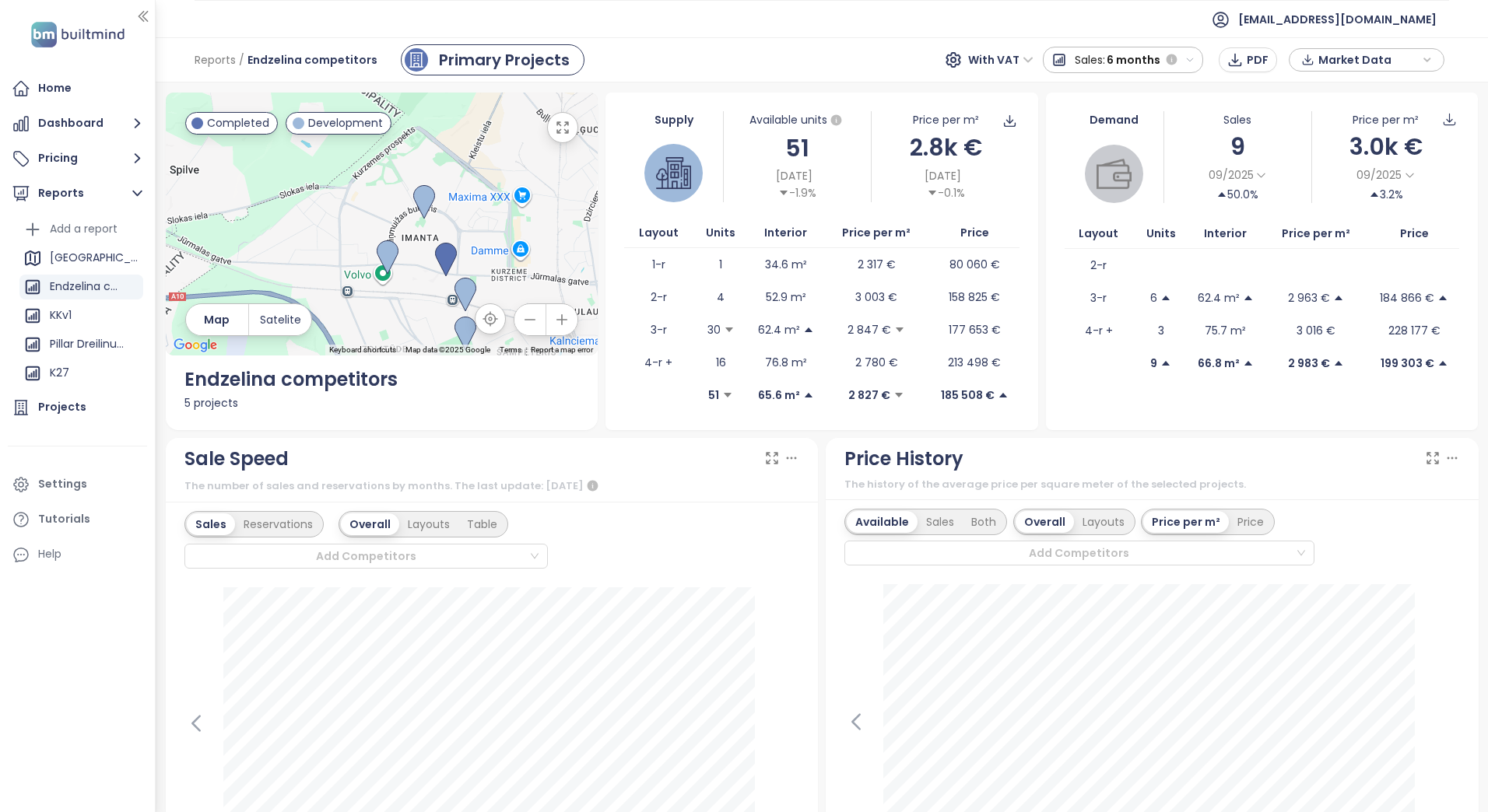
drag, startPoint x: 416, startPoint y: 216, endPoint x: 488, endPoint y: 235, distance: 74.5
click at [488, 235] on div at bounding box center [381, 224] width 433 height 263
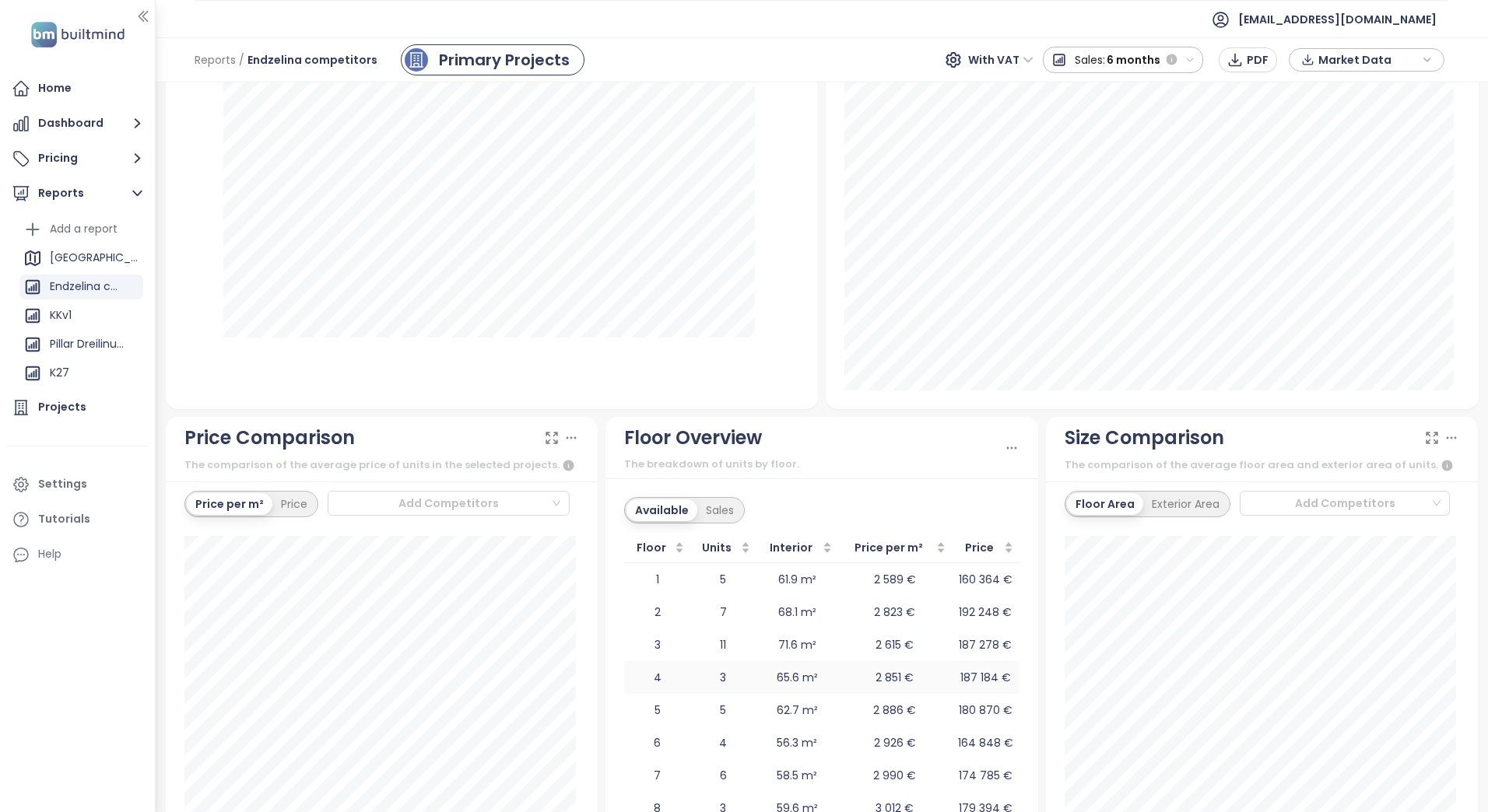
scroll to position [1618, 0]
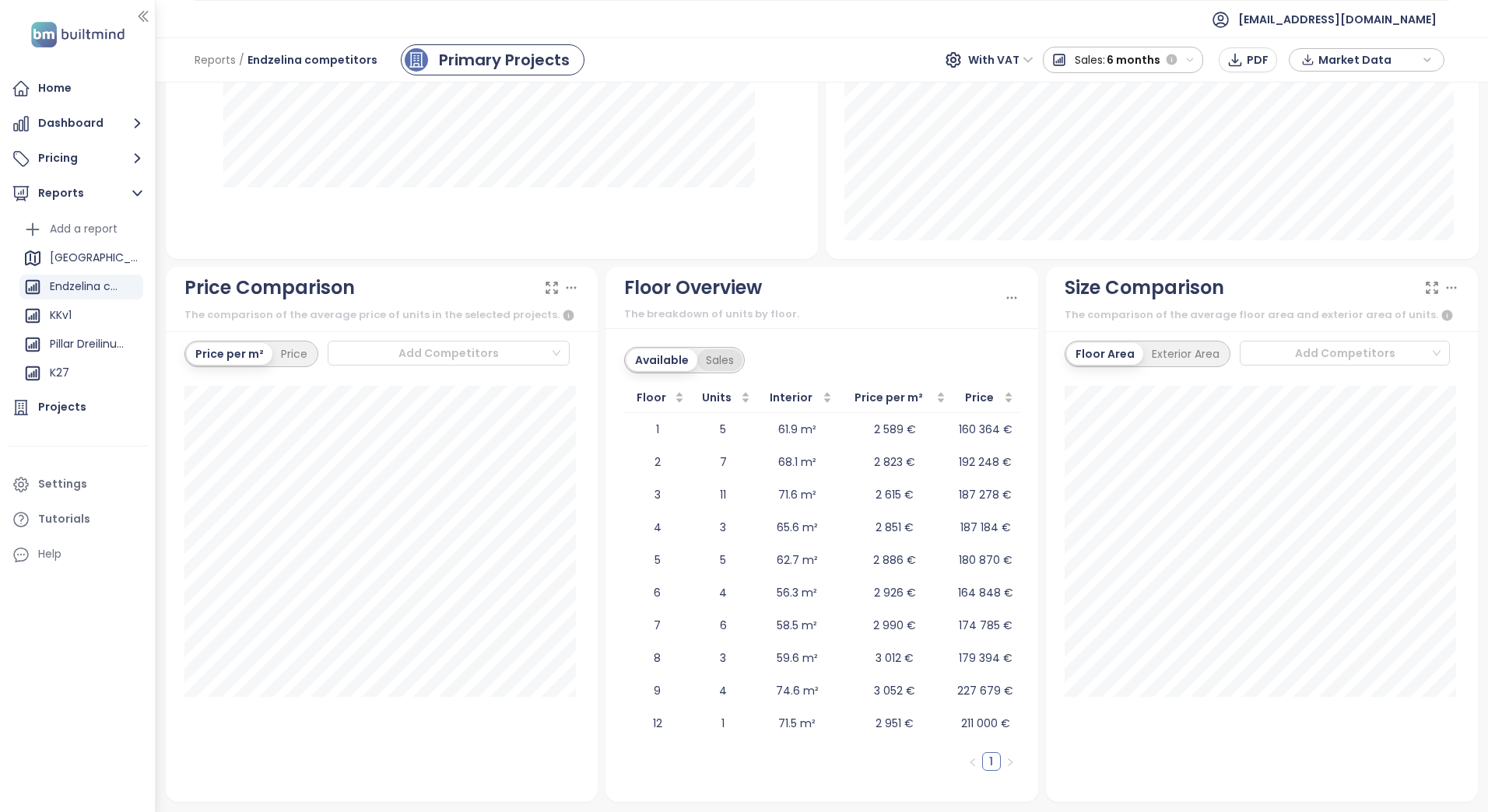
click at [711, 360] on div "Sales" at bounding box center [720, 360] width 45 height 22
click at [635, 357] on div "Available" at bounding box center [659, 360] width 65 height 22
click at [680, 361] on div "Available" at bounding box center [662, 360] width 71 height 22
click at [691, 361] on div "Available" at bounding box center [662, 360] width 71 height 22
click at [710, 362] on div "Sales" at bounding box center [720, 360] width 45 height 22
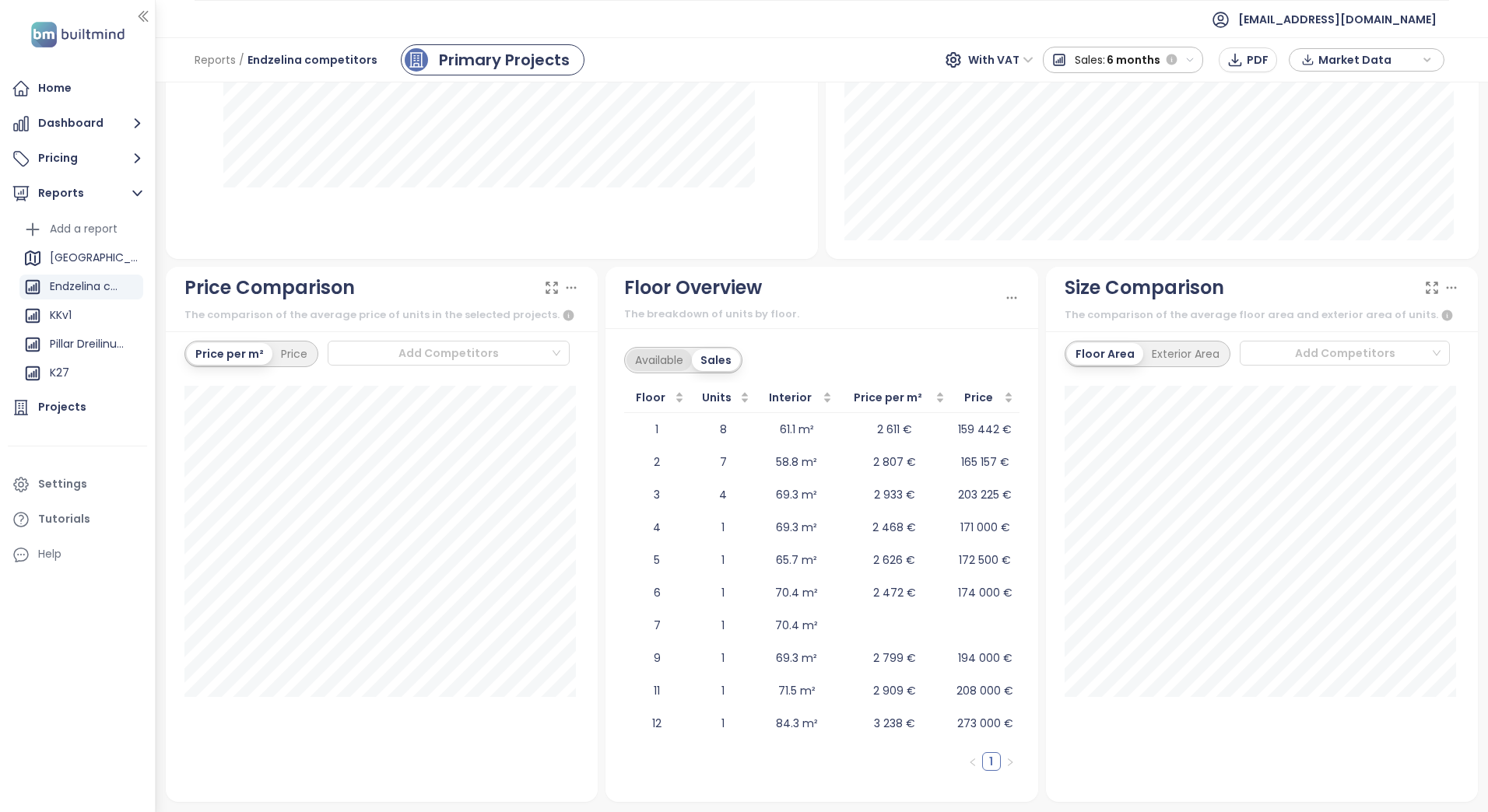
click at [650, 362] on div "Available" at bounding box center [659, 360] width 65 height 22
click at [711, 362] on div "Sales" at bounding box center [720, 360] width 45 height 22
click at [641, 362] on div "Available" at bounding box center [659, 360] width 65 height 22
click at [721, 359] on div "Sales" at bounding box center [720, 360] width 45 height 22
click at [636, 359] on div "Available" at bounding box center [659, 360] width 65 height 22
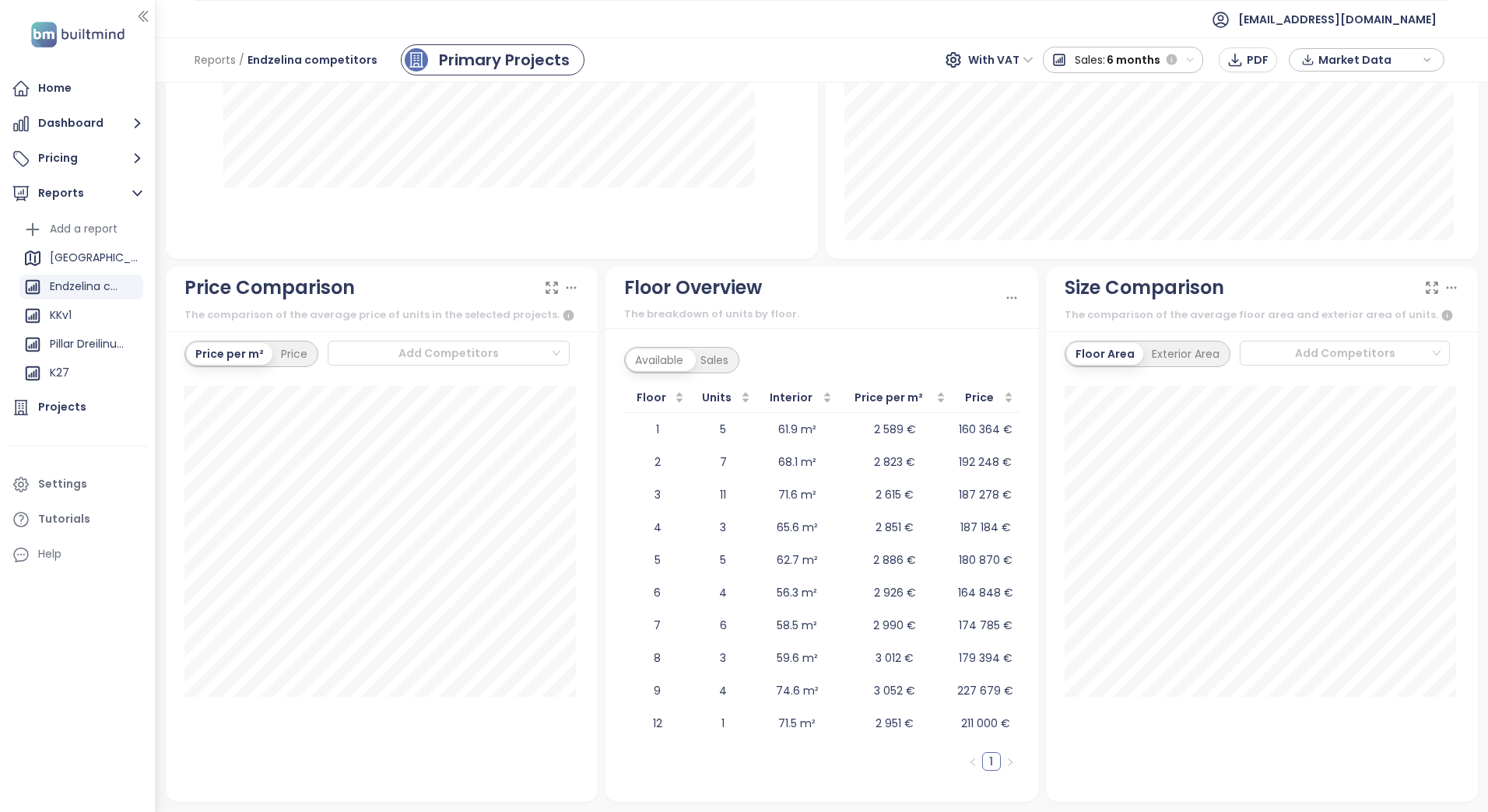
click at [721, 359] on div "Sales" at bounding box center [714, 360] width 45 height 22
click at [645, 358] on div "Available" at bounding box center [659, 360] width 65 height 22
click at [716, 358] on div "Sales" at bounding box center [720, 360] width 45 height 22
click at [638, 359] on div "Available" at bounding box center [659, 360] width 65 height 22
click at [731, 358] on div "Sales" at bounding box center [720, 360] width 45 height 22
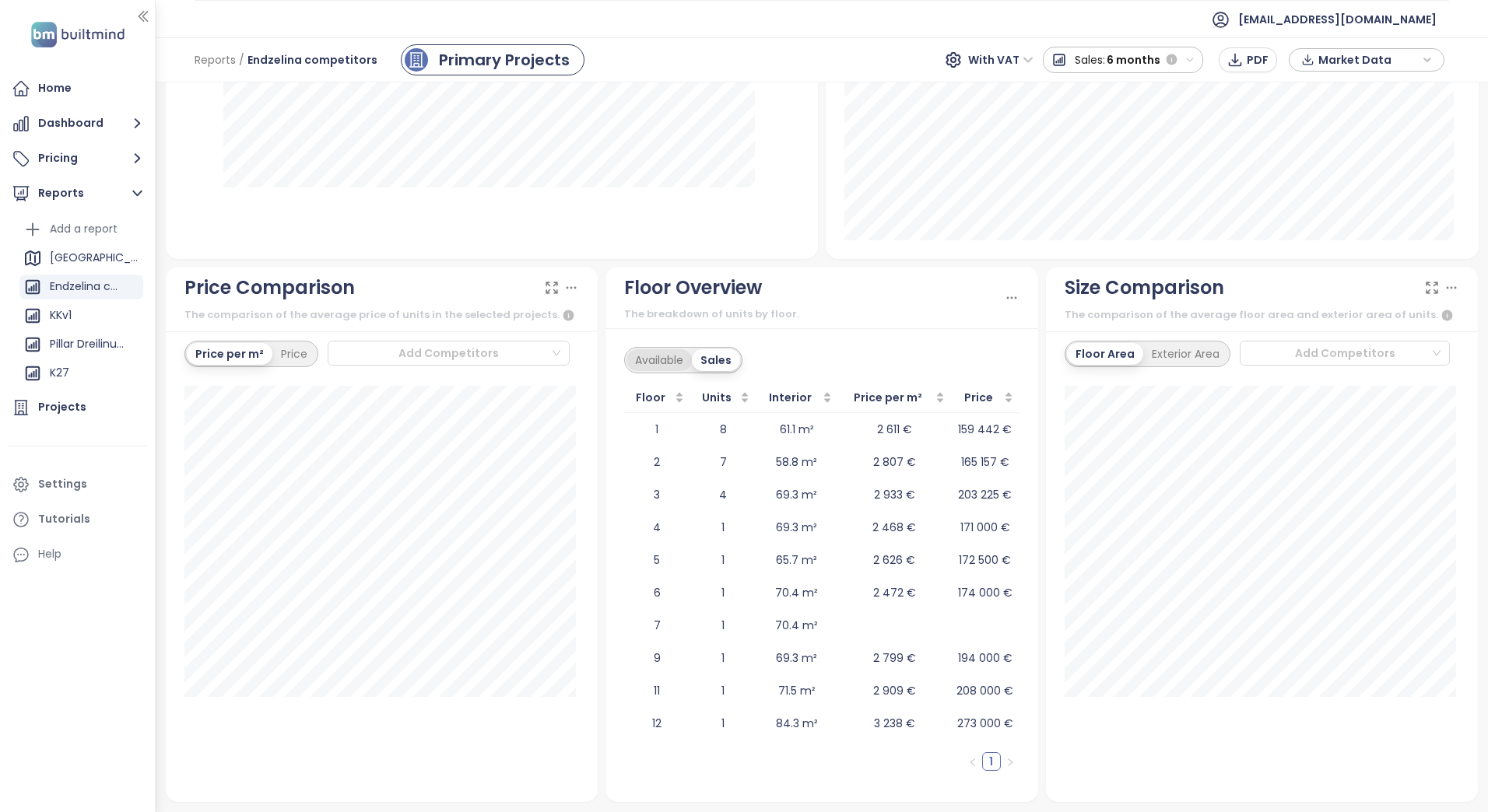
click at [653, 358] on div "Available" at bounding box center [659, 360] width 65 height 22
click at [724, 357] on div "Sales" at bounding box center [714, 360] width 45 height 22
click at [645, 362] on div "Available" at bounding box center [659, 360] width 65 height 22
click at [728, 361] on div "Sales" at bounding box center [720, 360] width 45 height 22
click at [631, 362] on div "Available" at bounding box center [659, 360] width 65 height 22
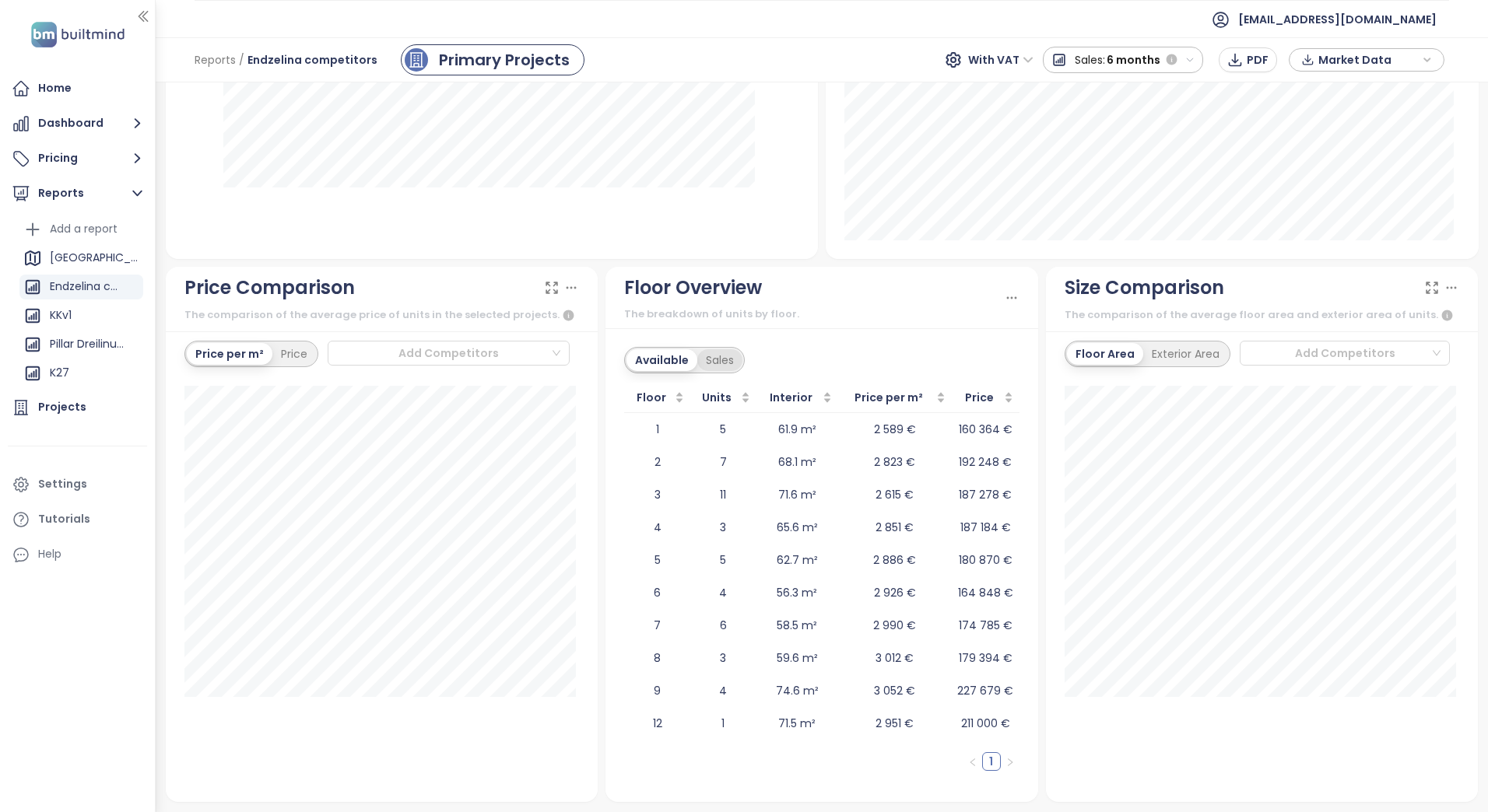
click at [719, 358] on div "Sales" at bounding box center [720, 360] width 45 height 22
click at [627, 362] on div "Available" at bounding box center [659, 360] width 65 height 22
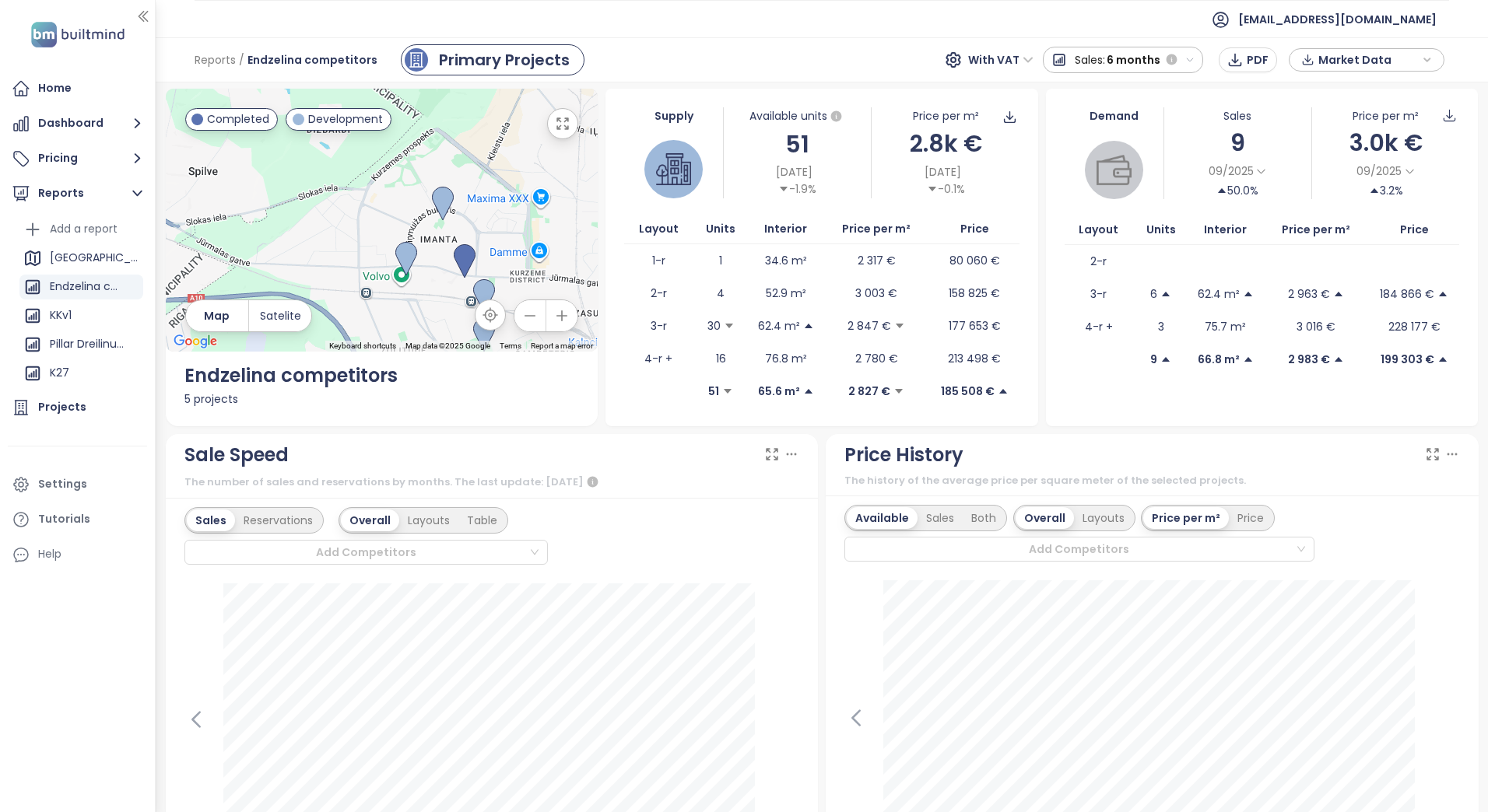
scroll to position [0, 0]
